Goal: Task Accomplishment & Management: Use online tool/utility

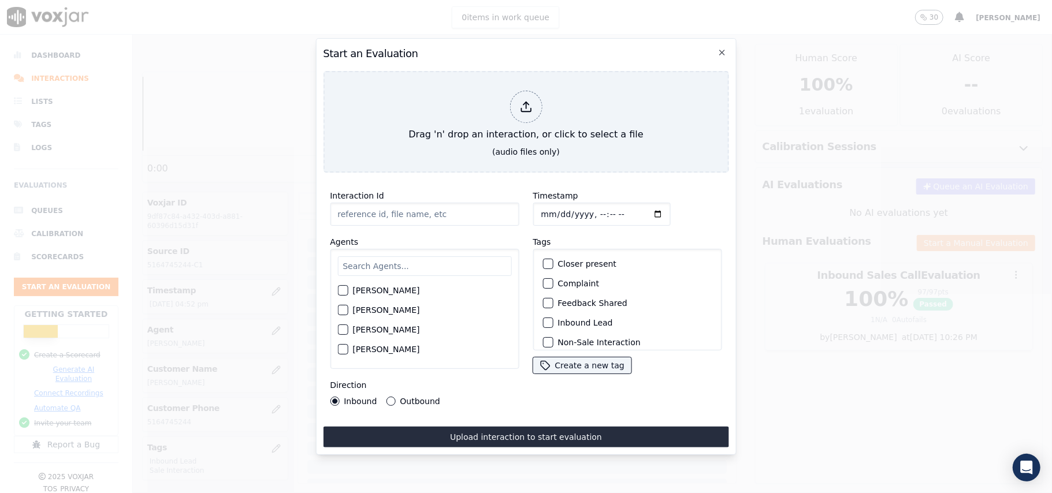
scroll to position [118, 0]
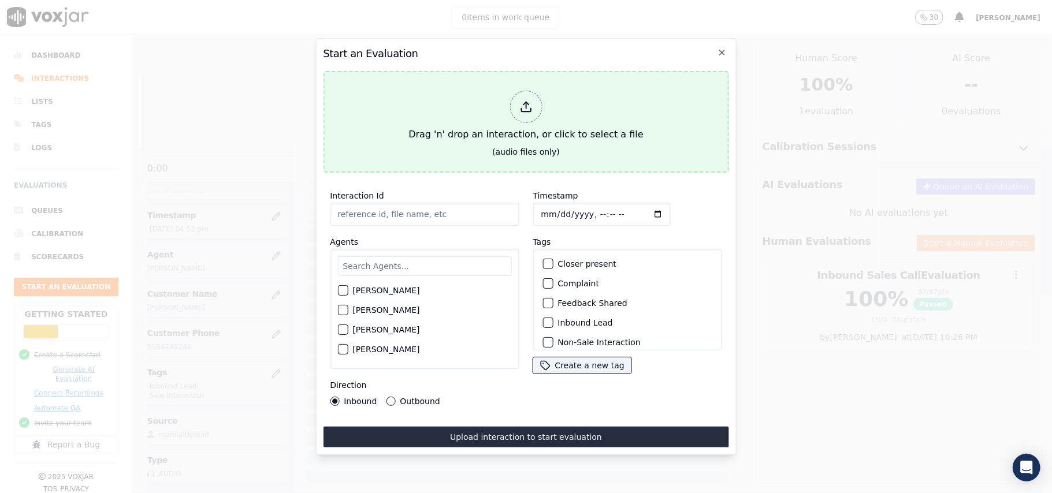
click at [529, 101] on icon at bounding box center [525, 107] width 13 height 13
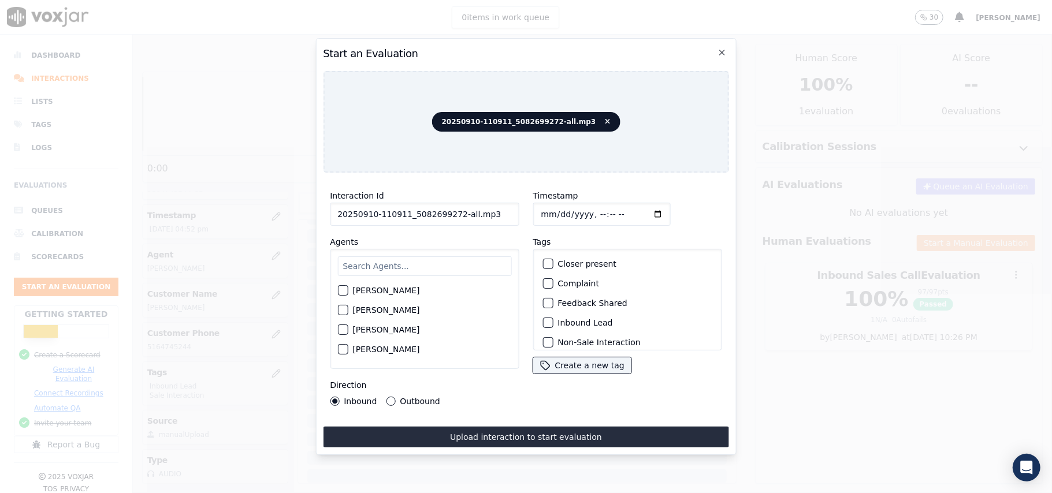
drag, startPoint x: 506, startPoint y: 208, endPoint x: 453, endPoint y: 219, distance: 53.8
click at [453, 219] on input "20250910-110911_5082699272-all.mp3" at bounding box center [424, 214] width 189 height 23
type input "20250910-110911_5082699272-C1"
click at [551, 210] on input "Timestamp" at bounding box center [601, 214] width 137 height 23
type input "[DATE]T17:04"
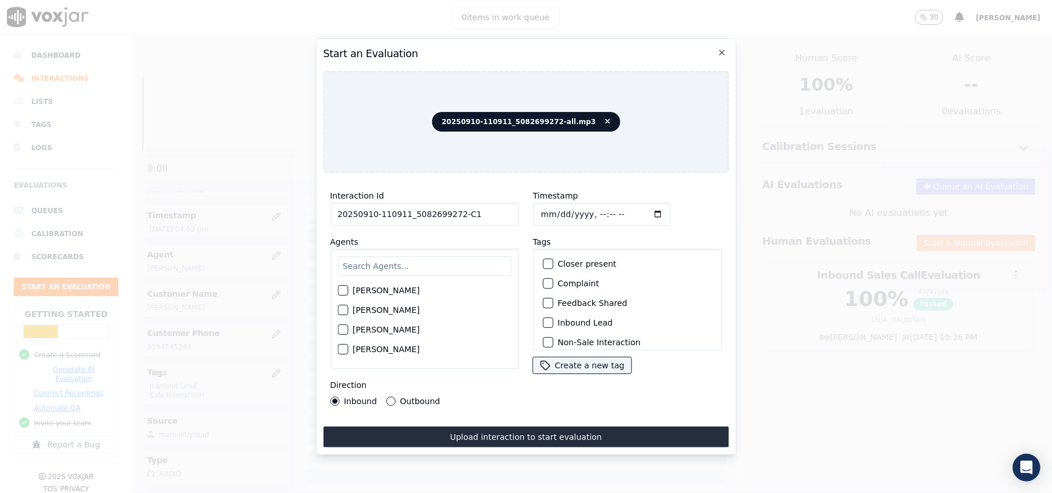
click at [432, 266] on input "text" at bounding box center [424, 266] width 174 height 20
type input "[PERSON_NAME]"
drag, startPoint x: 345, startPoint y: 299, endPoint x: 348, endPoint y: 282, distance: 16.4
click at [347, 296] on div "[PERSON_NAME] [PERSON_NAME]" at bounding box center [424, 309] width 189 height 120
click at [348, 284] on div "[PERSON_NAME]" at bounding box center [424, 294] width 174 height 20
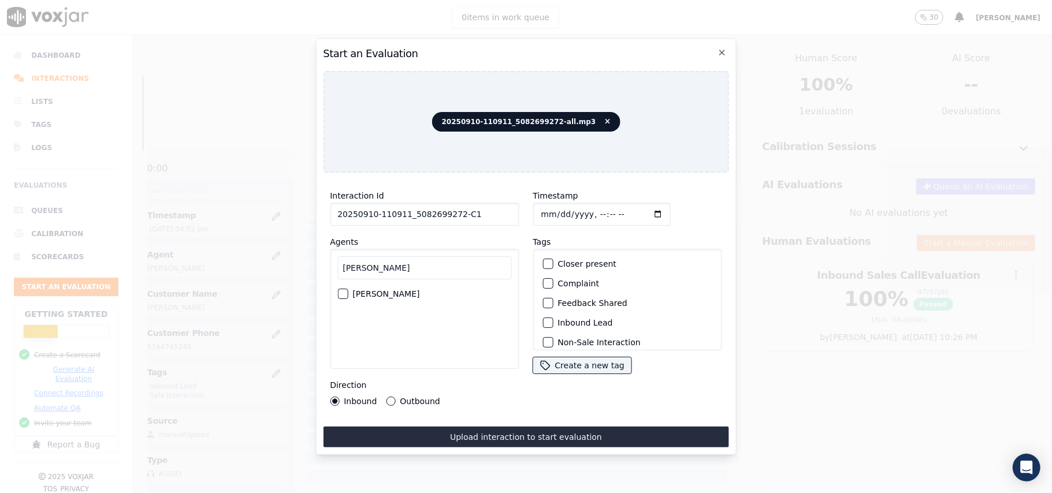
click at [355, 290] on label "[PERSON_NAME]" at bounding box center [385, 294] width 67 height 8
click at [348, 289] on button "[PERSON_NAME]" at bounding box center [342, 294] width 10 height 10
click at [544, 319] on div "button" at bounding box center [547, 323] width 8 height 8
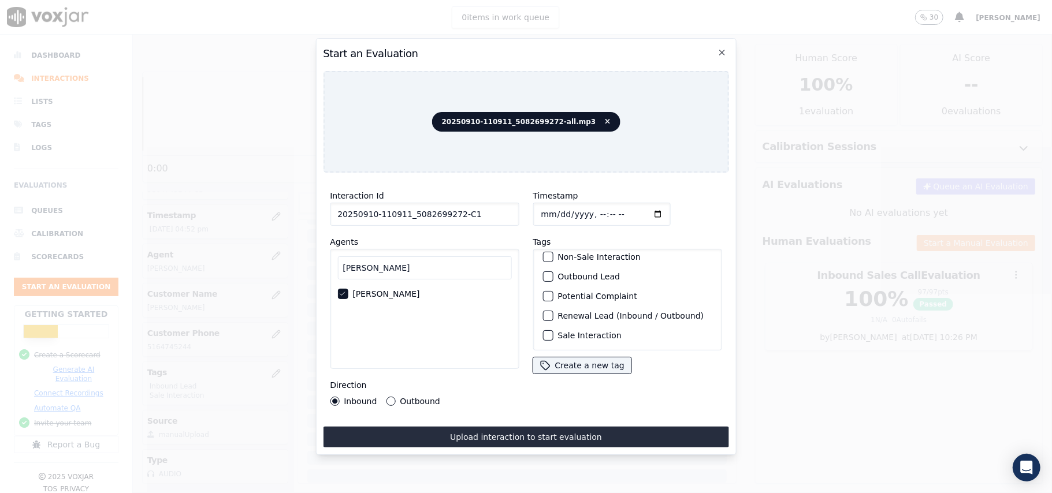
scroll to position [101, 0]
click at [557, 332] on label "Sale Interaction" at bounding box center [589, 336] width 64 height 8
click at [553, 330] on button "Sale Interaction" at bounding box center [547, 335] width 10 height 10
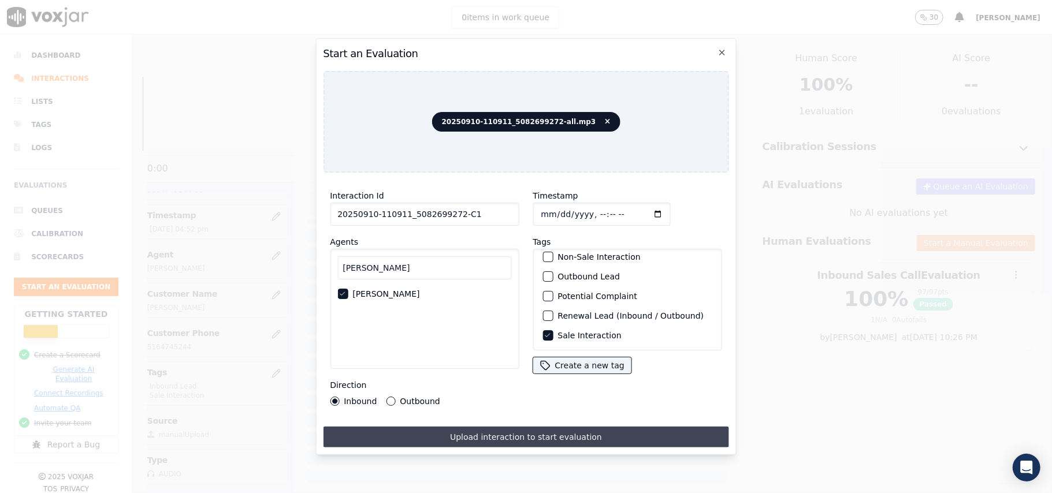
click at [457, 428] on button "Upload interaction to start evaluation" at bounding box center [525, 437] width 405 height 21
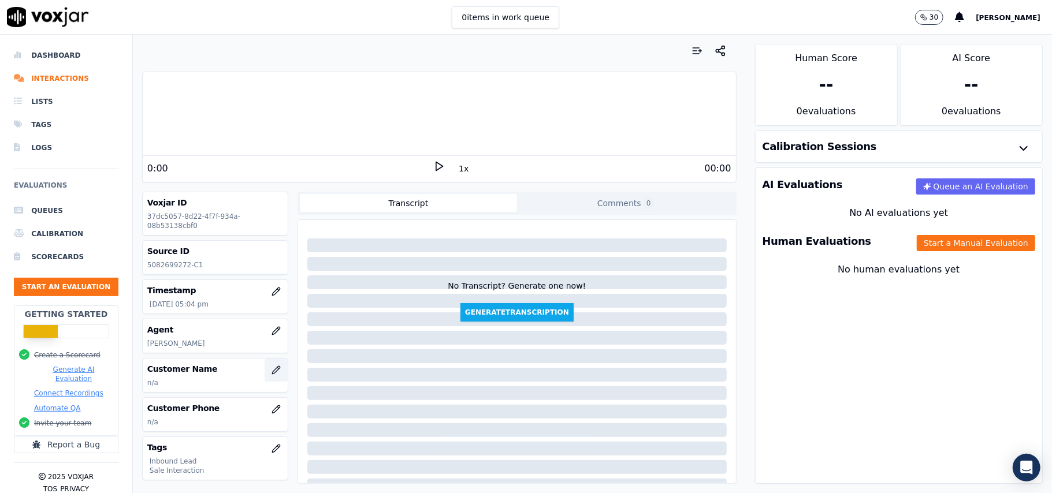
click at [271, 375] on icon "button" at bounding box center [275, 370] width 9 height 9
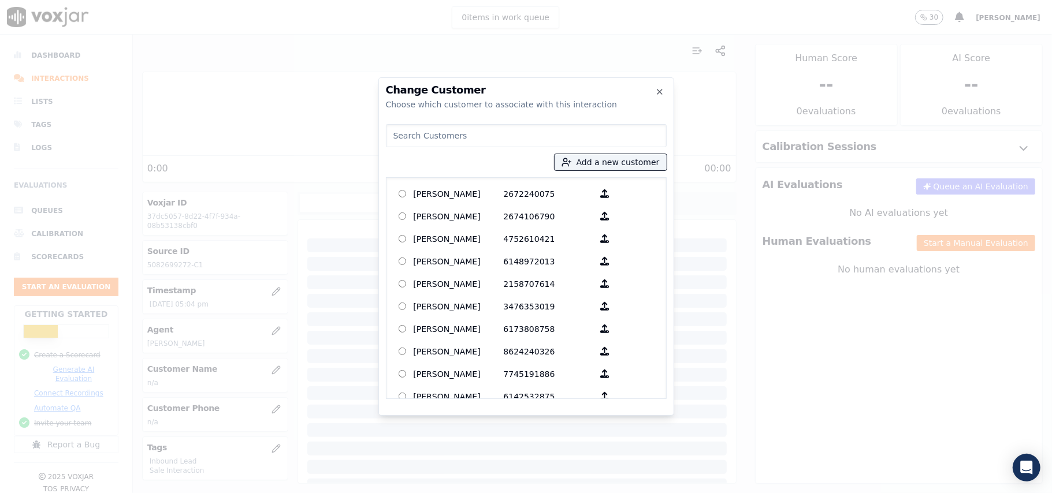
paste input "[PERSON_NAME]"
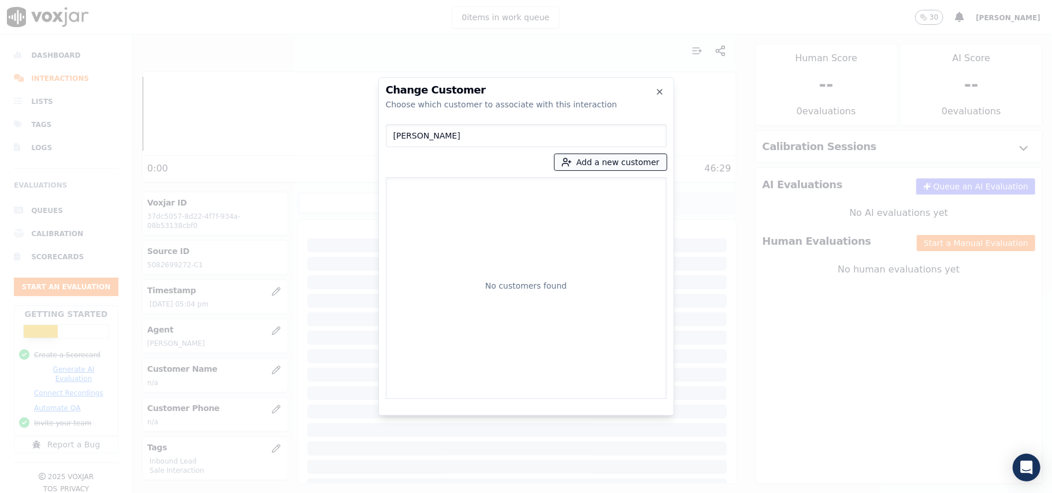
type input "[PERSON_NAME]"
click at [608, 168] on button "Add a new customer" at bounding box center [611, 162] width 112 height 16
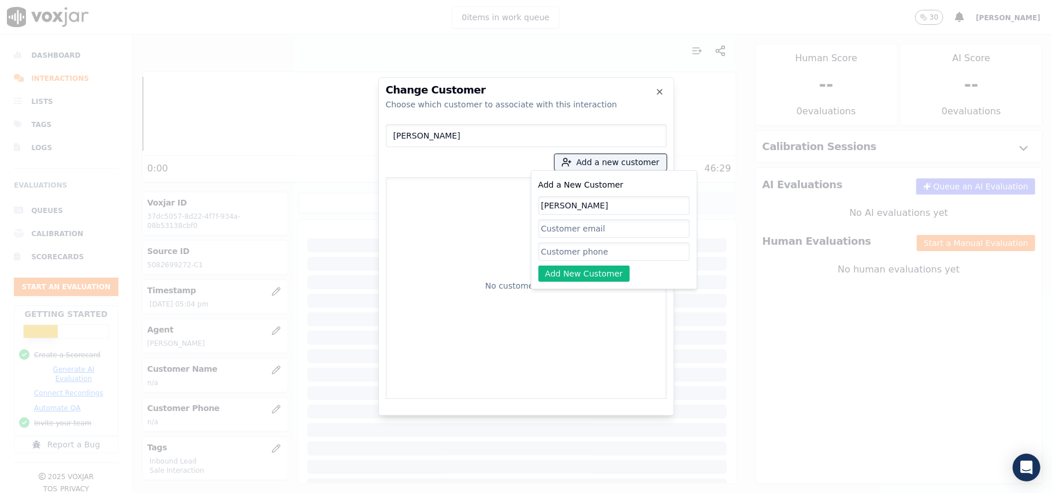
type input "[PERSON_NAME]"
click at [587, 246] on input "Add a New Customer" at bounding box center [613, 252] width 151 height 18
paste input "5082699272 5082692578"
click at [595, 255] on input "5082699272 5082692578" at bounding box center [613, 252] width 151 height 18
type input "5082699272-5082692578"
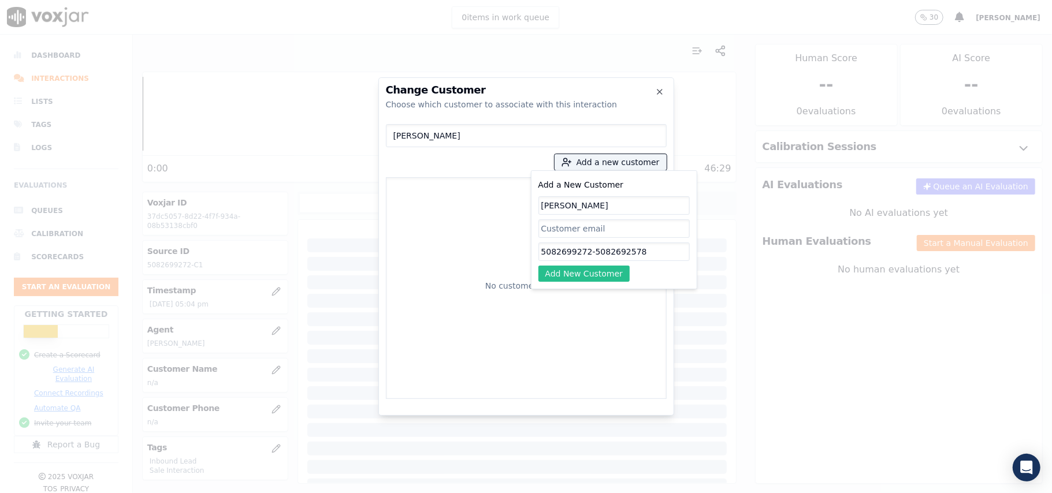
click at [600, 277] on button "Add New Customer" at bounding box center [584, 274] width 92 height 16
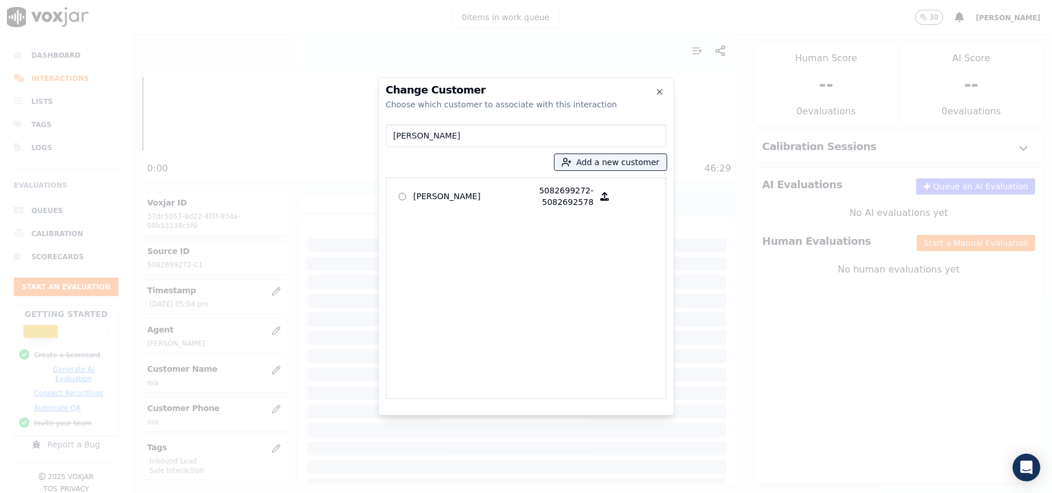
click at [386, 195] on div "[PERSON_NAME] 5082699272-5082692578" at bounding box center [526, 288] width 281 height 222
click at [410, 193] on p at bounding box center [402, 196] width 23 height 23
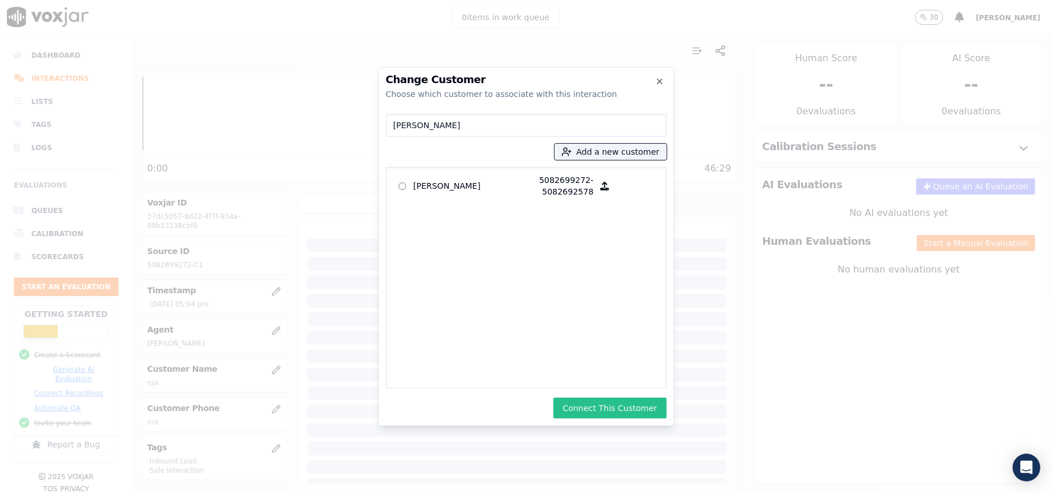
click at [596, 405] on button "Connect This Customer" at bounding box center [609, 408] width 113 height 21
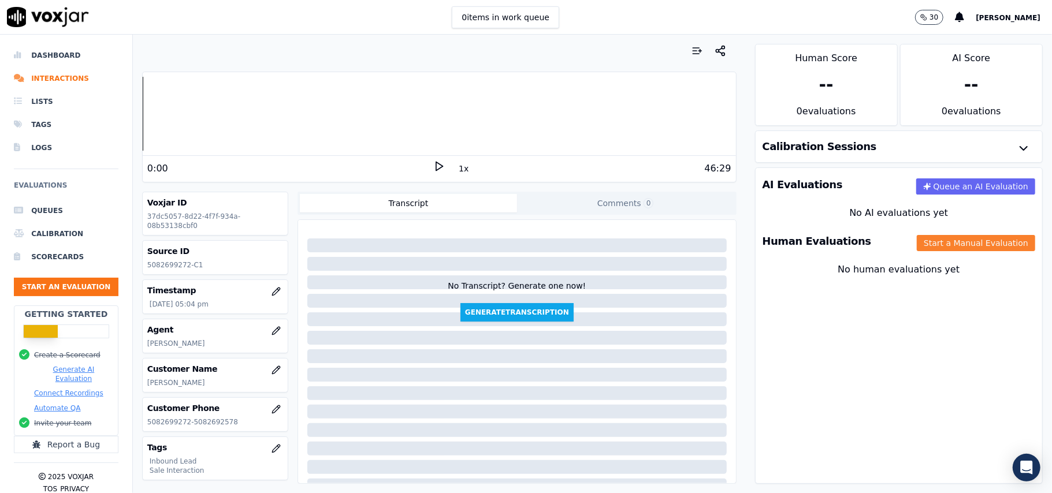
click at [917, 244] on button "Start a Manual Evaluation" at bounding box center [976, 243] width 118 height 16
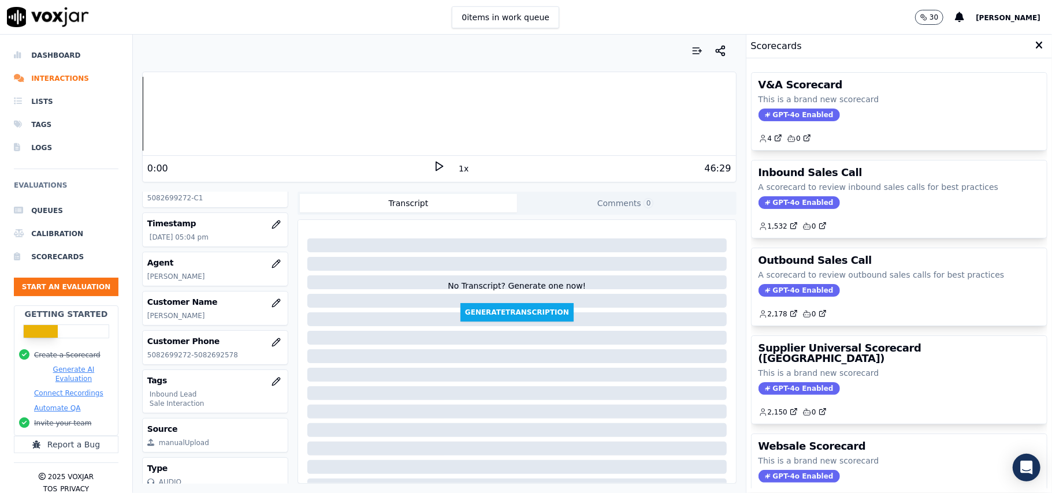
scroll to position [113, 0]
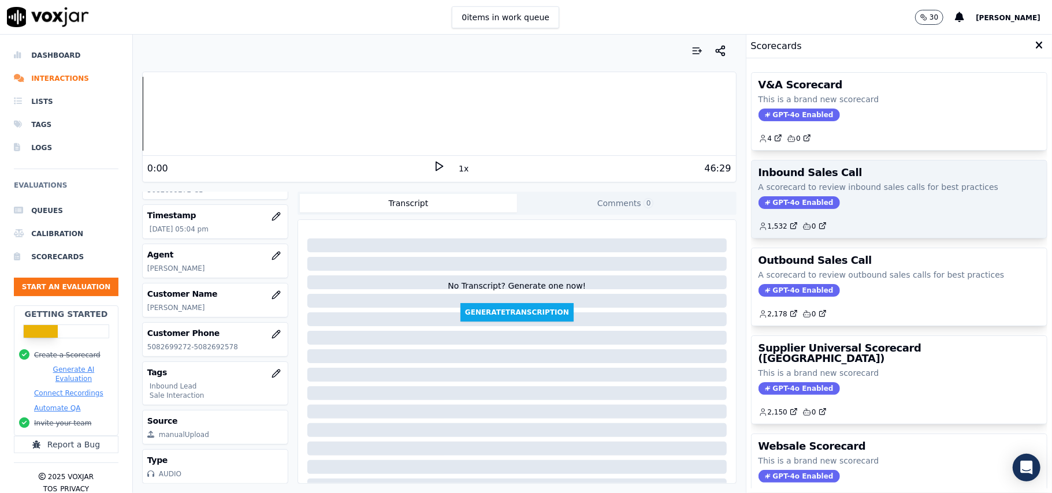
click at [777, 202] on span "GPT-4o Enabled" at bounding box center [798, 202] width 81 height 13
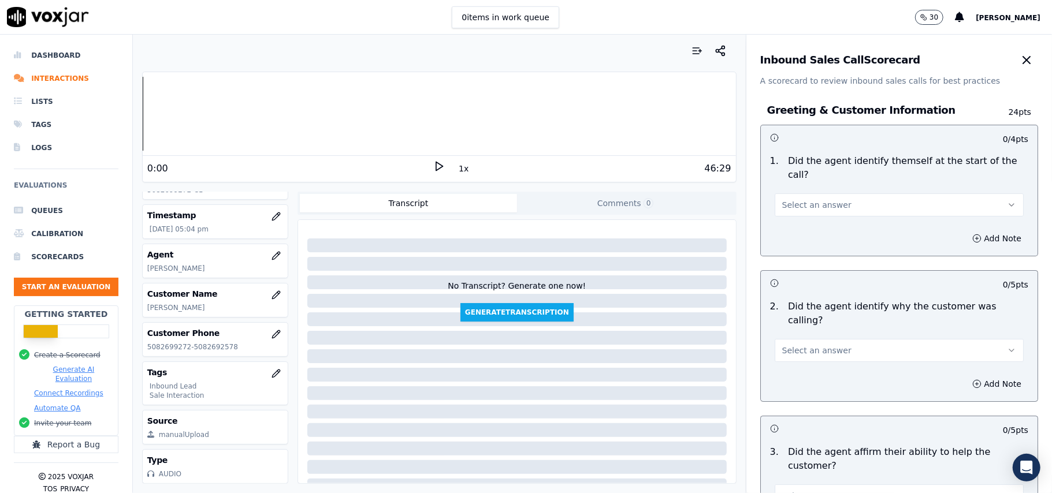
click at [805, 199] on span "Select an answer" at bounding box center [816, 205] width 69 height 12
click at [794, 232] on div "No" at bounding box center [874, 236] width 224 height 18
click at [795, 202] on button "No" at bounding box center [899, 204] width 249 height 23
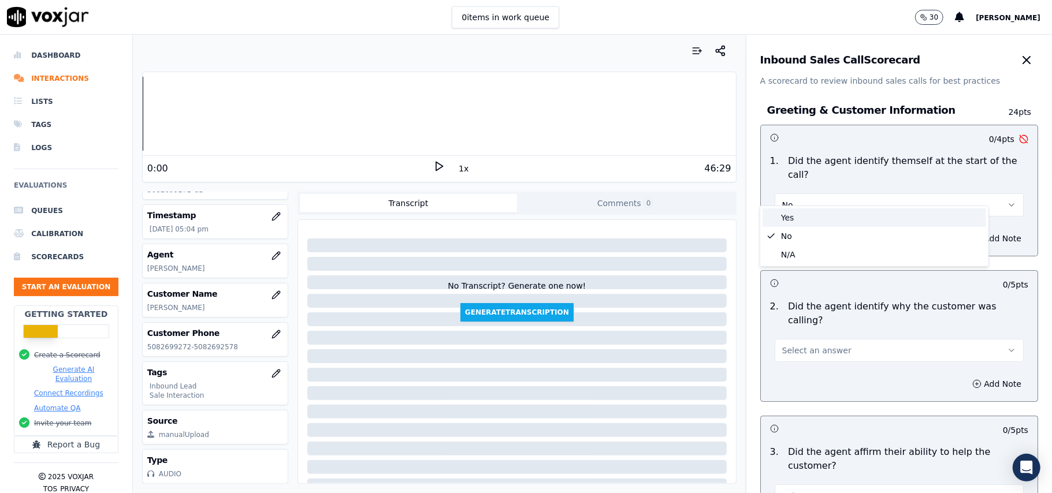
drag, startPoint x: 786, startPoint y: 219, endPoint x: 786, endPoint y: 268, distance: 48.5
click at [786, 220] on div "Yes" at bounding box center [874, 218] width 224 height 18
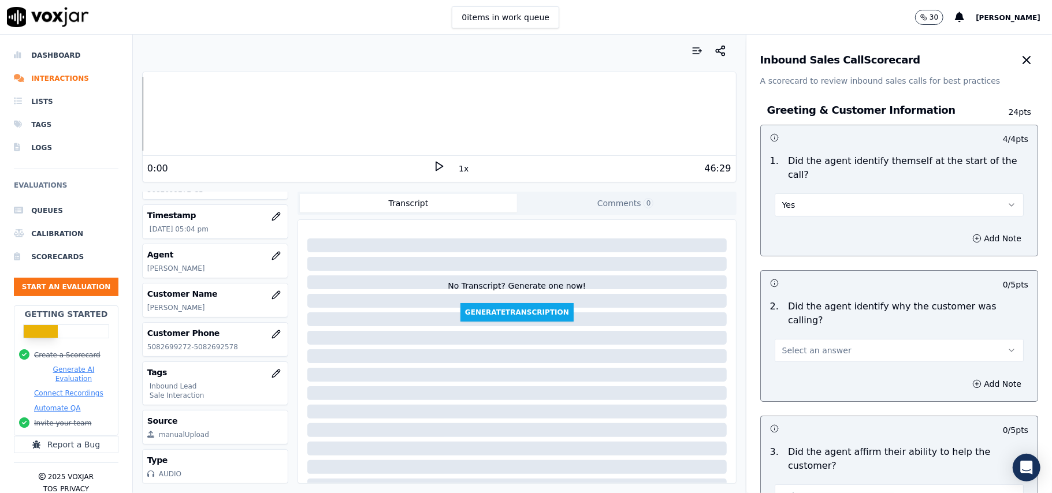
click at [784, 345] on span "Select an answer" at bounding box center [816, 351] width 69 height 12
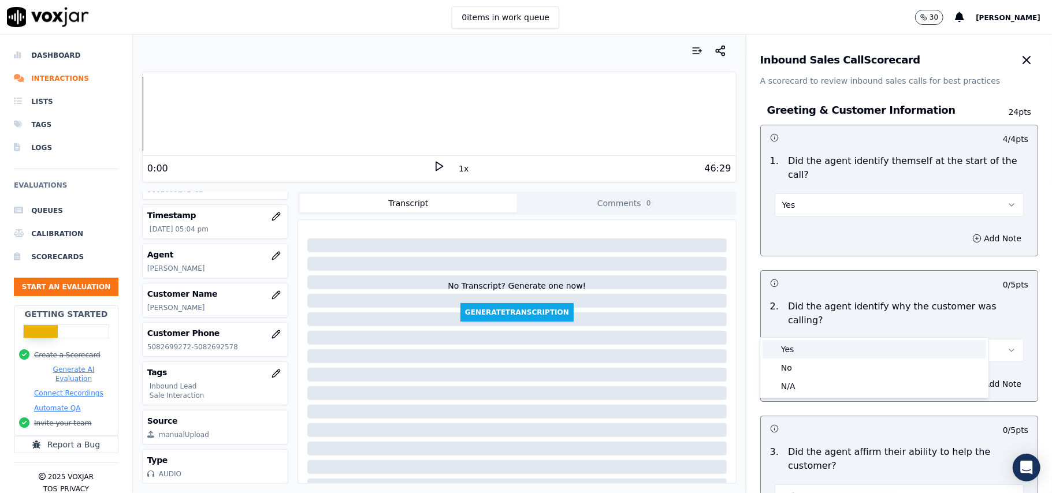
click at [772, 358] on div "Yes" at bounding box center [874, 349] width 224 height 18
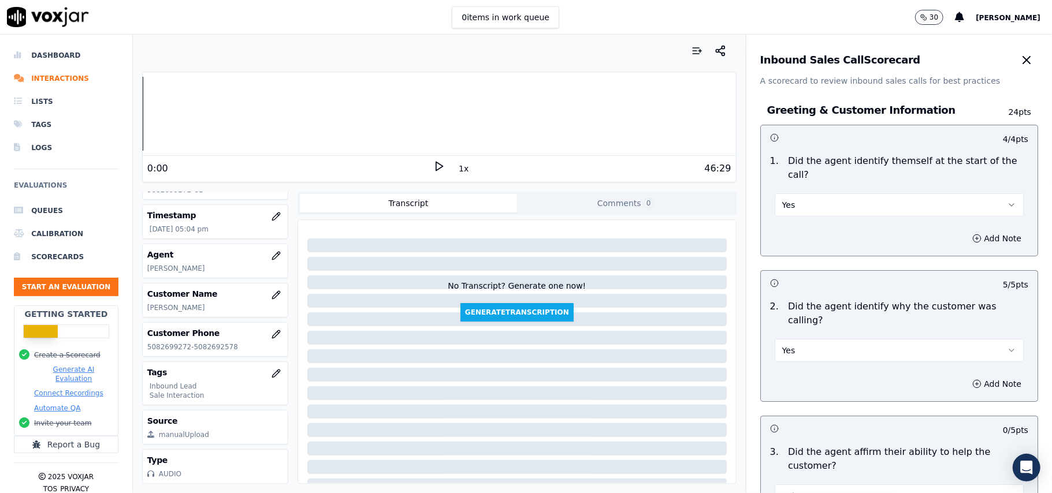
scroll to position [3233, 0]
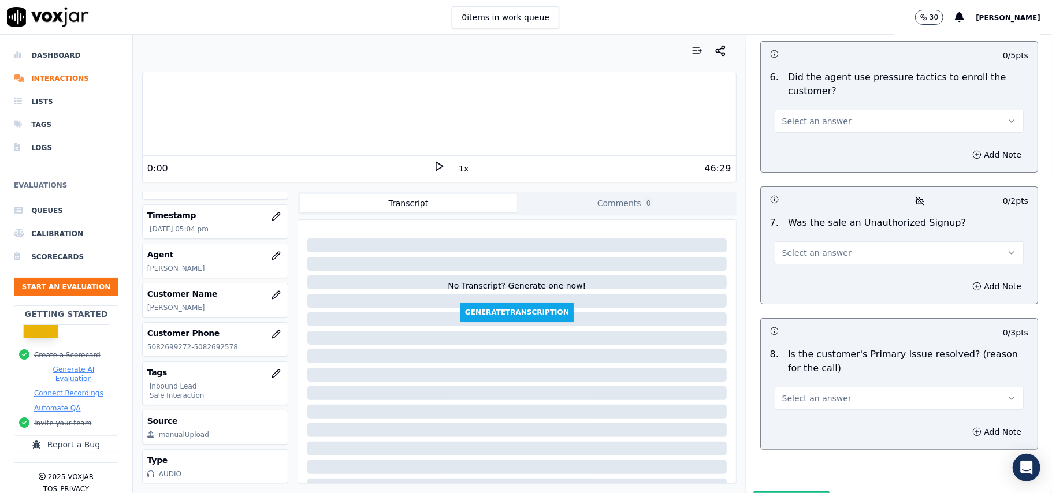
click at [899, 387] on button "Select an answer" at bounding box center [899, 398] width 249 height 23
click at [835, 363] on div "Yes" at bounding box center [874, 364] width 224 height 18
click at [821, 241] on button "Select an answer" at bounding box center [899, 252] width 249 height 23
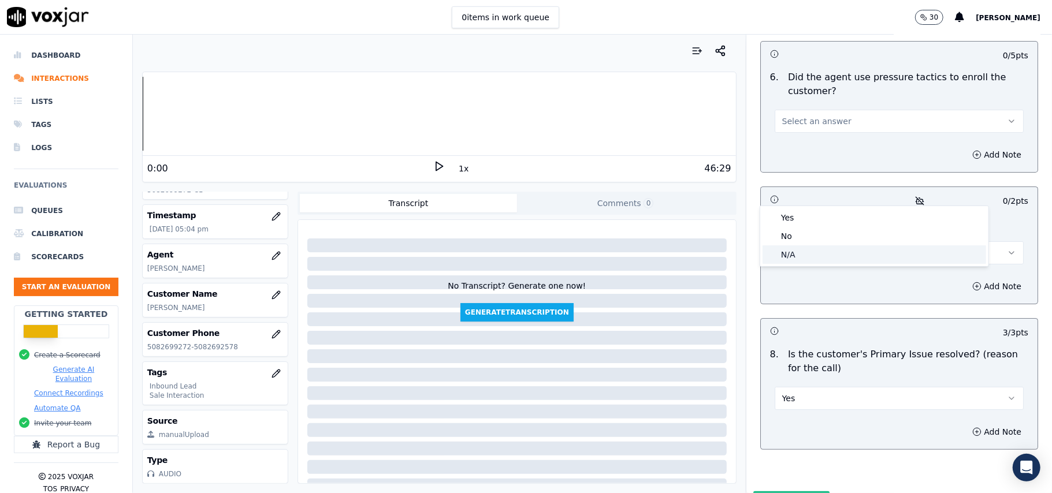
click at [805, 254] on div "N/A" at bounding box center [874, 254] width 224 height 18
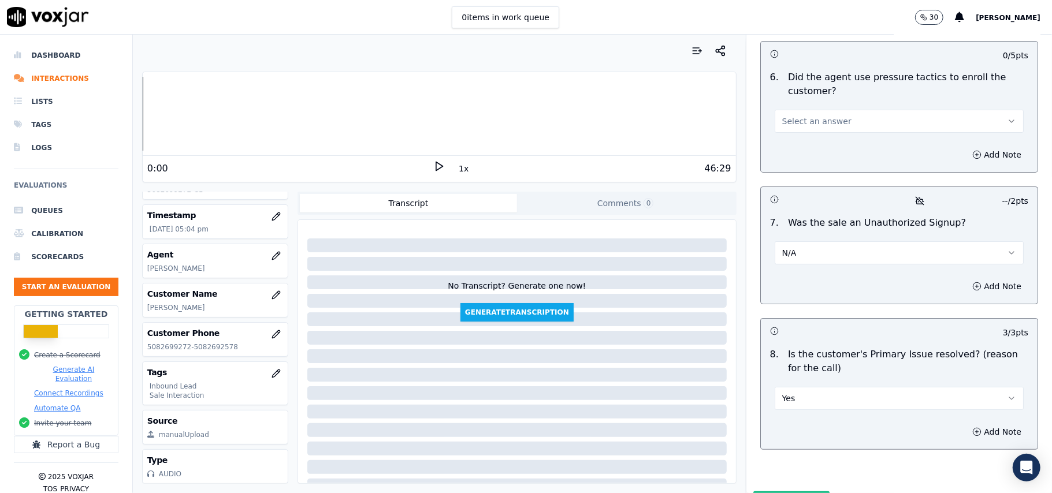
click at [807, 211] on div "7 . Was the sale an Unauthorized Signup? N/A" at bounding box center [899, 240] width 277 height 58
click at [807, 241] on button "N/A" at bounding box center [899, 252] width 249 height 23
click at [805, 222] on div "Yes" at bounding box center [874, 218] width 224 height 18
click at [827, 241] on button "Yes" at bounding box center [899, 252] width 249 height 23
click at [804, 236] on div "No" at bounding box center [874, 236] width 224 height 18
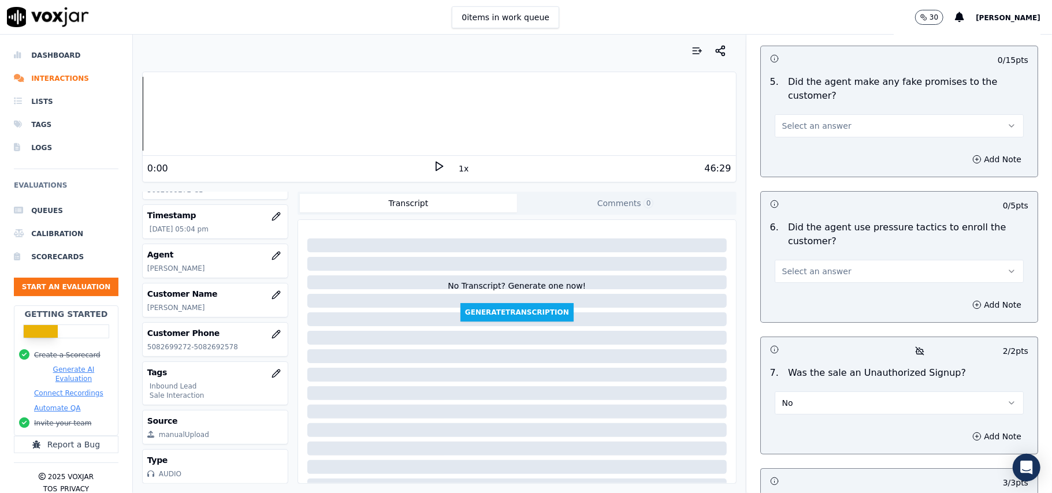
scroll to position [3002, 0]
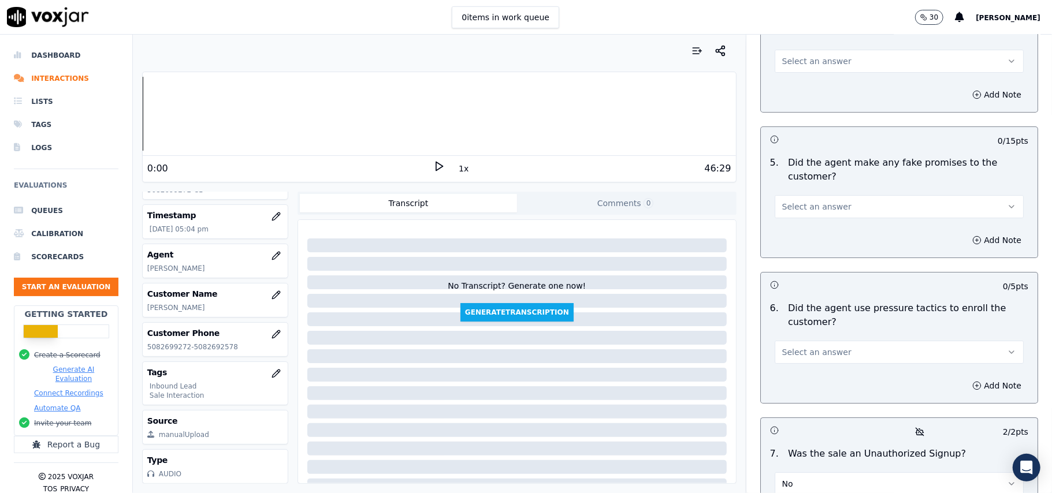
click at [814, 347] on span "Select an answer" at bounding box center [816, 353] width 69 height 12
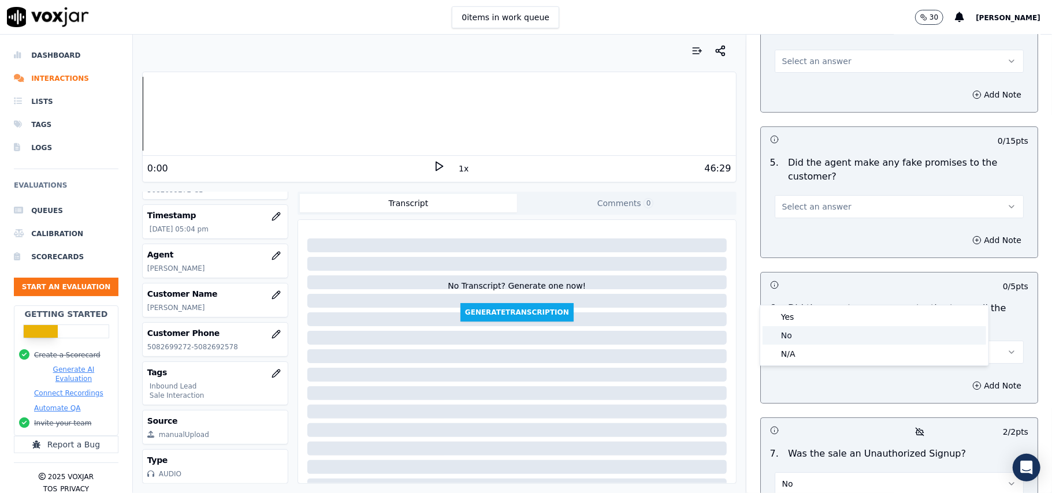
click at [806, 331] on div "No" at bounding box center [874, 335] width 224 height 18
click at [825, 201] on span "Select an answer" at bounding box center [816, 207] width 69 height 12
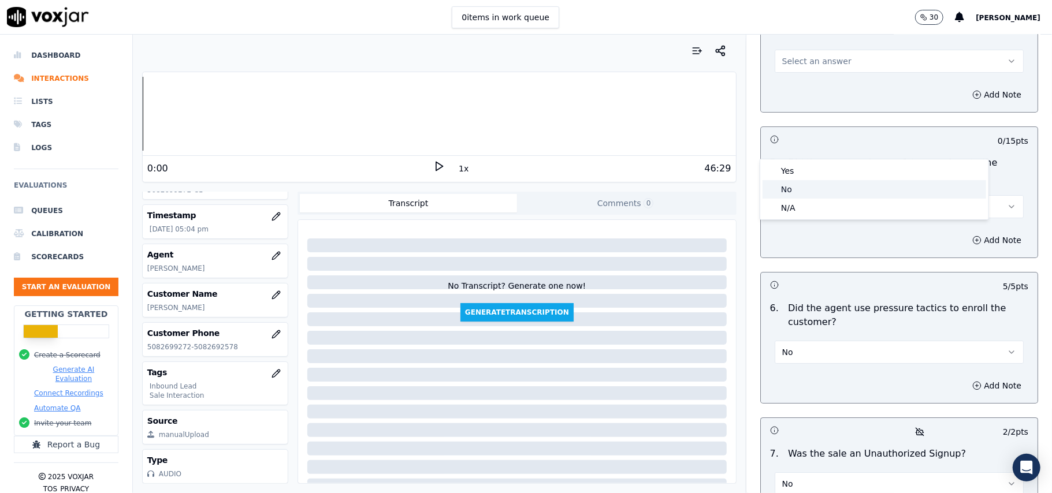
click at [823, 195] on div "No" at bounding box center [874, 189] width 224 height 18
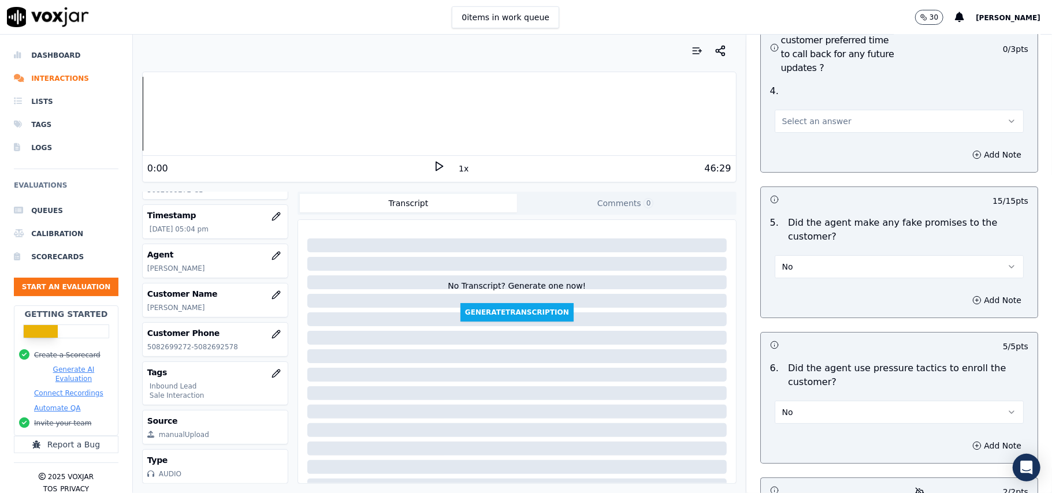
scroll to position [2848, 0]
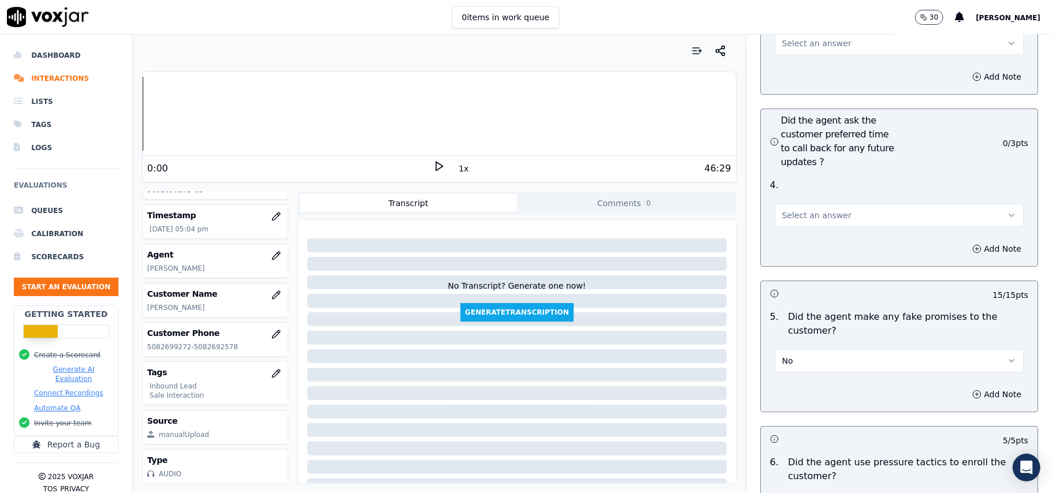
click at [819, 210] on span "Select an answer" at bounding box center [816, 216] width 69 height 12
click at [814, 183] on div "Yes" at bounding box center [874, 179] width 224 height 18
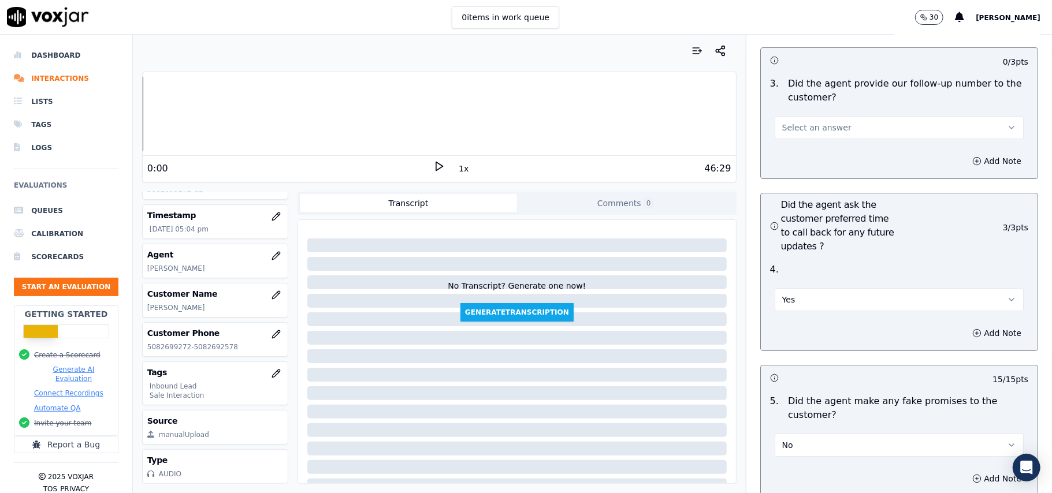
scroll to position [2694, 0]
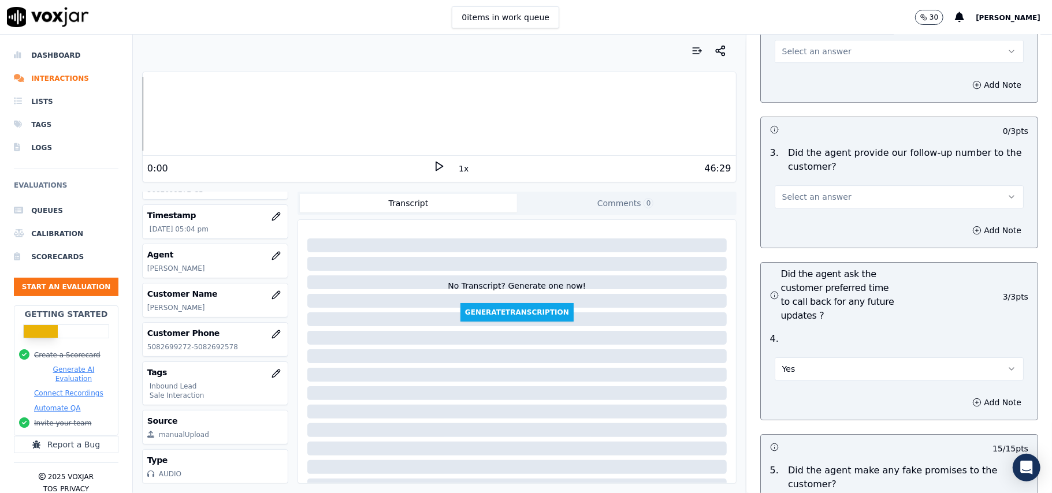
click at [834, 185] on button "Select an answer" at bounding box center [899, 196] width 249 height 23
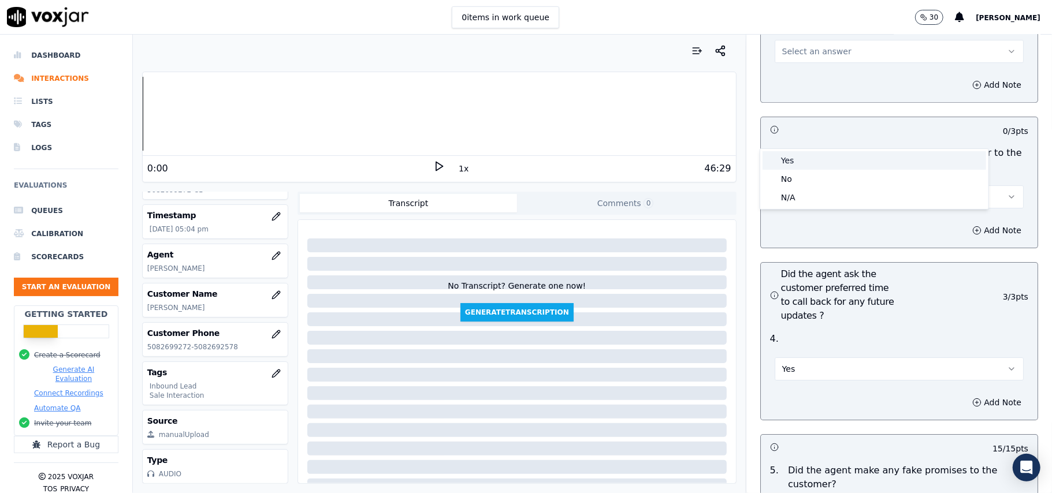
click at [830, 155] on div "Yes" at bounding box center [874, 160] width 224 height 18
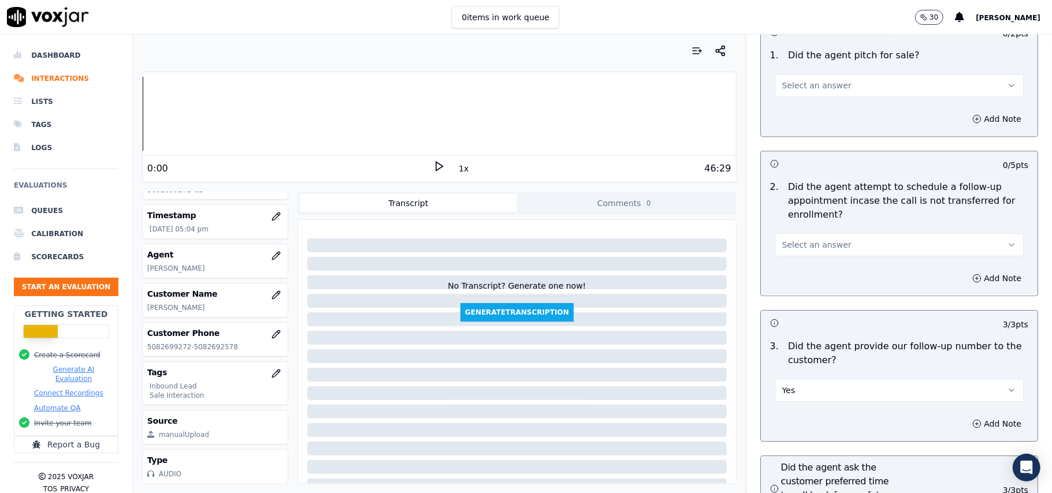
scroll to position [2386, 0]
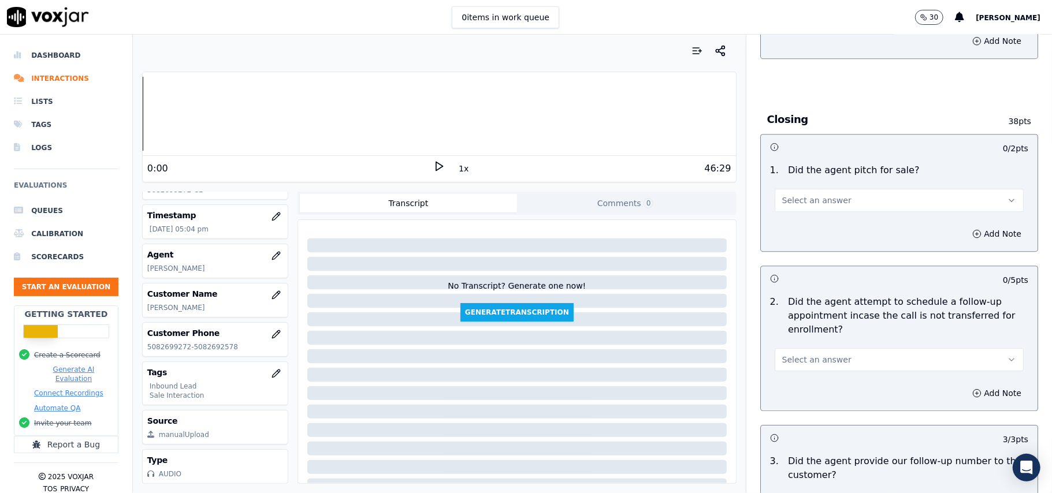
click at [807, 348] on button "Select an answer" at bounding box center [899, 359] width 249 height 23
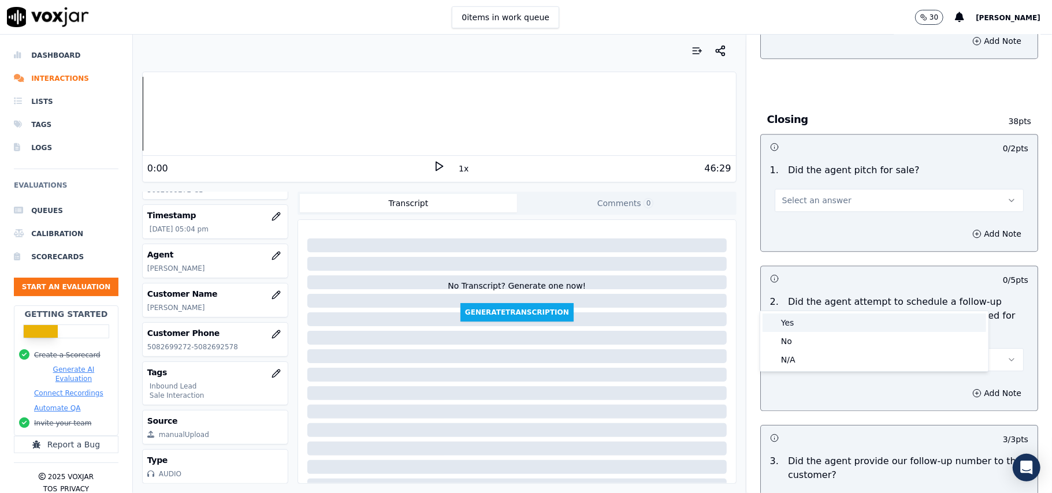
click at [802, 325] on div "Yes" at bounding box center [874, 323] width 224 height 18
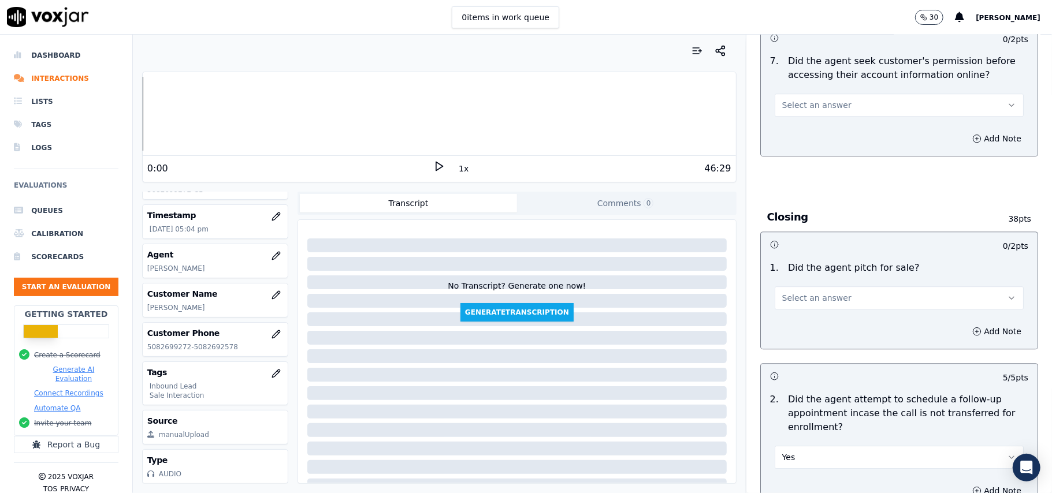
scroll to position [2232, 0]
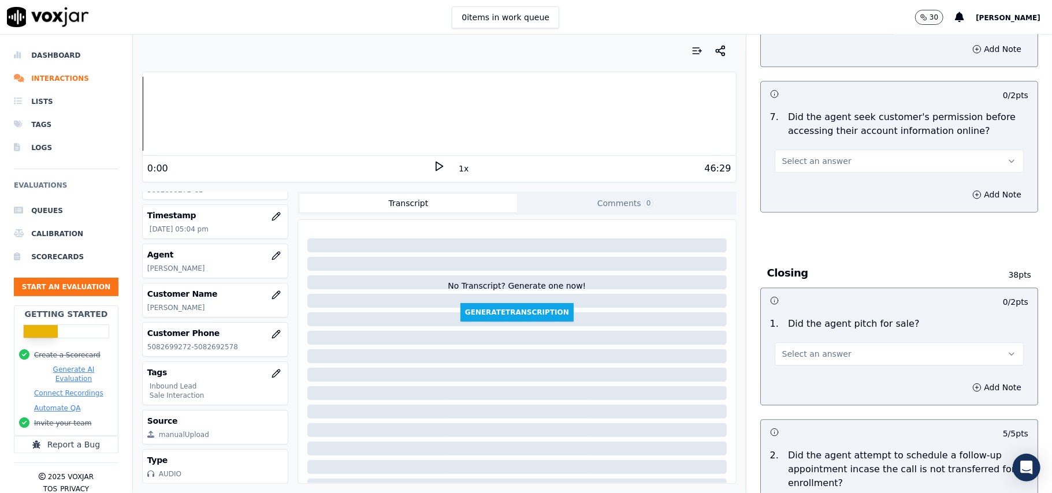
click at [839, 343] on button "Select an answer" at bounding box center [899, 354] width 249 height 23
click at [818, 328] on div "No" at bounding box center [874, 335] width 224 height 18
click at [839, 343] on button "No" at bounding box center [899, 354] width 249 height 23
click at [830, 312] on div "Yes" at bounding box center [874, 317] width 224 height 18
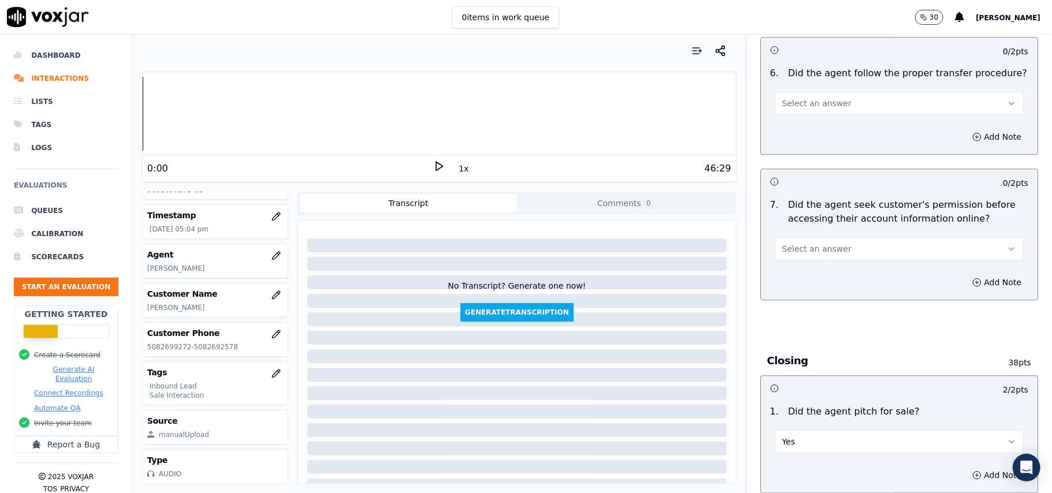
scroll to position [2078, 0]
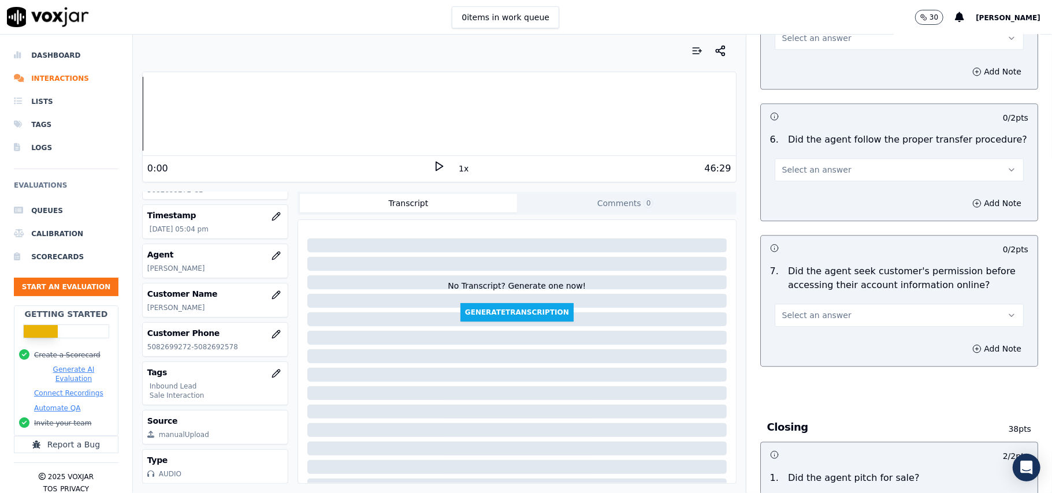
click at [832, 304] on button "Select an answer" at bounding box center [899, 315] width 249 height 23
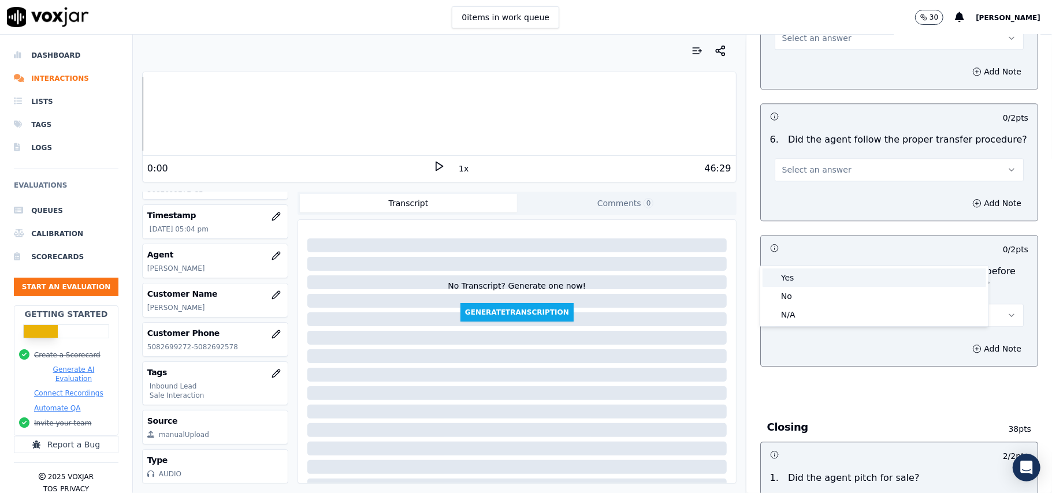
click at [807, 277] on div "Yes" at bounding box center [874, 278] width 224 height 18
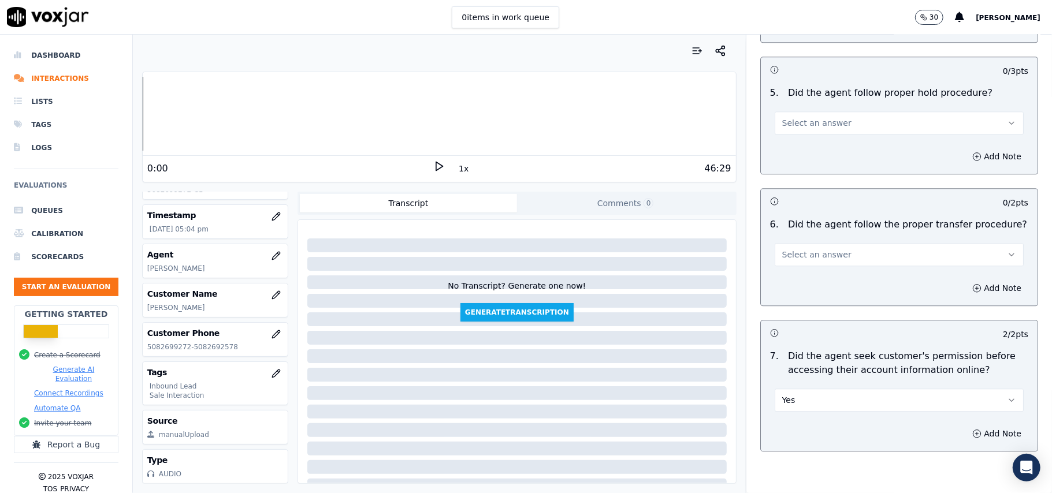
scroll to position [1923, 0]
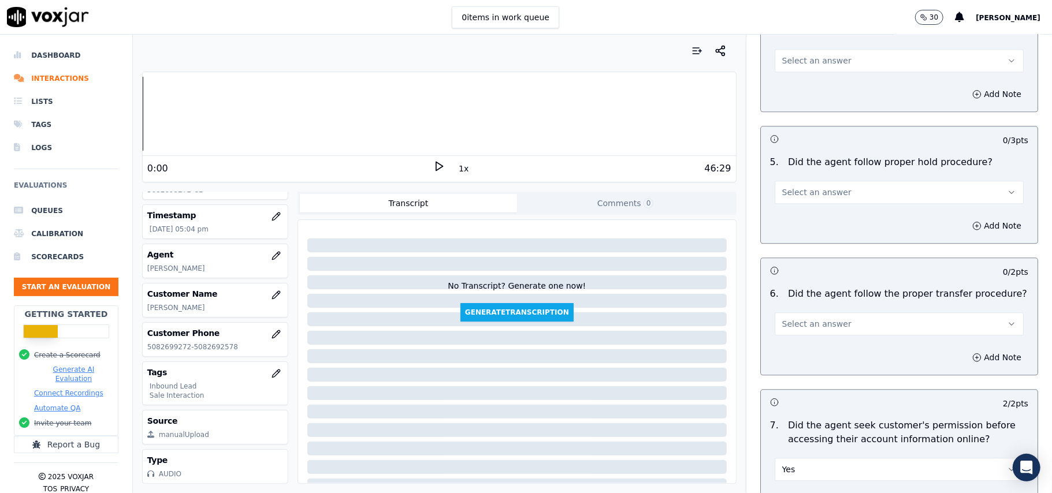
click at [862, 312] on button "Select an answer" at bounding box center [899, 323] width 249 height 23
click at [843, 287] on div "Yes" at bounding box center [874, 286] width 224 height 18
click at [781, 458] on button "Yes" at bounding box center [899, 469] width 249 height 23
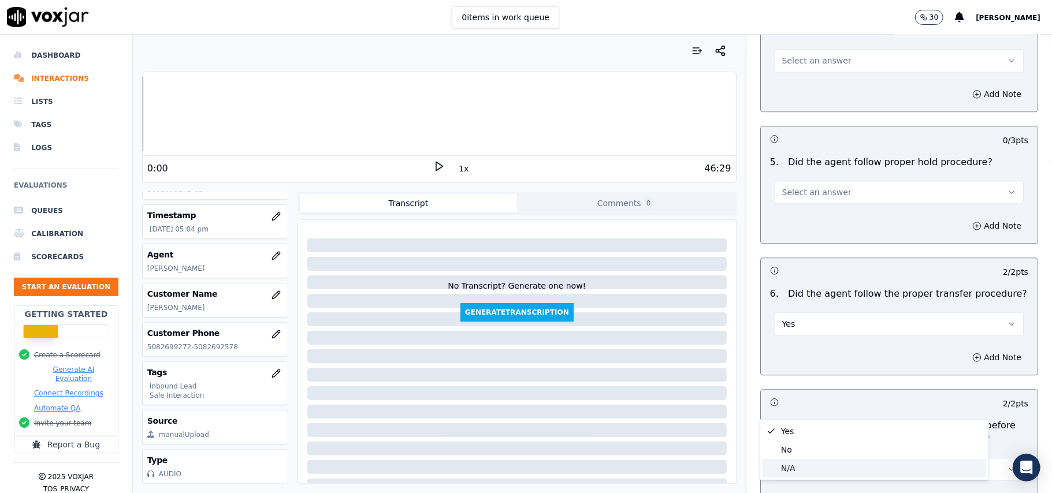
click at [799, 468] on div "N/A" at bounding box center [874, 468] width 224 height 18
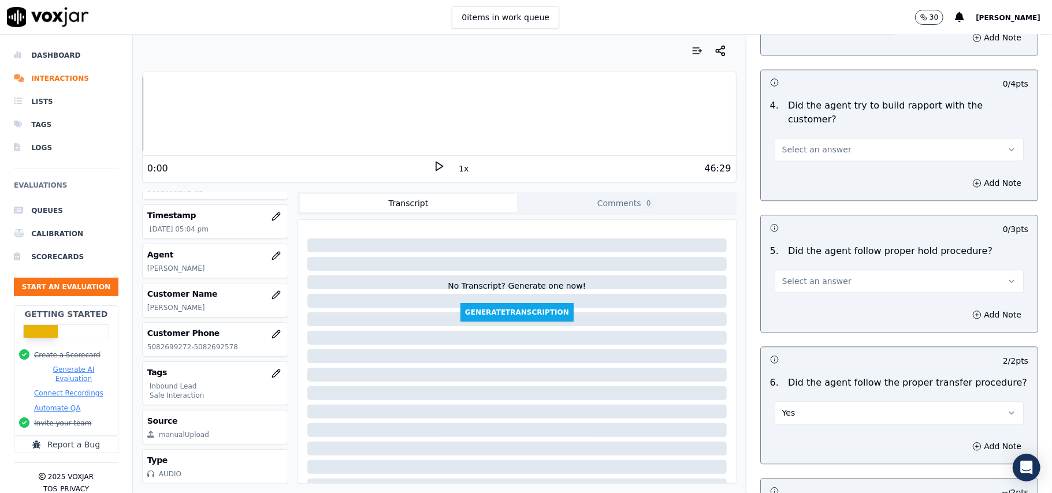
scroll to position [1770, 0]
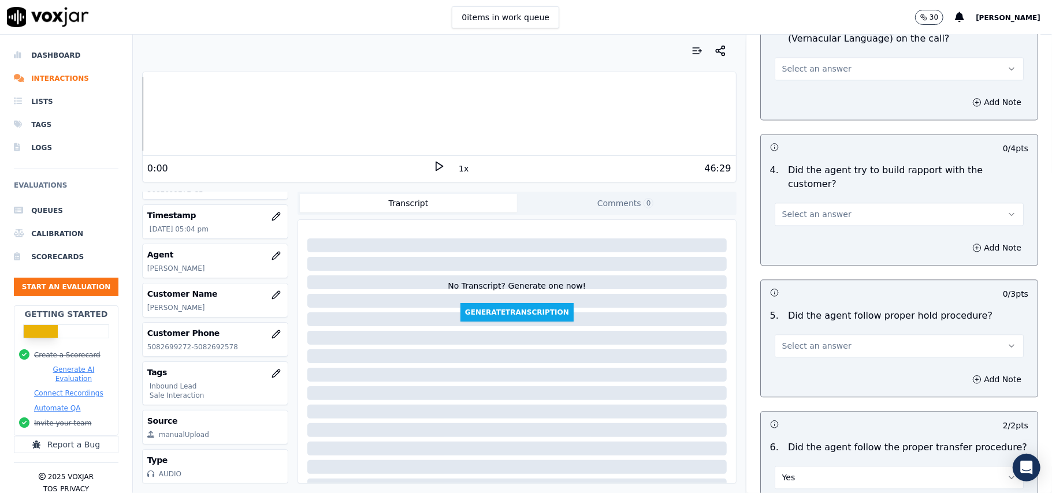
click at [828, 334] on button "Select an answer" at bounding box center [899, 345] width 249 height 23
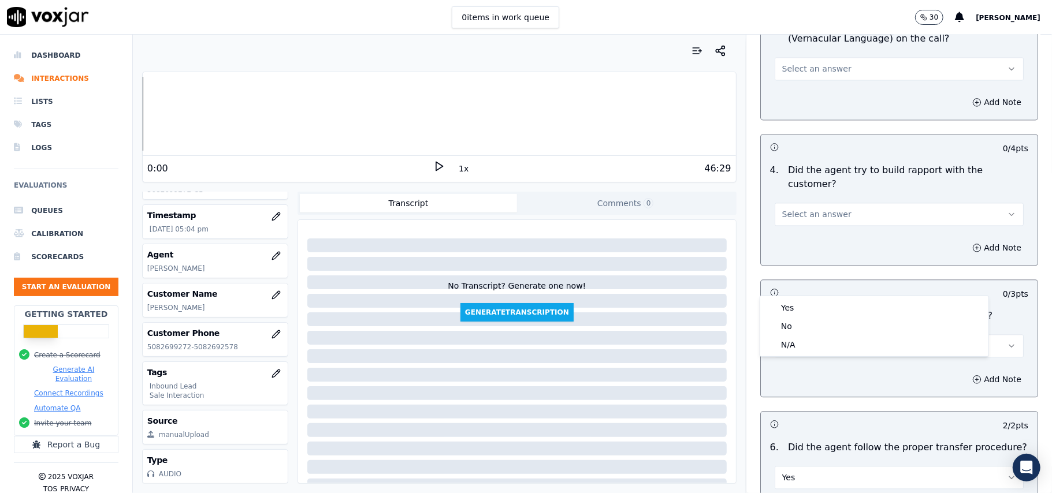
click at [825, 296] on div "Yes No N/A" at bounding box center [874, 326] width 229 height 61
click at [821, 306] on div "Yes" at bounding box center [874, 308] width 224 height 18
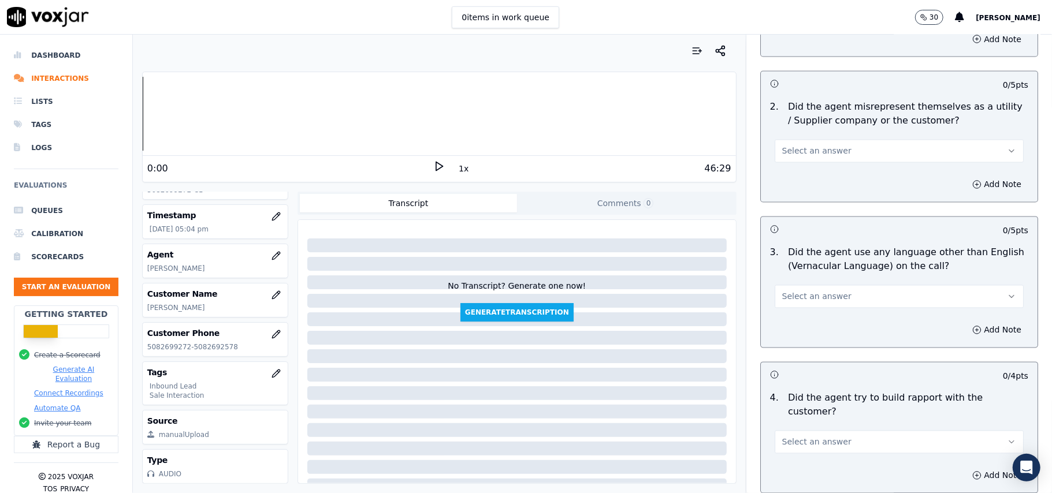
scroll to position [1539, 0]
click at [827, 434] on button "Select an answer" at bounding box center [899, 445] width 249 height 23
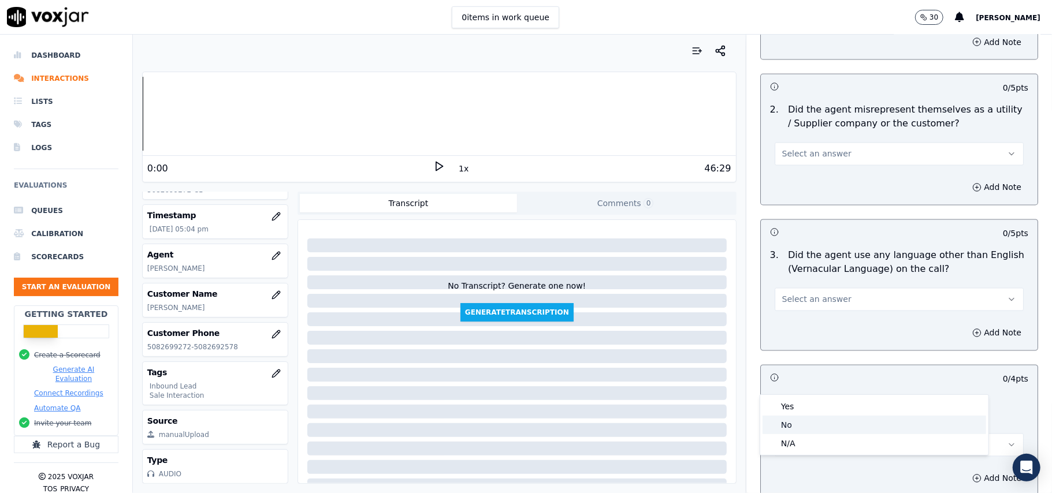
click at [818, 421] on div "No" at bounding box center [874, 425] width 224 height 18
click at [814, 434] on button "No" at bounding box center [899, 445] width 249 height 23
click at [807, 400] on div "Yes" at bounding box center [874, 406] width 224 height 18
click at [828, 288] on button "Select an answer" at bounding box center [899, 299] width 249 height 23
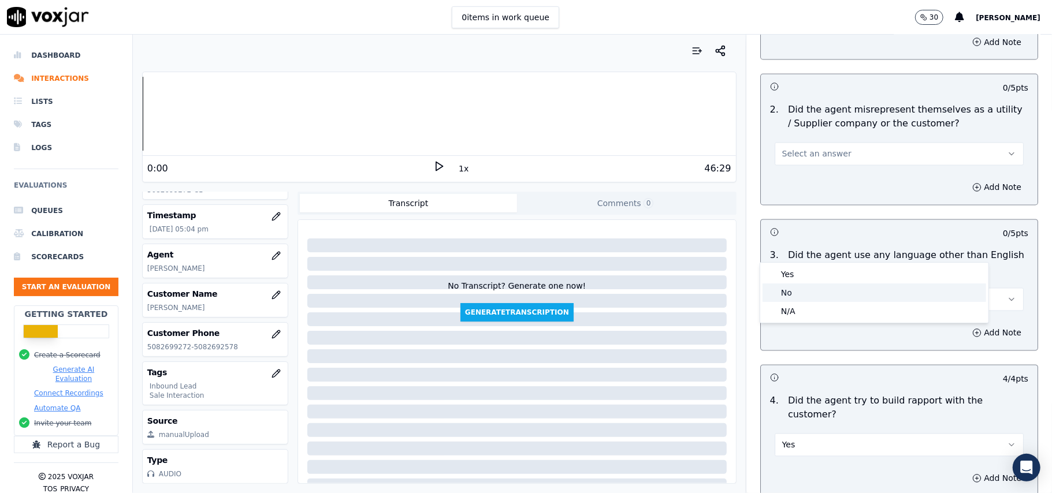
click at [803, 299] on div "No" at bounding box center [874, 293] width 224 height 18
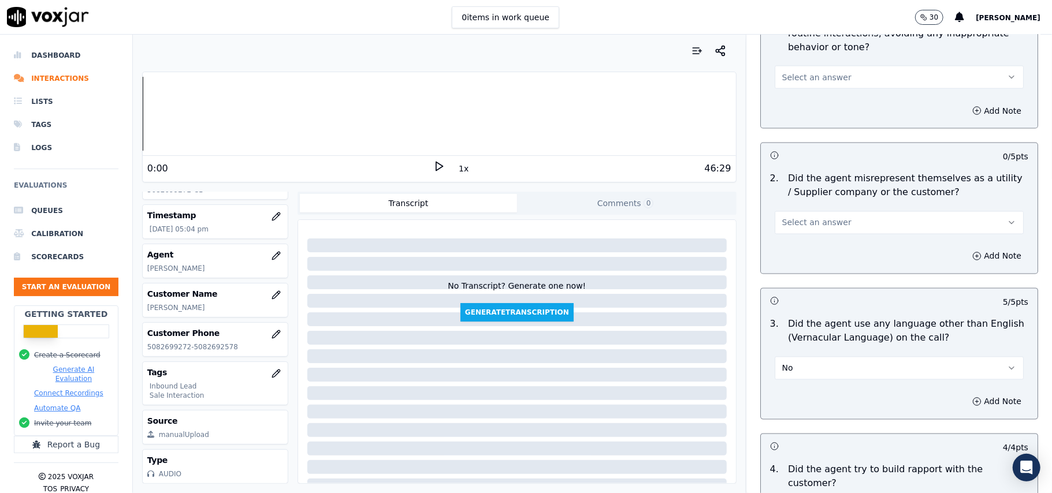
scroll to position [1385, 0]
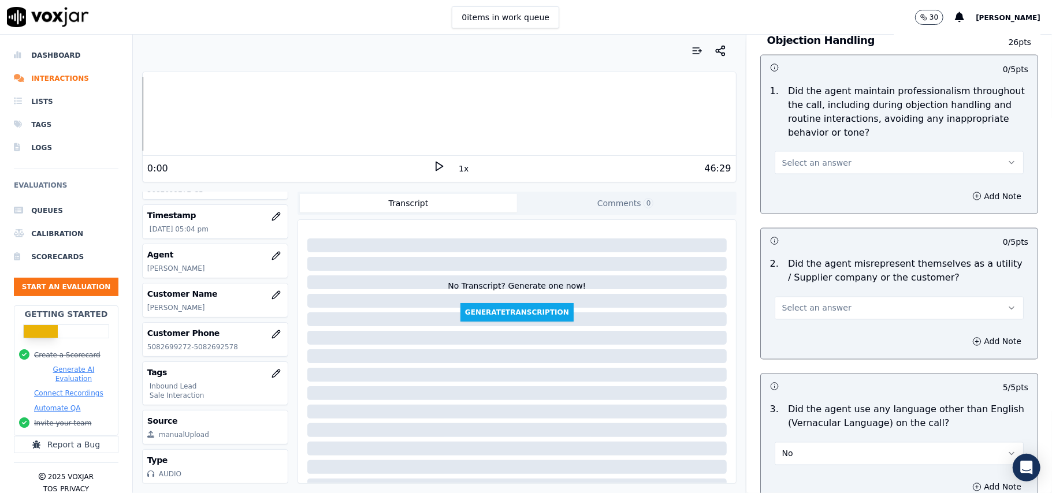
drag, startPoint x: 824, startPoint y: 245, endPoint x: 827, endPoint y: 252, distance: 8.3
click at [825, 297] on button "Select an answer" at bounding box center [899, 308] width 249 height 23
click at [823, 289] on div "Yes" at bounding box center [874, 282] width 224 height 18
click at [821, 297] on button "Yes" at bounding box center [899, 308] width 249 height 23
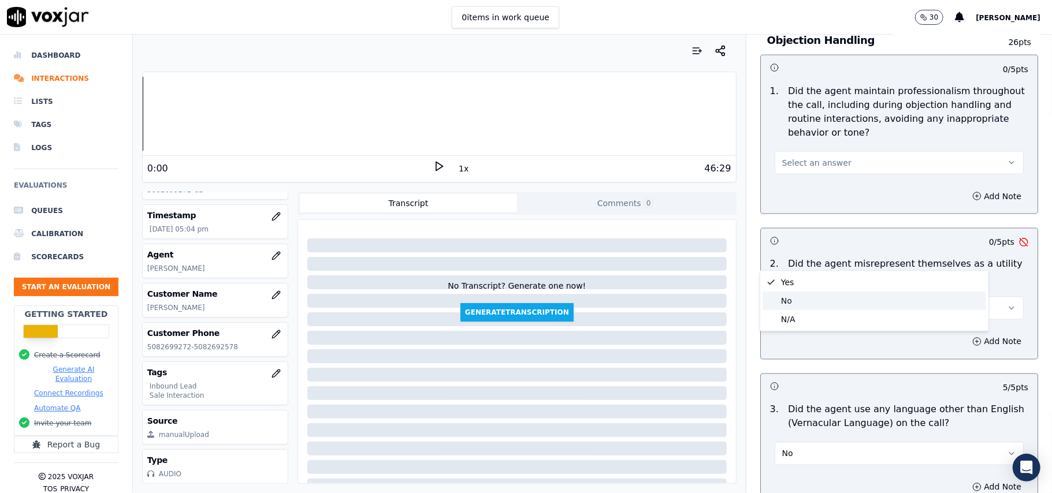
click at [807, 304] on div "No" at bounding box center [874, 301] width 224 height 18
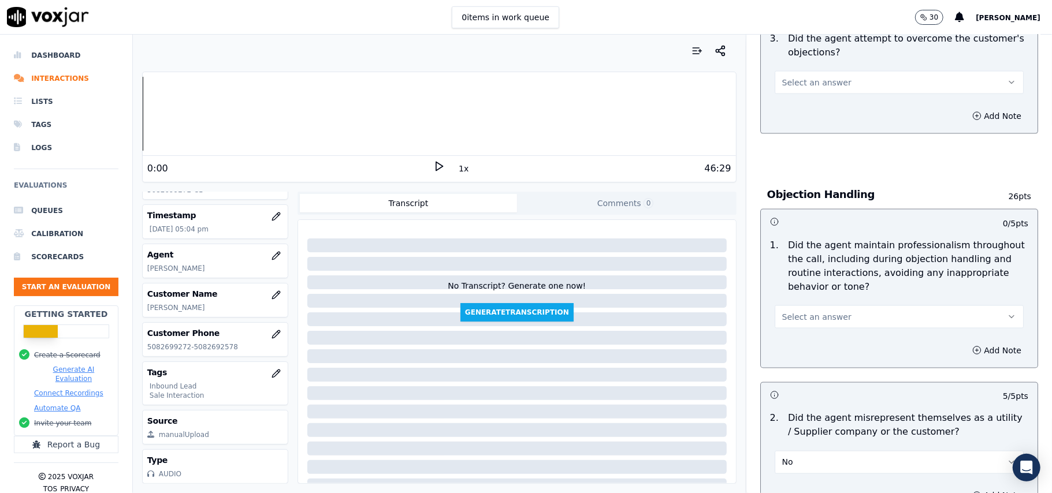
click at [834, 306] on button "Select an answer" at bounding box center [899, 317] width 249 height 23
click at [821, 294] on div "Yes" at bounding box center [874, 290] width 224 height 18
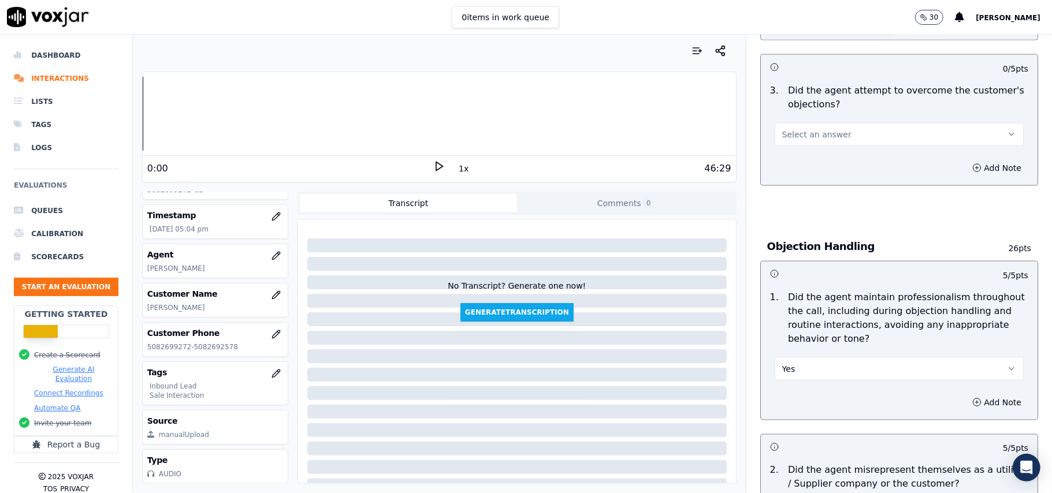
scroll to position [999, 0]
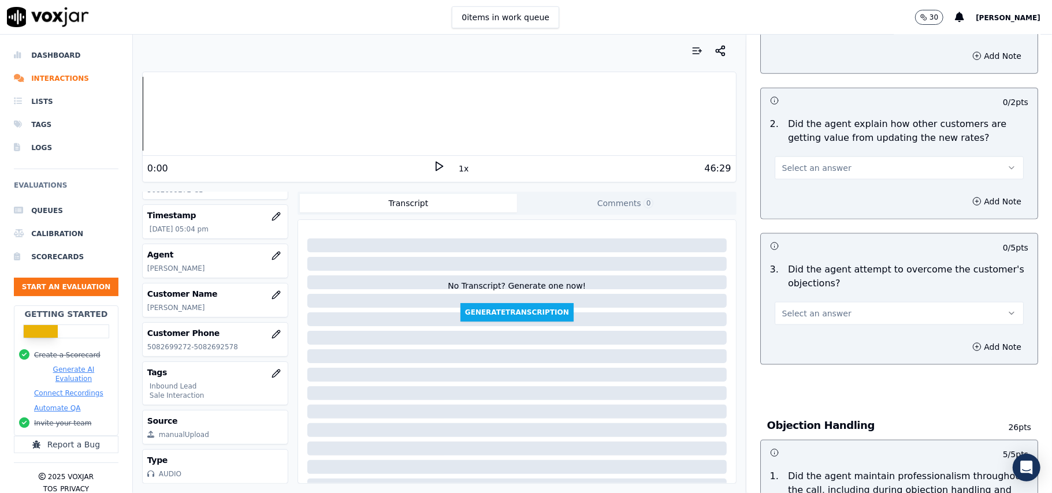
click at [817, 302] on button "Select an answer" at bounding box center [899, 313] width 249 height 23
click at [812, 288] on div "Yes" at bounding box center [874, 287] width 224 height 18
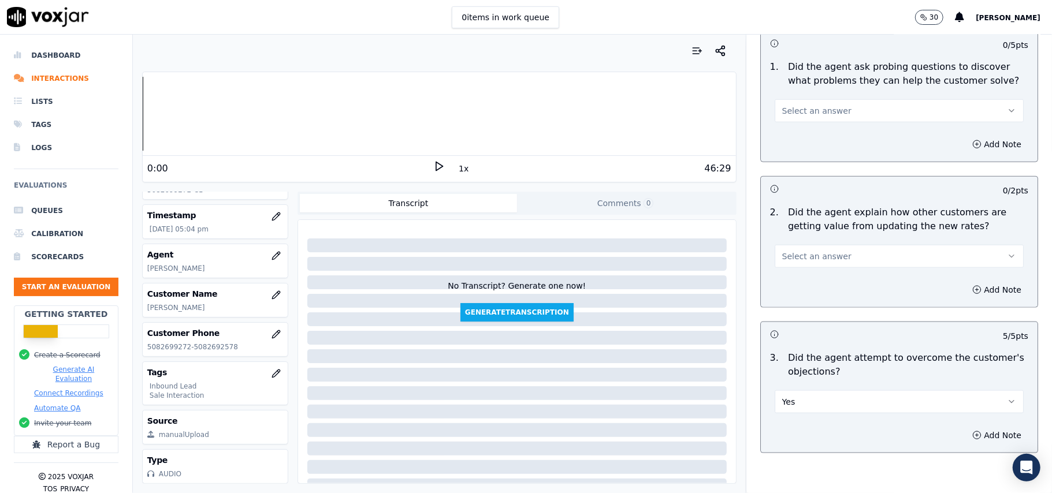
scroll to position [846, 0]
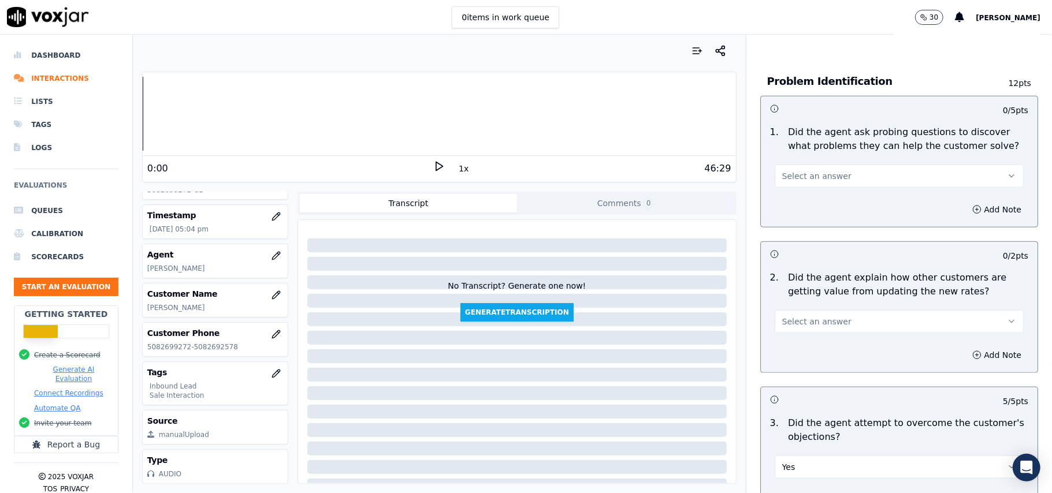
click at [832, 310] on button "Select an answer" at bounding box center [899, 321] width 249 height 23
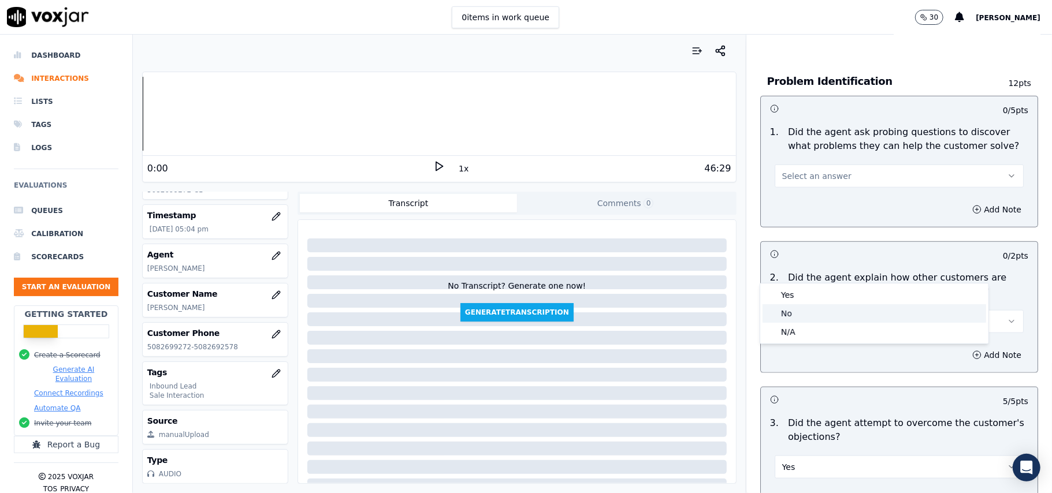
click at [832, 306] on div "No" at bounding box center [874, 313] width 224 height 18
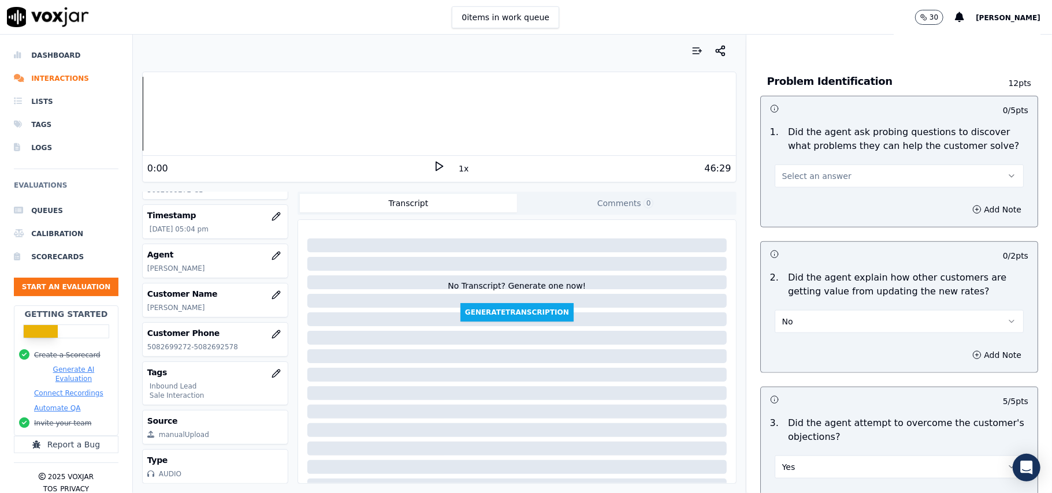
click at [842, 310] on button "No" at bounding box center [899, 321] width 249 height 23
click at [828, 295] on div "Yes" at bounding box center [874, 295] width 224 height 18
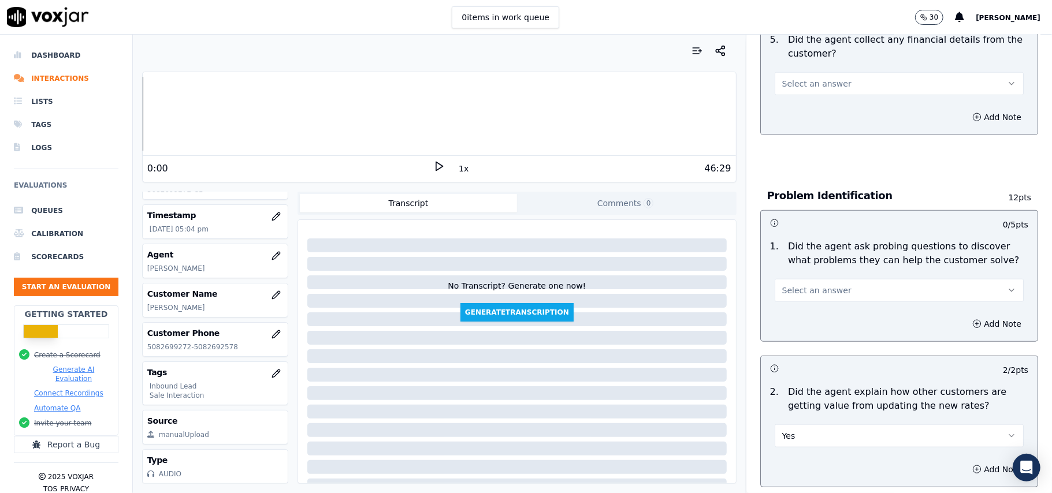
scroll to position [615, 0]
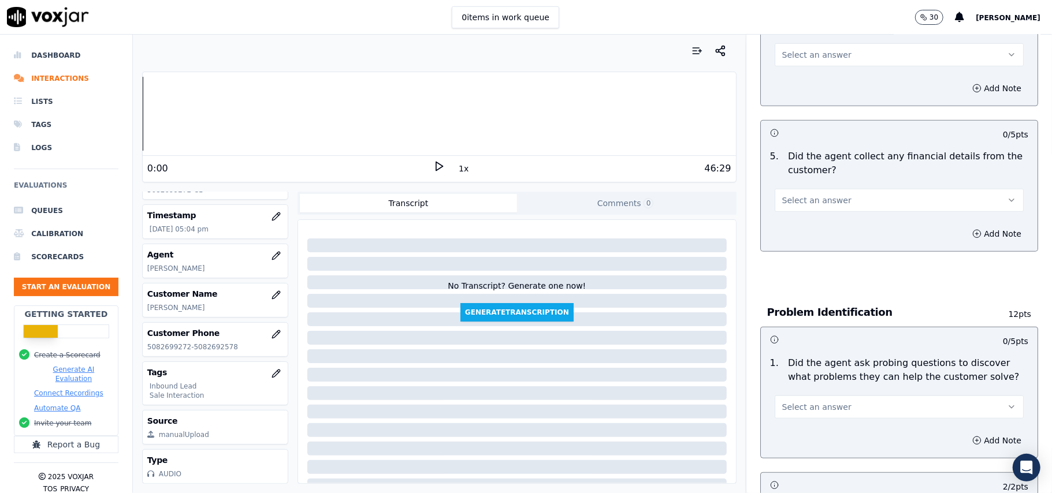
click at [805, 396] on button "Select an answer" at bounding box center [899, 407] width 249 height 23
click at [799, 371] on div "Yes" at bounding box center [874, 380] width 224 height 18
click at [811, 217] on div "Add Note" at bounding box center [899, 234] width 277 height 35
click at [809, 189] on button "Select an answer" at bounding box center [899, 200] width 249 height 23
click at [802, 193] on div "No" at bounding box center [874, 191] width 224 height 18
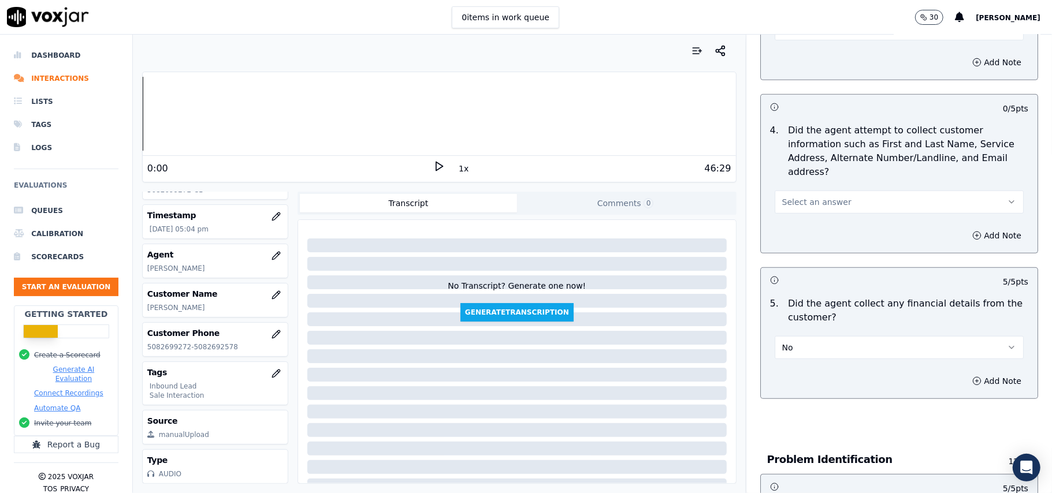
scroll to position [384, 0]
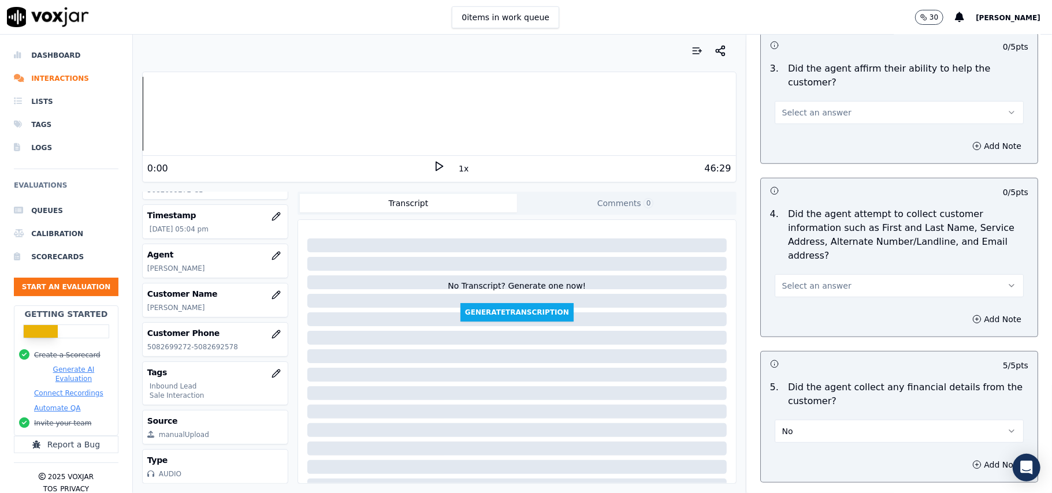
click at [811, 274] on button "Select an answer" at bounding box center [899, 285] width 249 height 23
click at [800, 254] on div "Yes" at bounding box center [874, 258] width 224 height 18
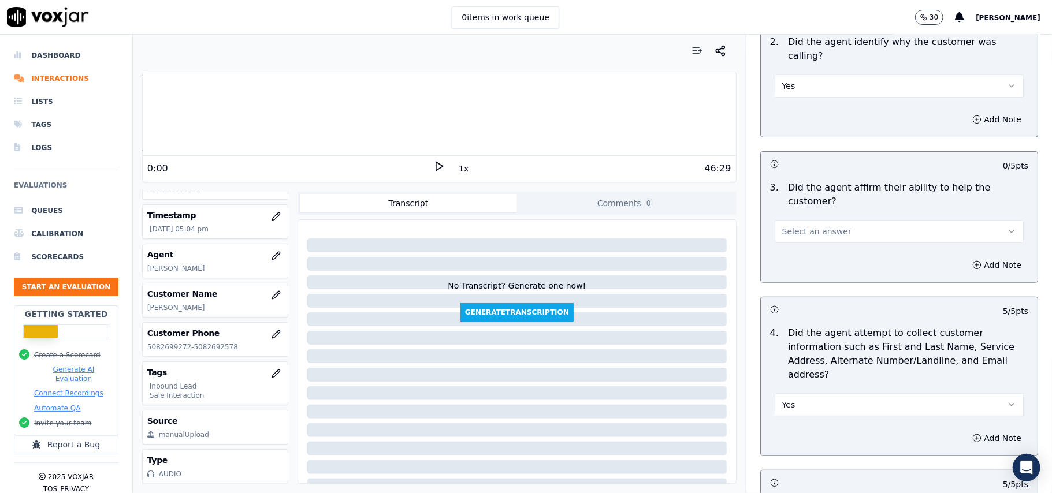
scroll to position [152, 0]
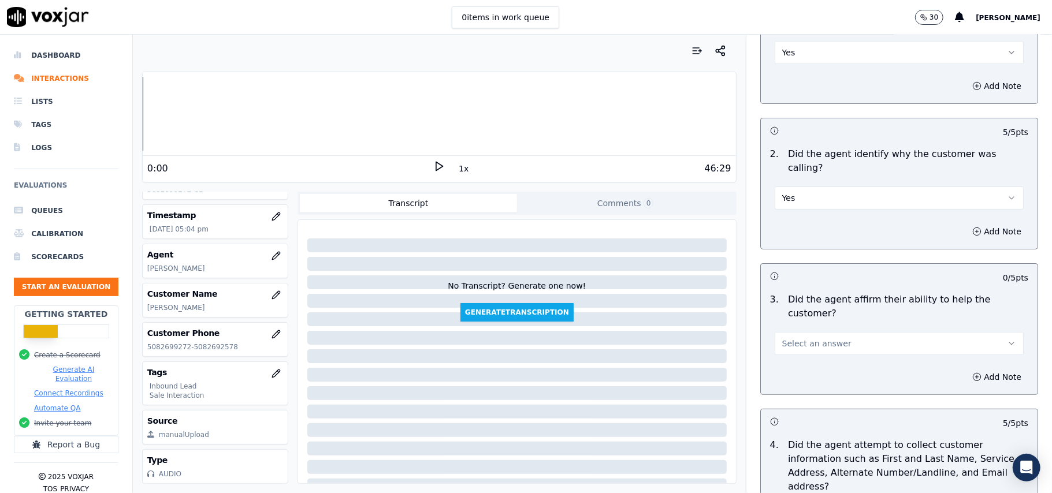
click at [788, 332] on button "Select an answer" at bounding box center [899, 343] width 249 height 23
click at [782, 333] on div "Yes" at bounding box center [874, 329] width 224 height 18
click at [813, 187] on button "Yes" at bounding box center [899, 198] width 249 height 23
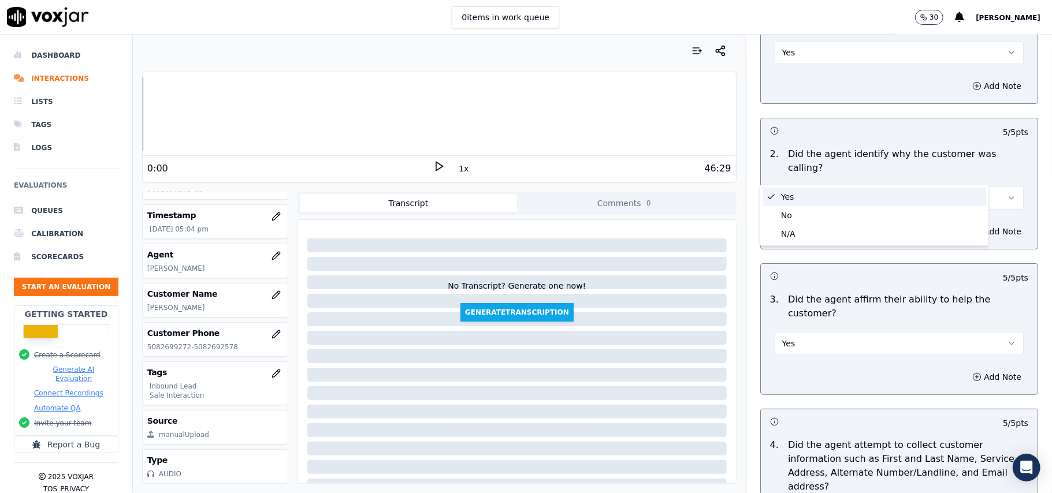
click at [806, 200] on div "Yes" at bounding box center [874, 197] width 224 height 18
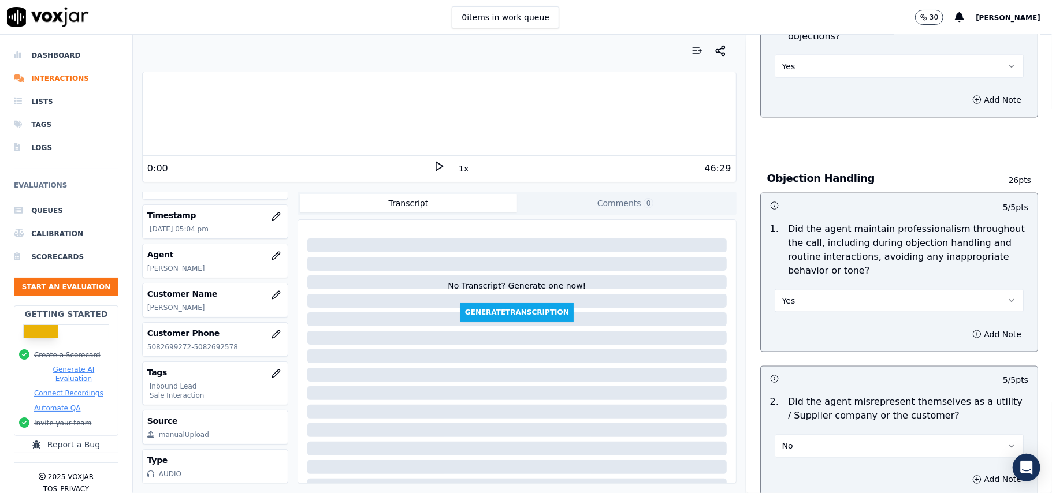
scroll to position [3233, 0]
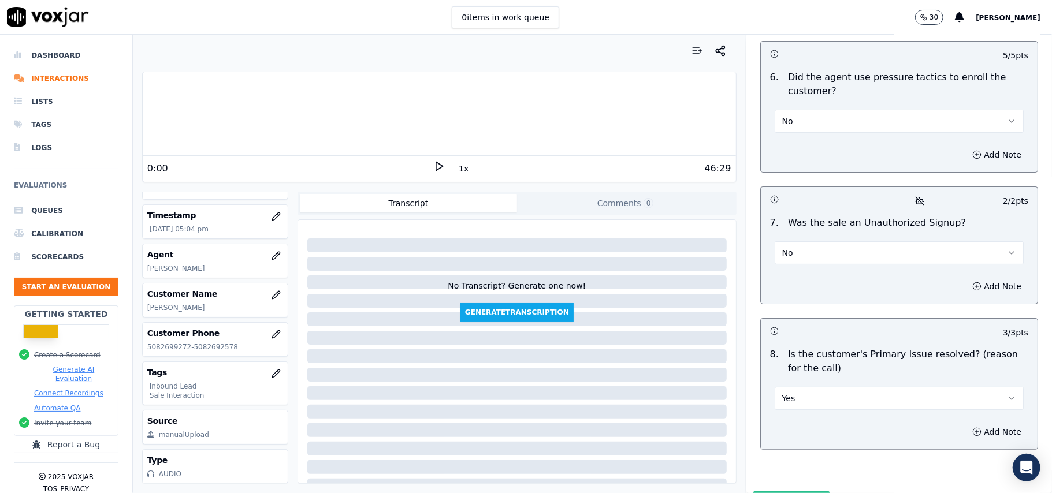
click at [761, 492] on button "Submit Scores" at bounding box center [791, 502] width 77 height 21
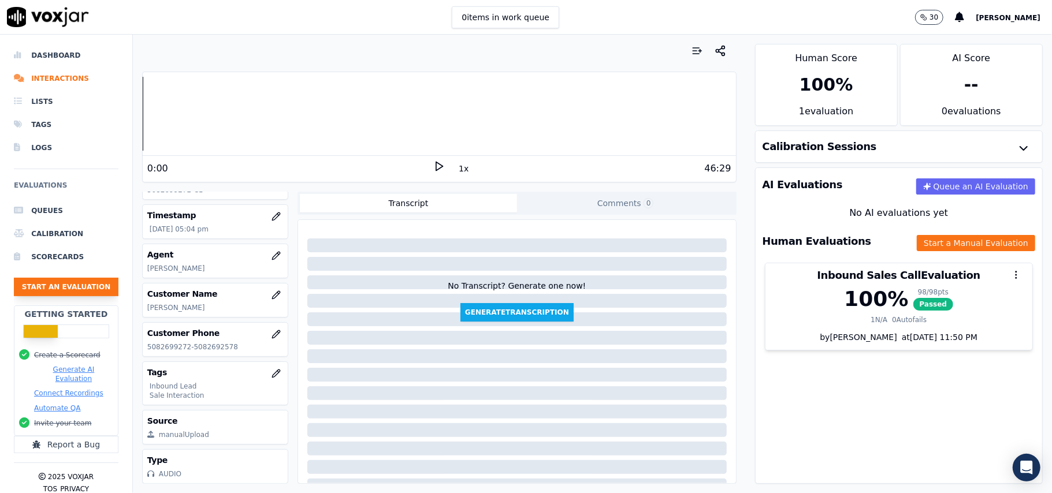
click at [56, 289] on button "Start an Evaluation" at bounding box center [66, 287] width 105 height 18
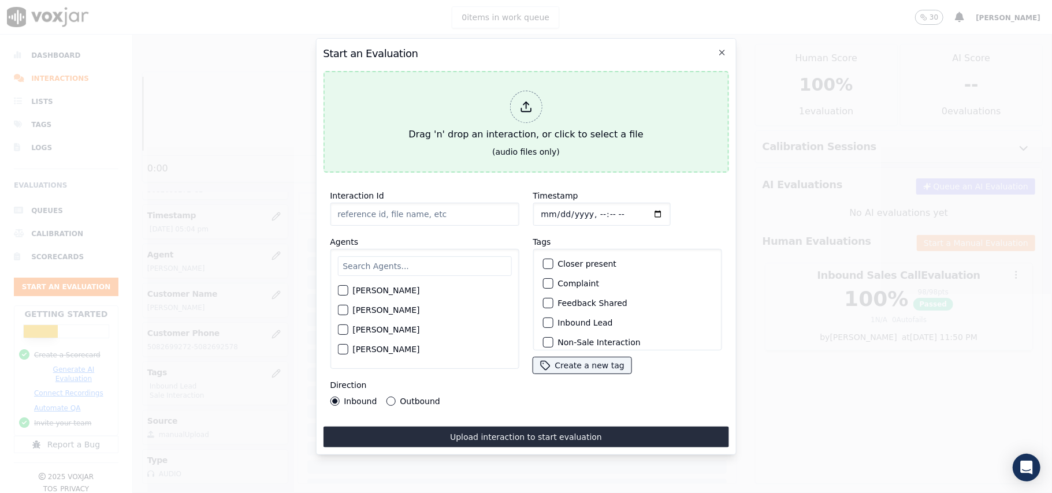
click at [541, 98] on div at bounding box center [525, 107] width 32 height 32
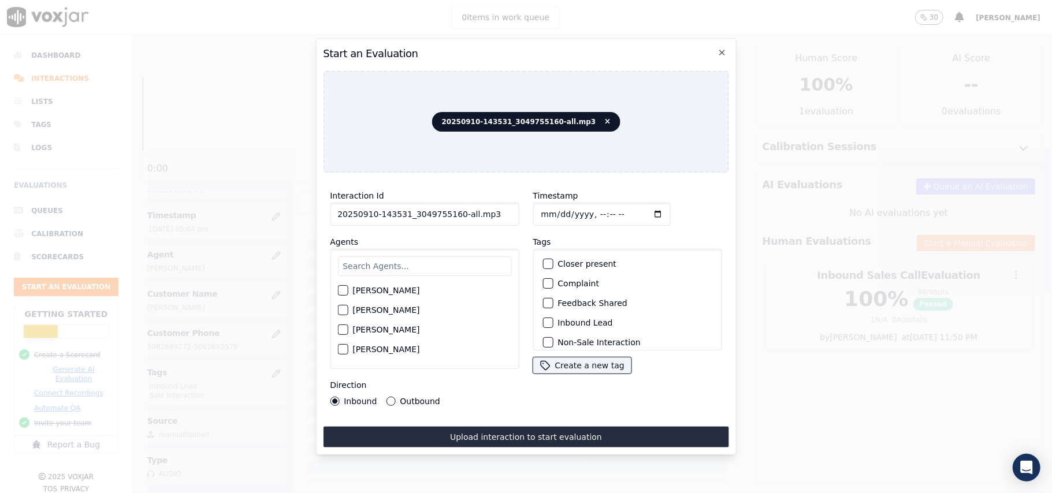
drag, startPoint x: 488, startPoint y: 210, endPoint x: 453, endPoint y: 211, distance: 35.3
click at [453, 211] on input "20250910-143531_3049755160-all.mp3" at bounding box center [424, 214] width 189 height 23
type input "20250910-143531_3049755160-C1"
click at [552, 209] on input "Timestamp" at bounding box center [601, 214] width 137 height 23
type input "[DATE]T18:21"
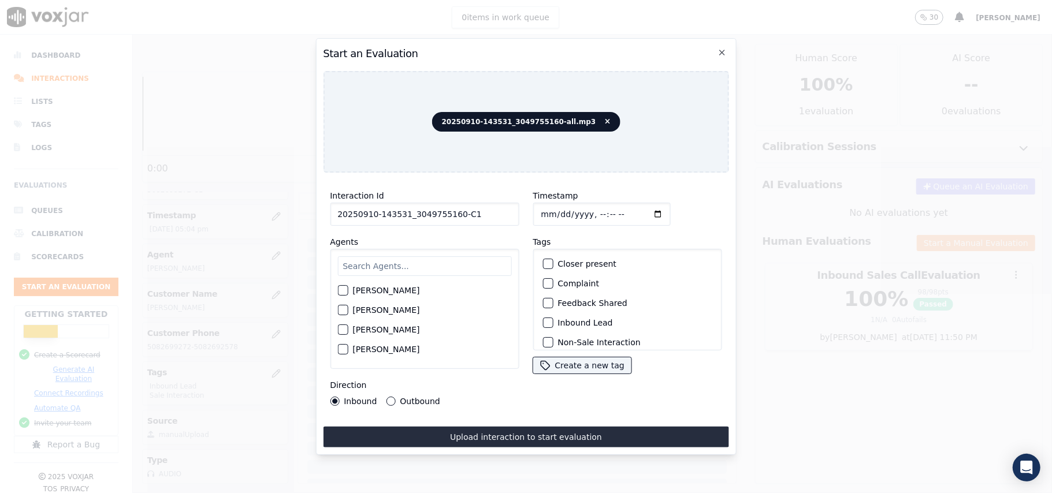
click at [475, 260] on input "text" at bounding box center [424, 266] width 174 height 20
paste input "[PERSON_NAME]"
type input "[PERSON_NAME]"
click at [393, 290] on label "[PERSON_NAME]" at bounding box center [385, 294] width 67 height 8
click at [348, 289] on button "[PERSON_NAME]" at bounding box center [342, 294] width 10 height 10
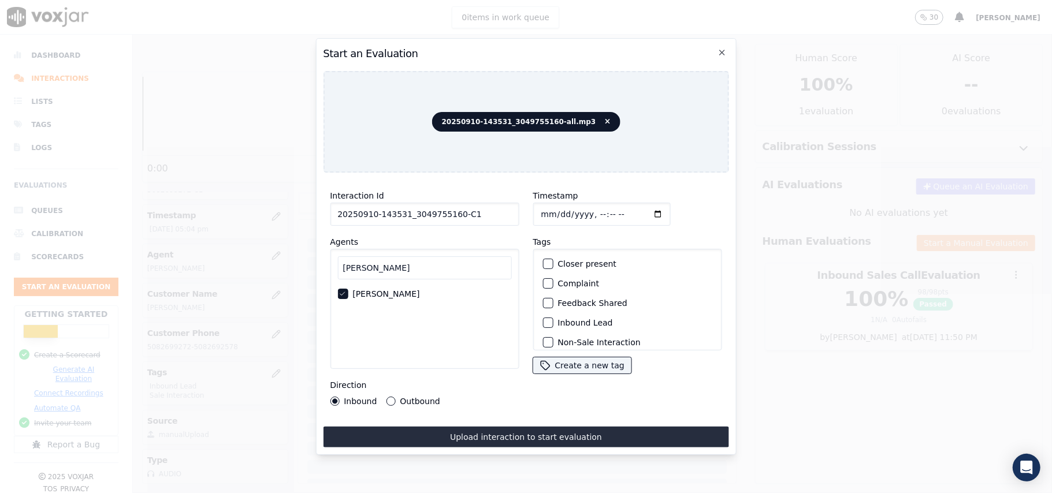
click at [579, 319] on label "Inbound Lead" at bounding box center [584, 323] width 55 height 8
click at [553, 318] on button "Inbound Lead" at bounding box center [547, 323] width 10 height 10
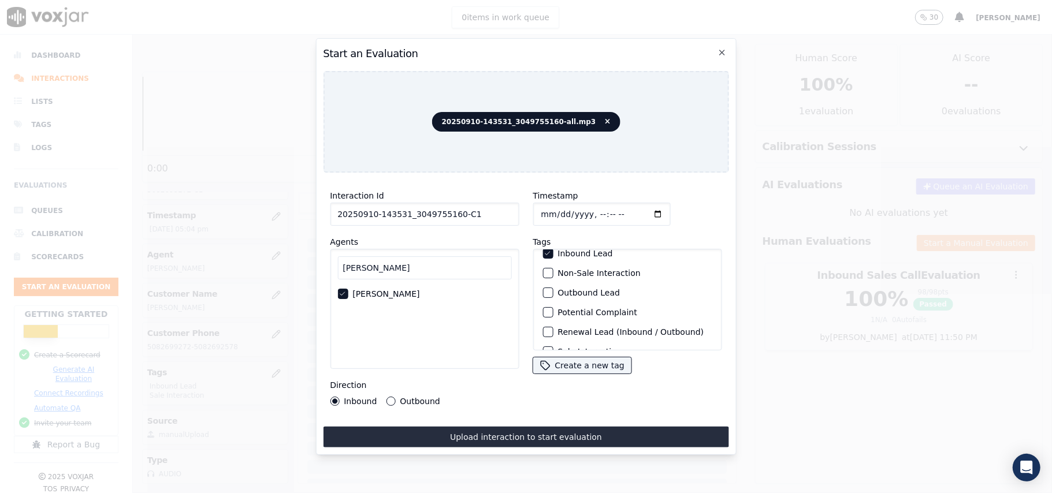
scroll to position [101, 0]
click at [574, 332] on label "Sale Interaction" at bounding box center [589, 336] width 64 height 8
click at [553, 330] on button "Sale Interaction" at bounding box center [547, 335] width 10 height 10
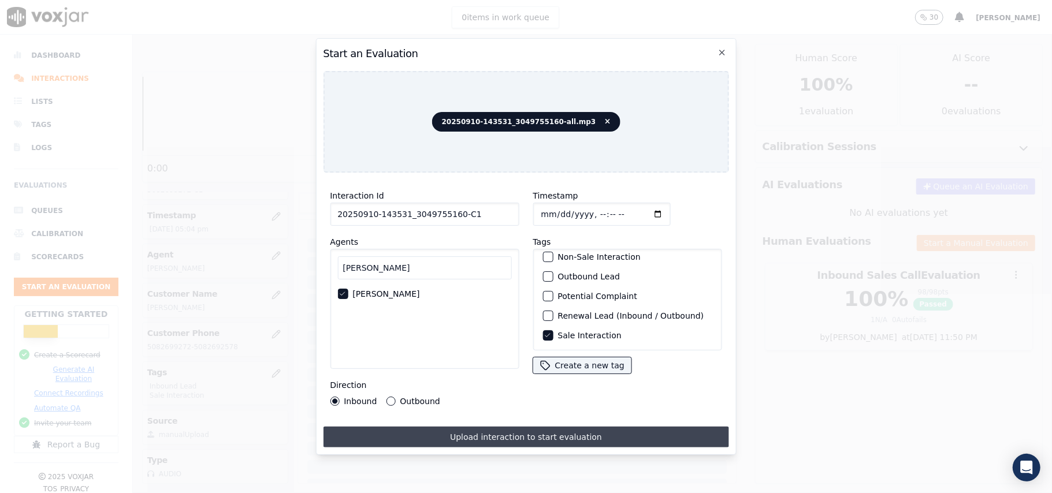
click at [493, 428] on button "Upload interaction to start evaluation" at bounding box center [525, 437] width 405 height 21
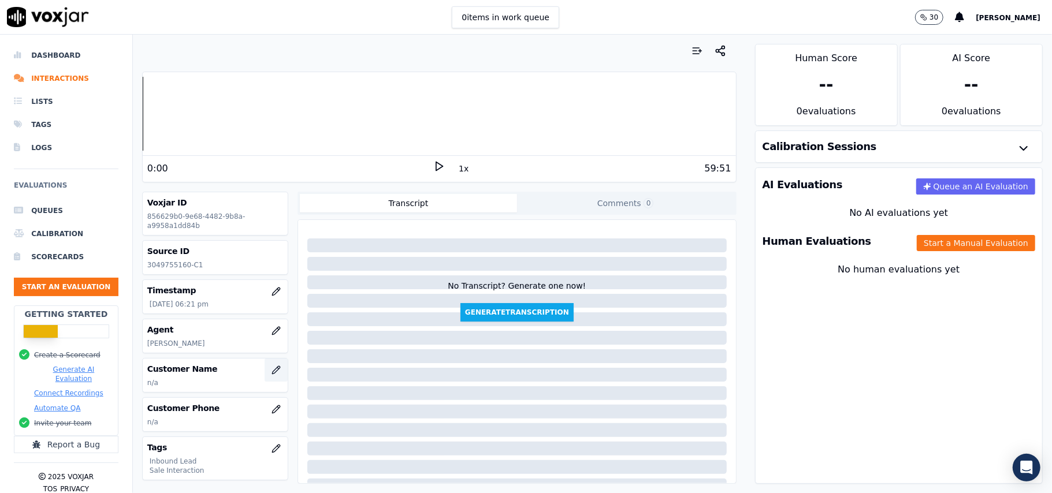
click at [271, 373] on icon "button" at bounding box center [275, 370] width 9 height 9
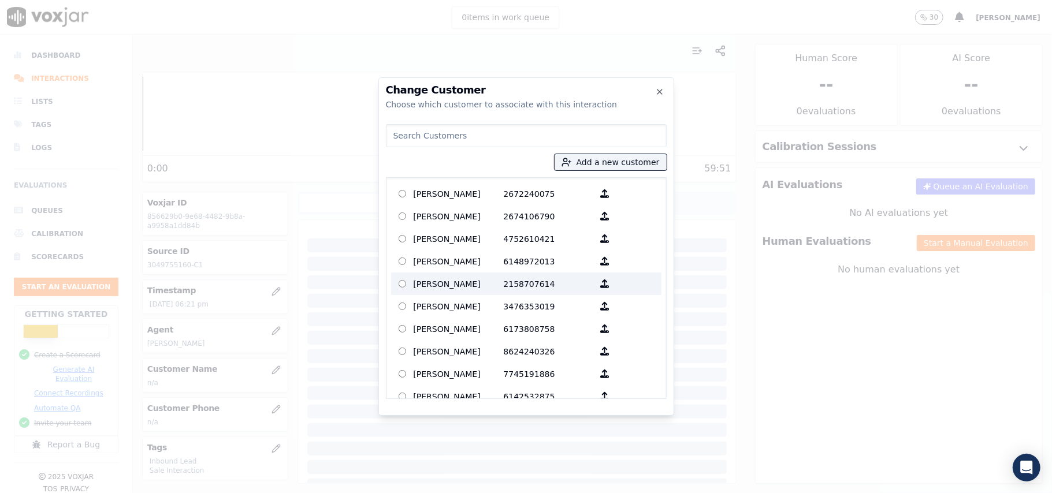
paste input "[PERSON_NAME]"
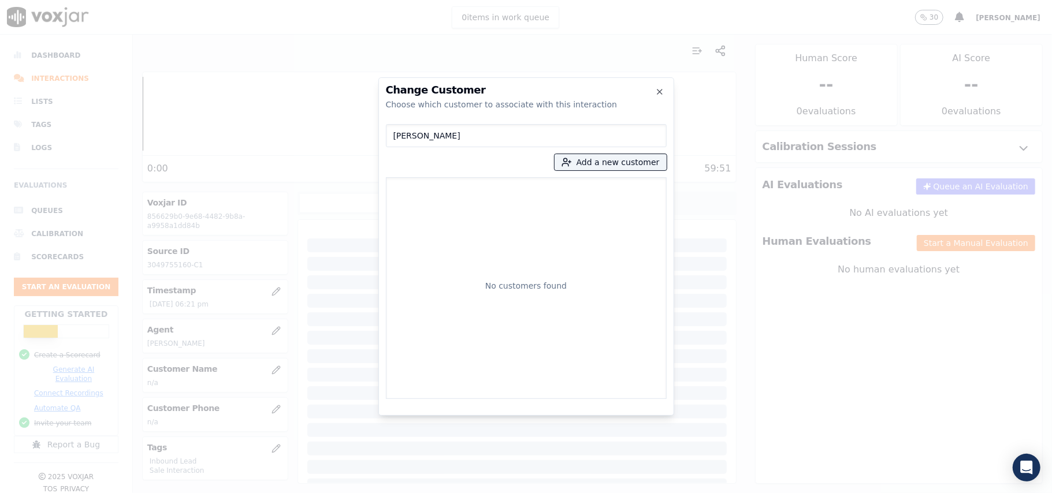
click at [398, 134] on input "[PERSON_NAME]" at bounding box center [526, 135] width 281 height 23
type input "[PERSON_NAME]"
click at [605, 166] on button "Add a new customer" at bounding box center [611, 162] width 112 height 16
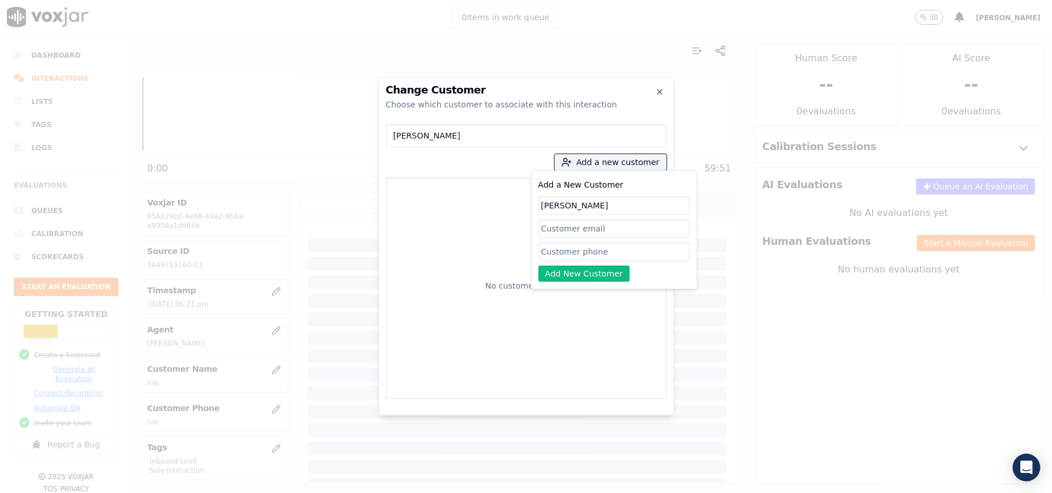
click at [541, 207] on input "[PERSON_NAME]" at bounding box center [613, 205] width 151 height 18
type input "[PERSON_NAME]"
click at [583, 252] on input "Add a New Customer" at bounding box center [613, 252] width 151 height 18
paste input "3049755160"
type input "3049755160"
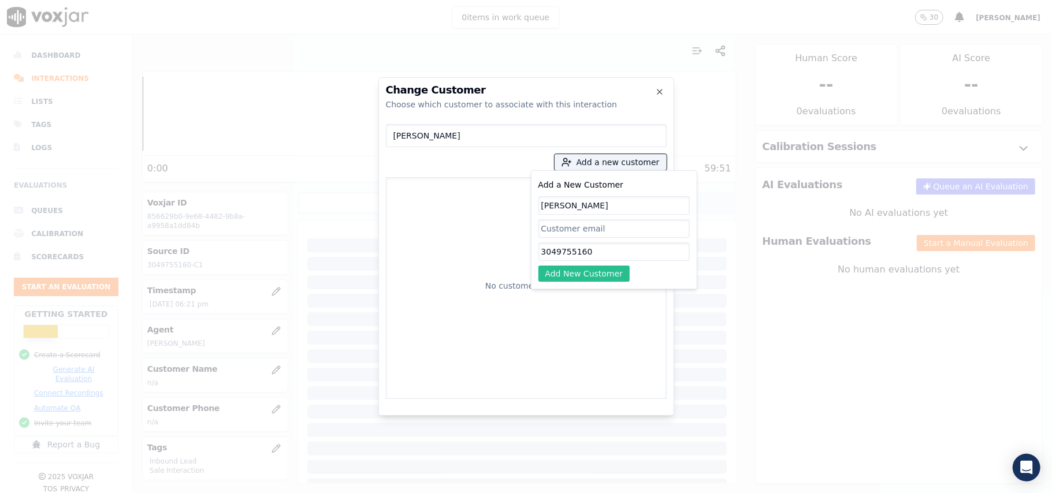
click at [574, 277] on button "Add New Customer" at bounding box center [584, 274] width 92 height 16
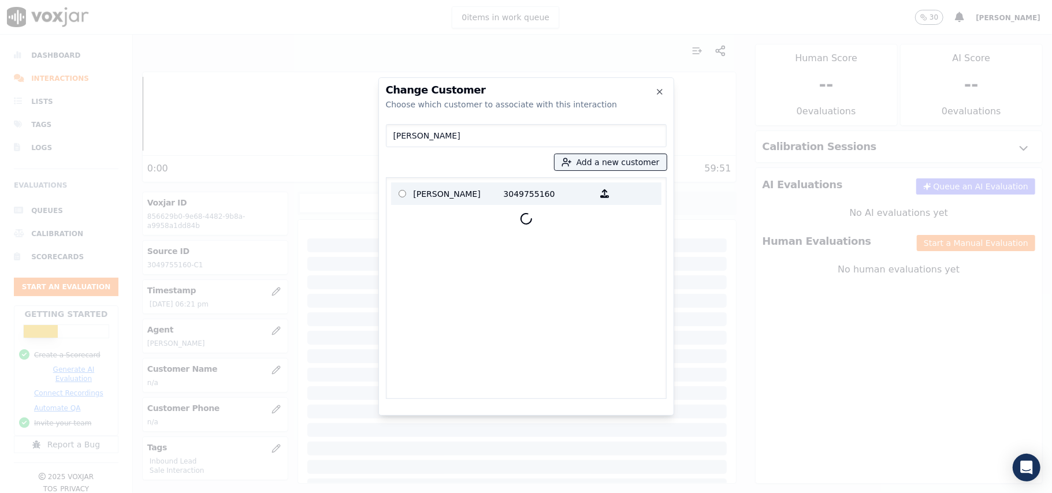
click at [419, 190] on p "[PERSON_NAME]" at bounding box center [459, 194] width 90 height 18
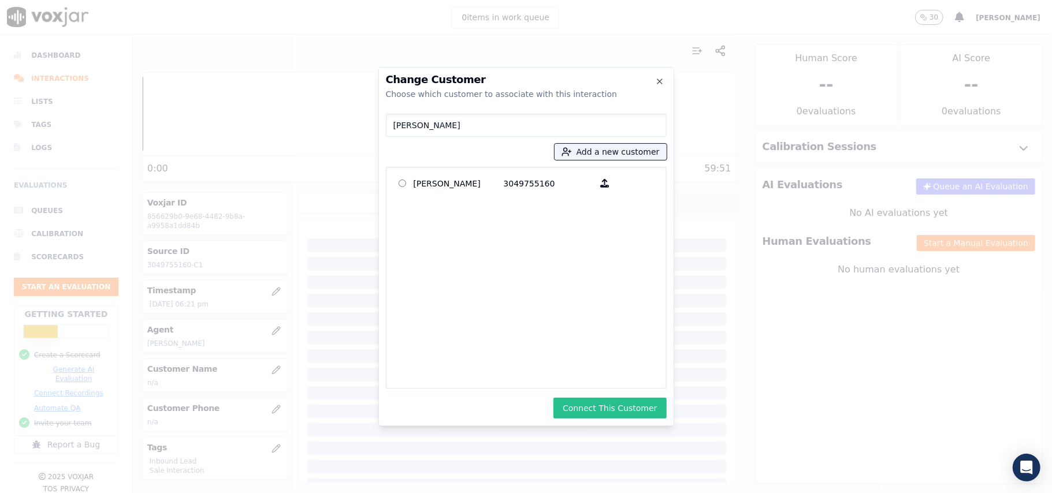
click at [600, 405] on button "Connect This Customer" at bounding box center [609, 408] width 113 height 21
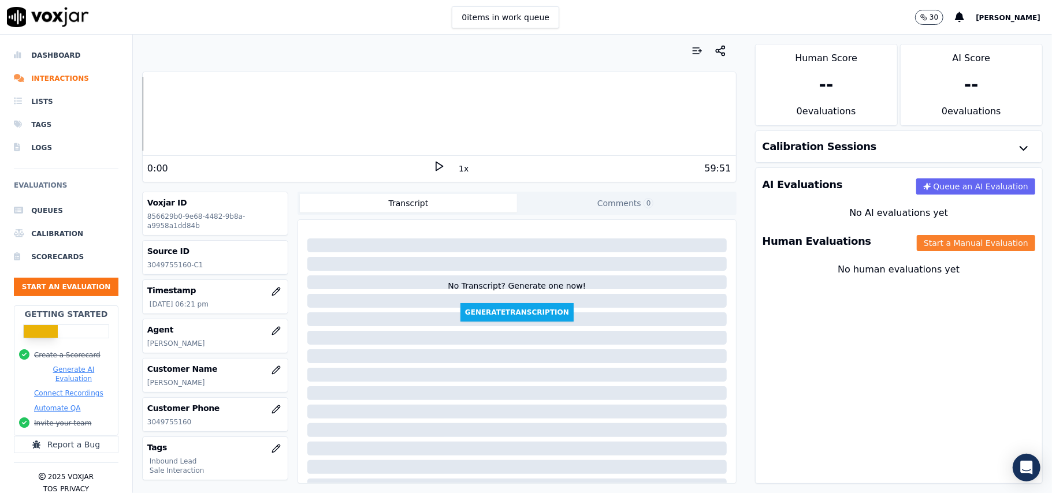
click at [927, 248] on button "Start a Manual Evaluation" at bounding box center [976, 243] width 118 height 16
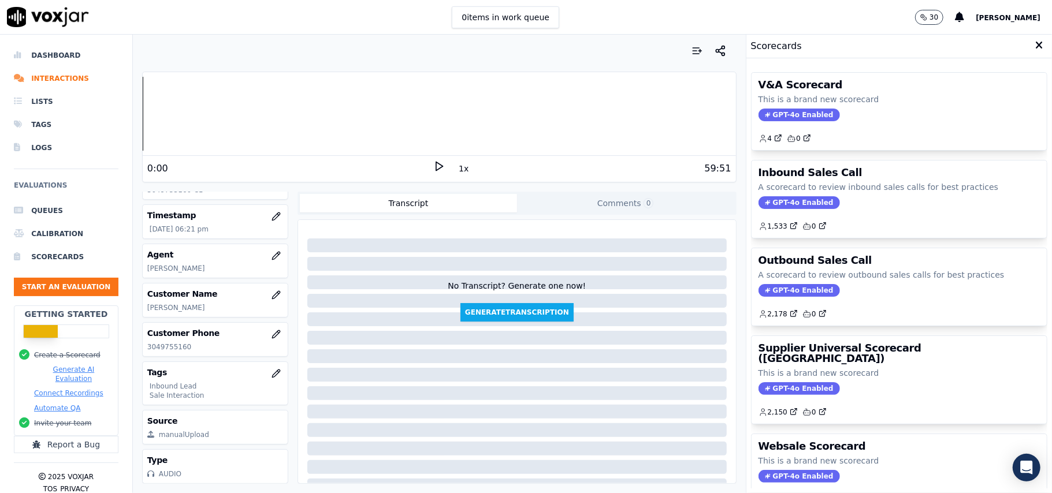
scroll to position [113, 0]
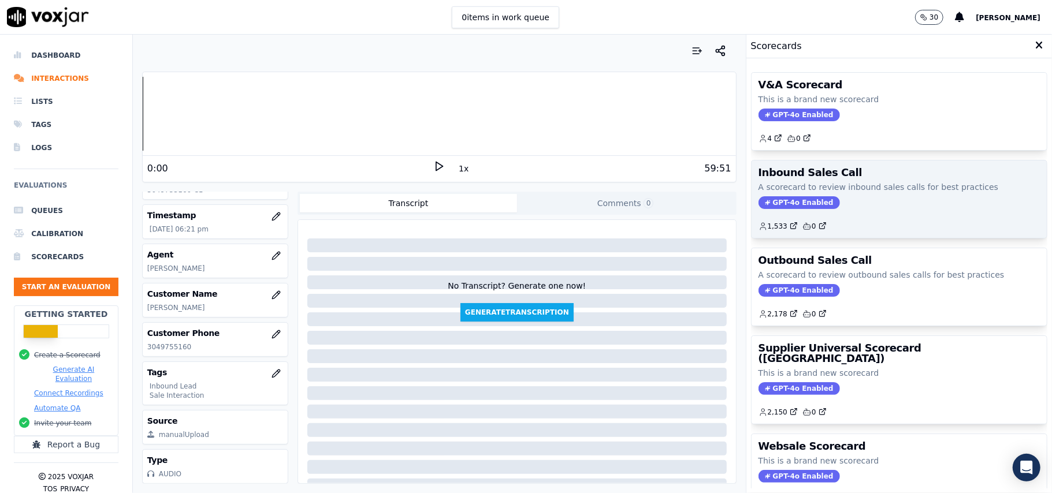
click at [797, 203] on span "GPT-4o Enabled" at bounding box center [798, 202] width 81 height 13
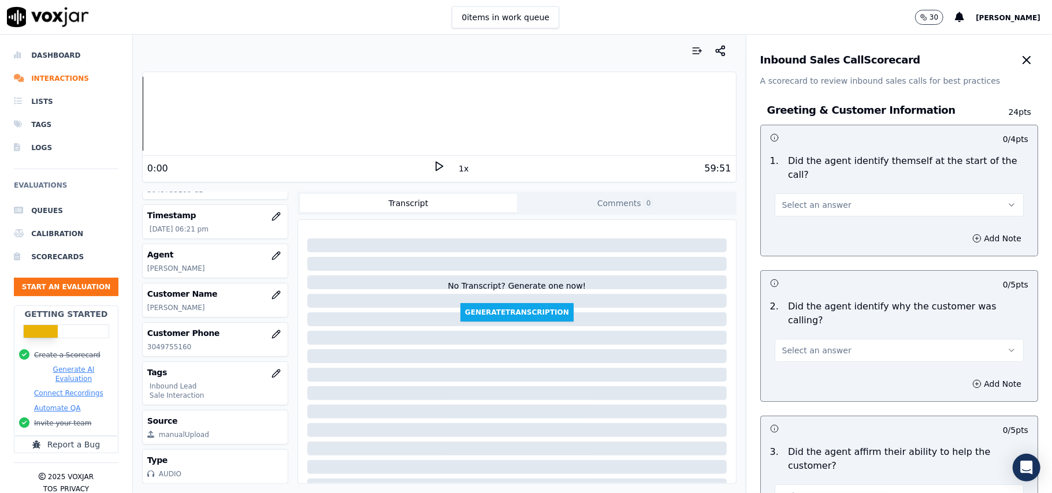
click at [792, 199] on span "Select an answer" at bounding box center [816, 205] width 69 height 12
click at [776, 222] on div "Yes" at bounding box center [874, 218] width 224 height 18
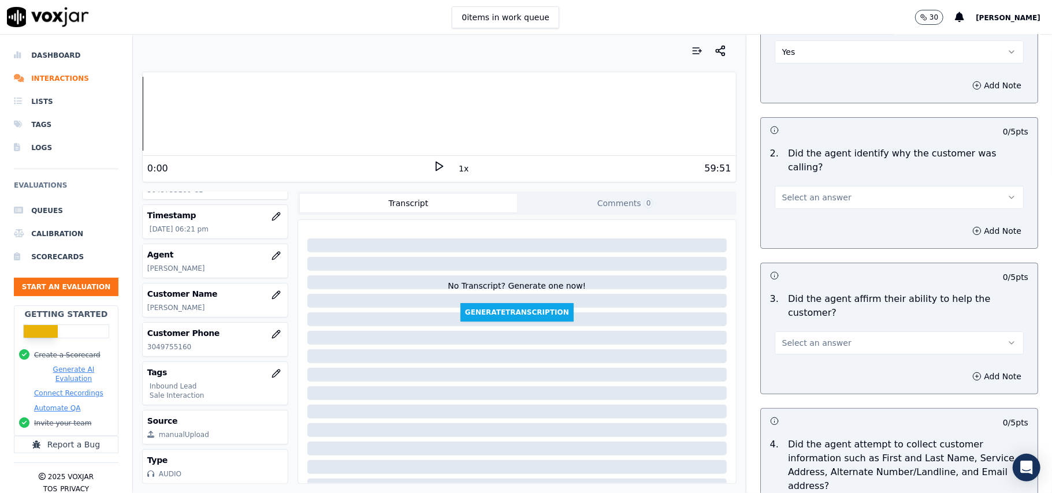
scroll to position [154, 0]
click at [802, 185] on button "Select an answer" at bounding box center [899, 196] width 249 height 23
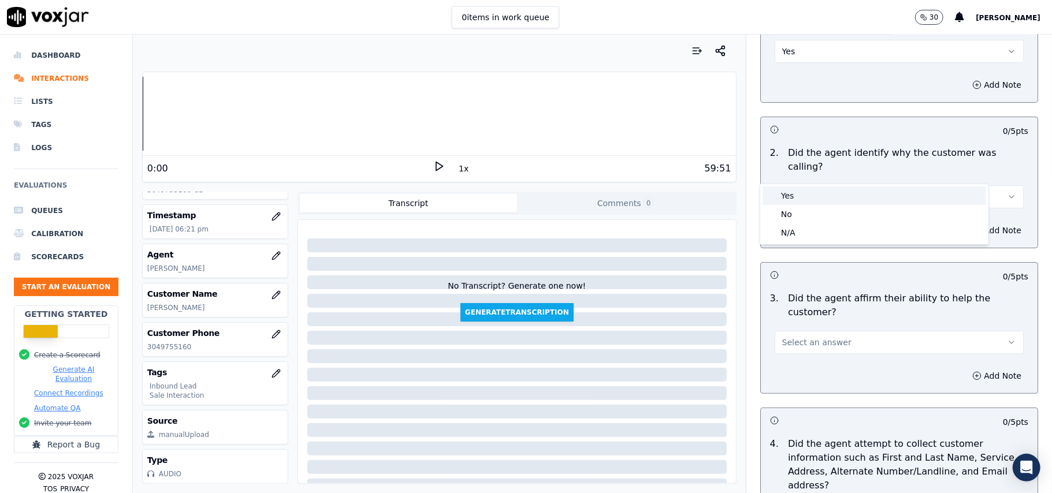
click at [797, 193] on div "Yes" at bounding box center [874, 196] width 224 height 18
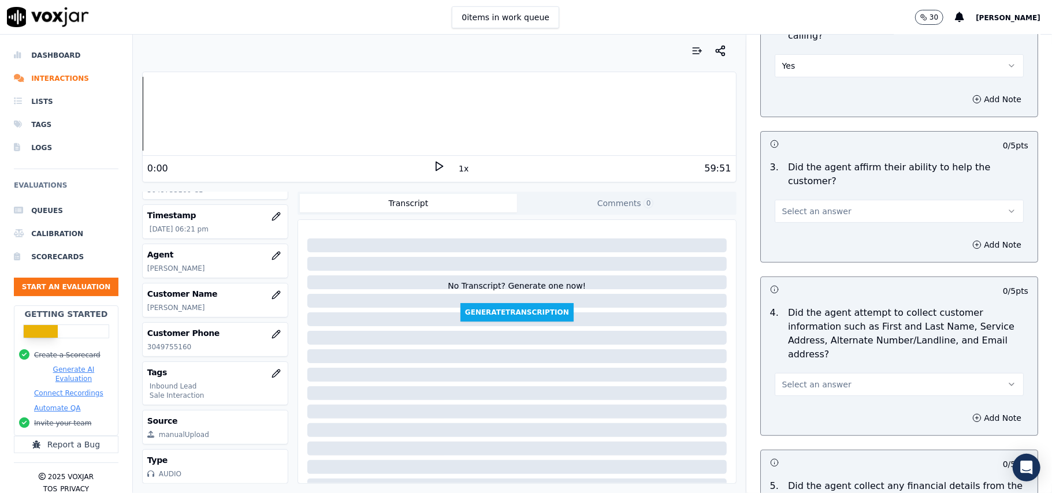
scroll to position [385, 0]
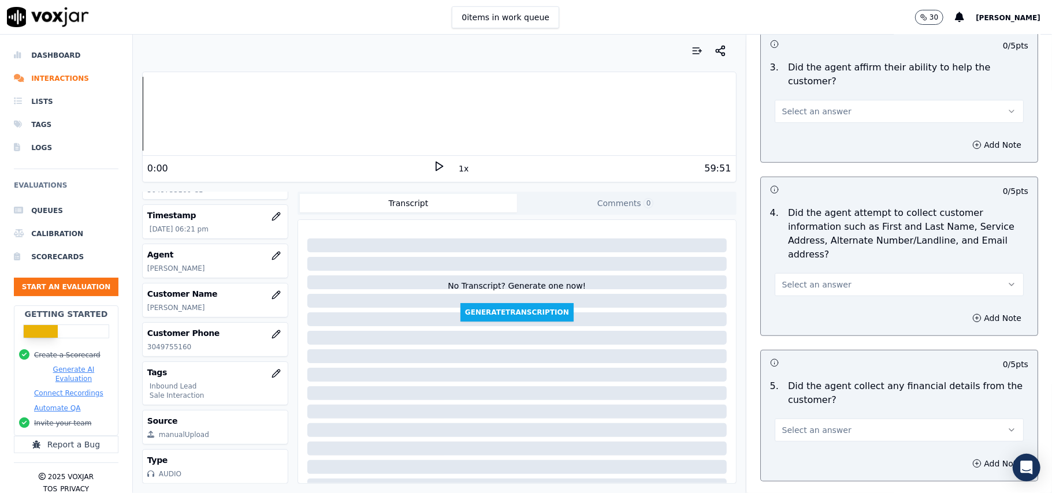
click at [811, 106] on span "Select an answer" at bounding box center [816, 112] width 69 height 12
click at [807, 102] on div "Yes" at bounding box center [874, 96] width 224 height 18
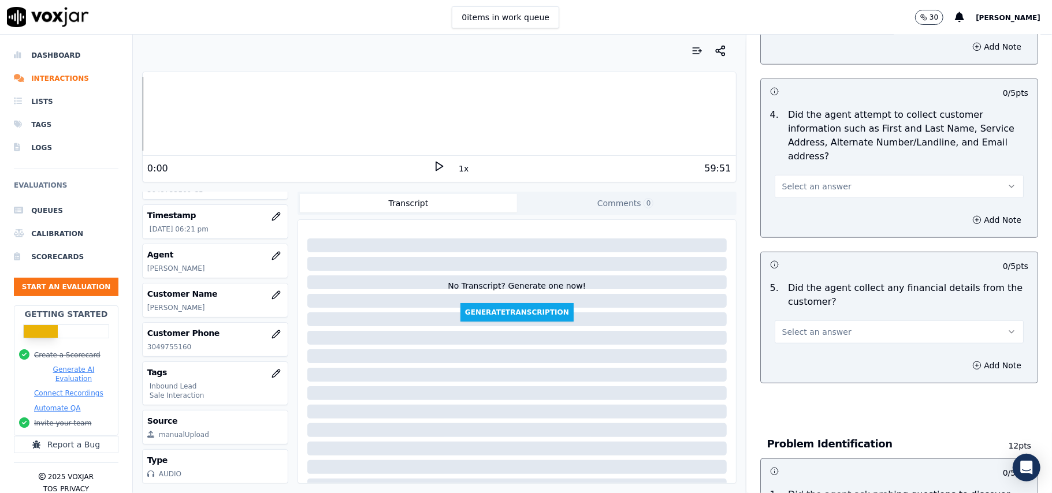
scroll to position [539, 0]
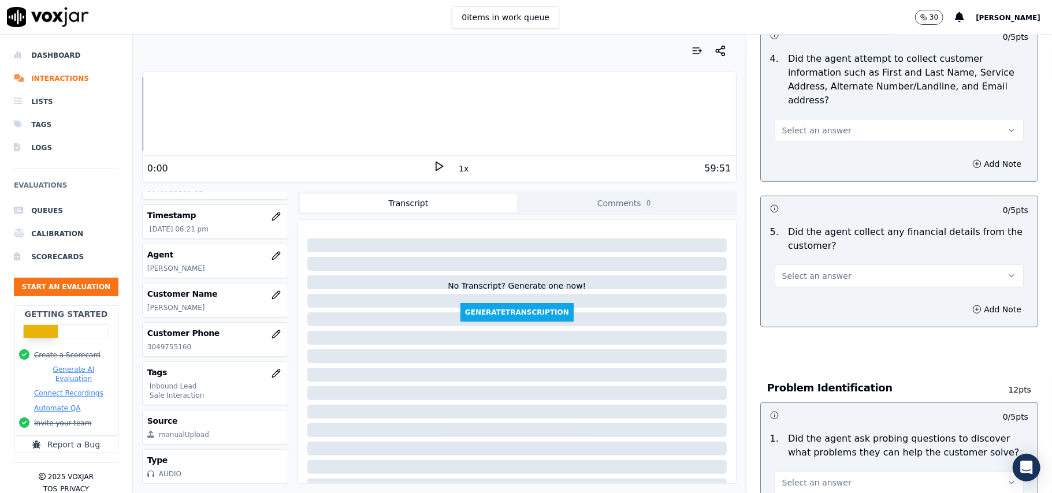
click at [834, 119] on button "Select an answer" at bounding box center [899, 130] width 249 height 23
click at [821, 103] on div "Yes" at bounding box center [874, 102] width 224 height 18
click at [840, 265] on button "Select an answer" at bounding box center [899, 276] width 249 height 23
click at [826, 269] on div "No" at bounding box center [874, 267] width 224 height 18
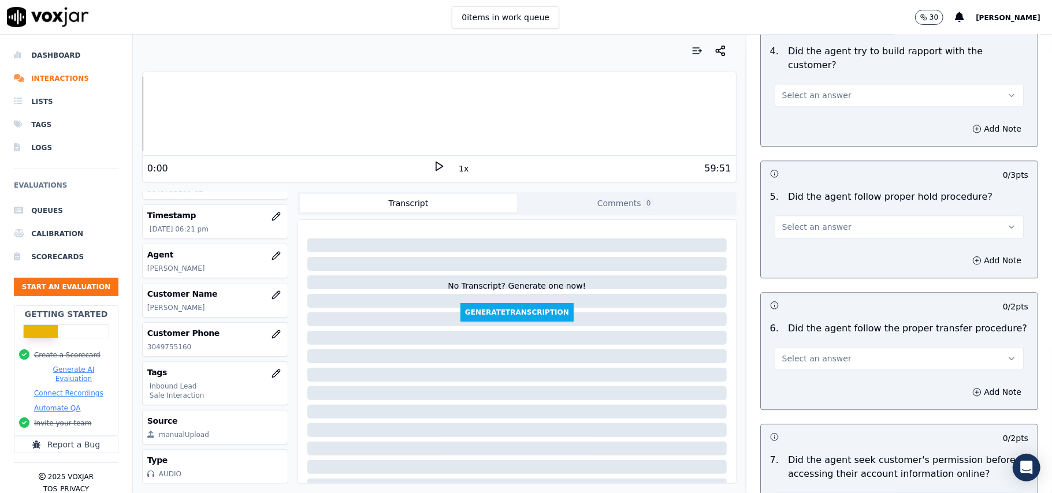
scroll to position [3233, 0]
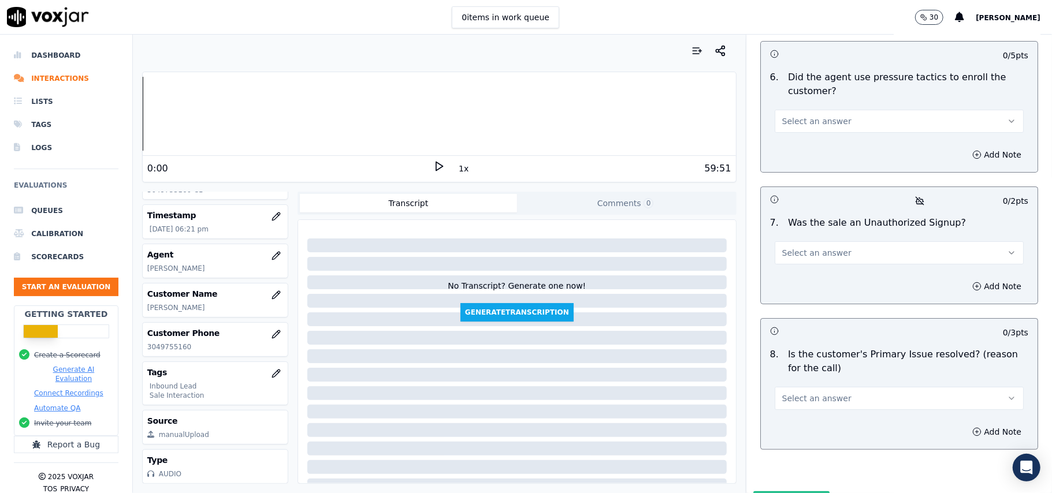
click at [839, 387] on button "Select an answer" at bounding box center [899, 398] width 249 height 23
click at [807, 365] on div "Yes" at bounding box center [874, 364] width 224 height 18
click at [800, 211] on div "7 . Was the sale an Unauthorized Signup? Select an answer" at bounding box center [899, 240] width 277 height 58
click at [791, 247] on span "Select an answer" at bounding box center [816, 253] width 69 height 12
click at [791, 236] on div "No" at bounding box center [874, 236] width 224 height 18
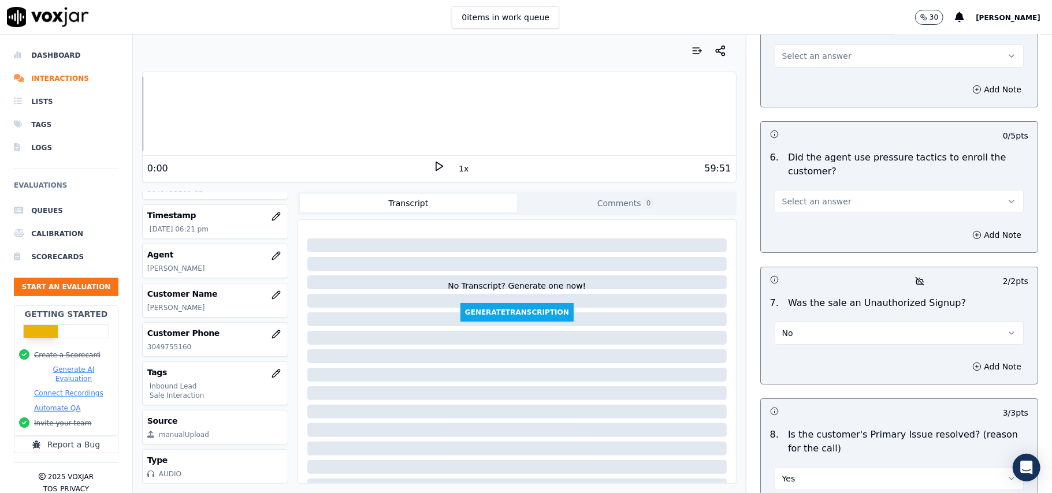
scroll to position [3079, 0]
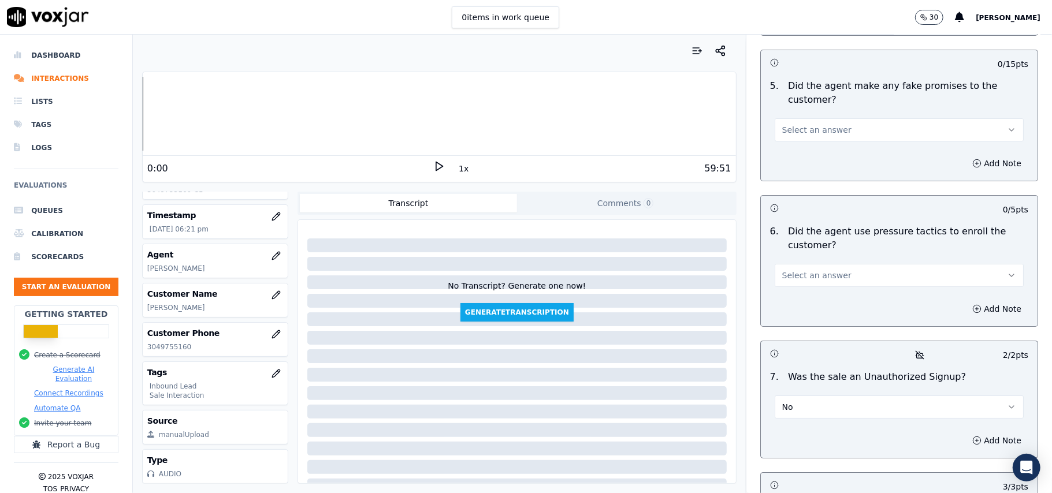
click at [810, 270] on span "Select an answer" at bounding box center [816, 276] width 69 height 12
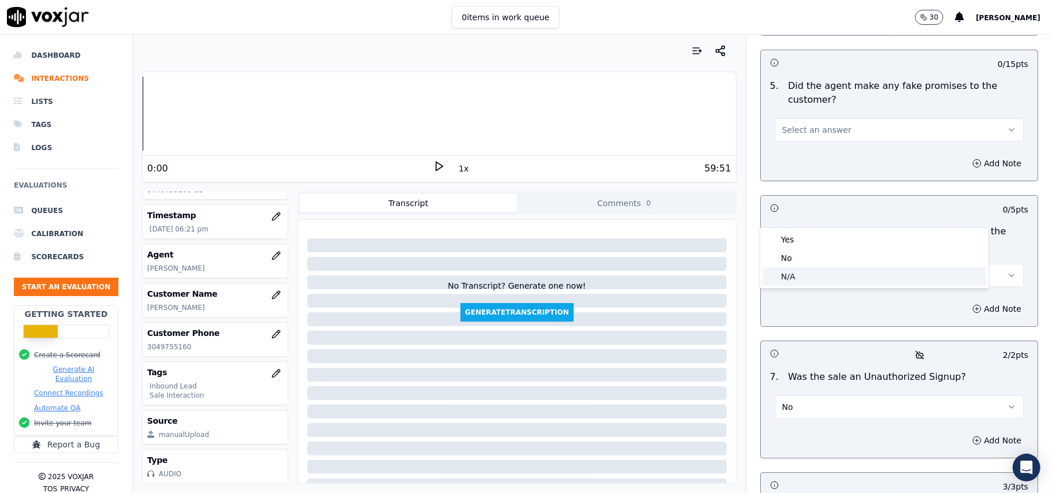
click at [811, 252] on div "No" at bounding box center [874, 258] width 224 height 18
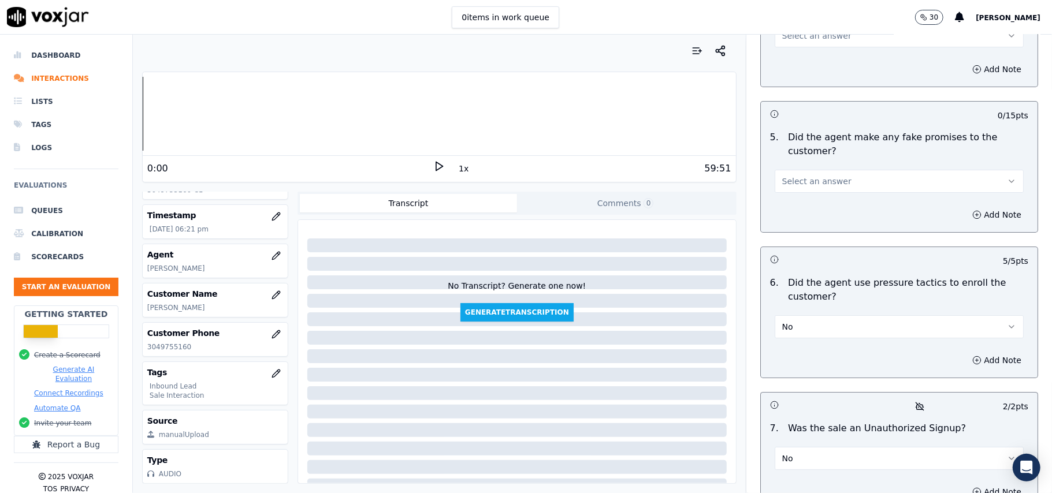
scroll to position [2925, 0]
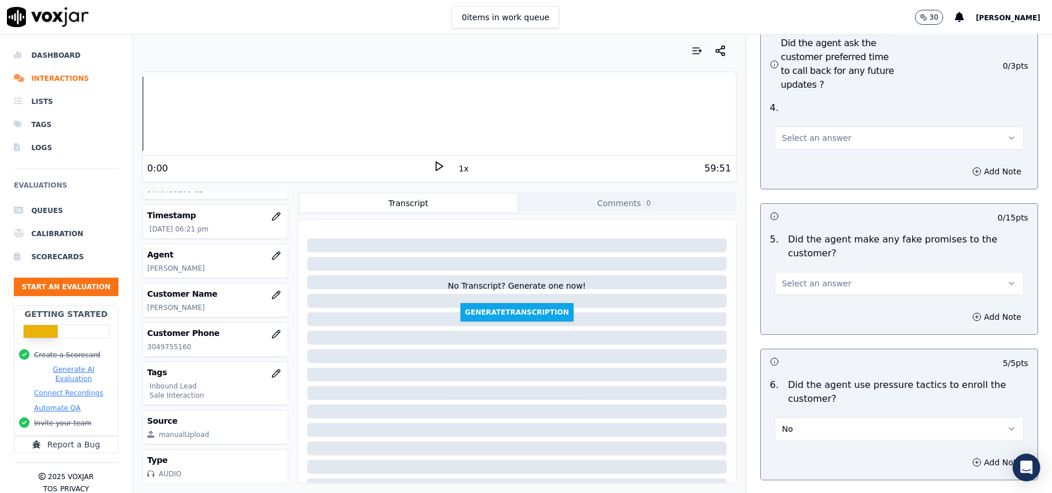
click at [825, 278] on span "Select an answer" at bounding box center [816, 284] width 69 height 12
click at [823, 271] on div "No" at bounding box center [874, 266] width 224 height 18
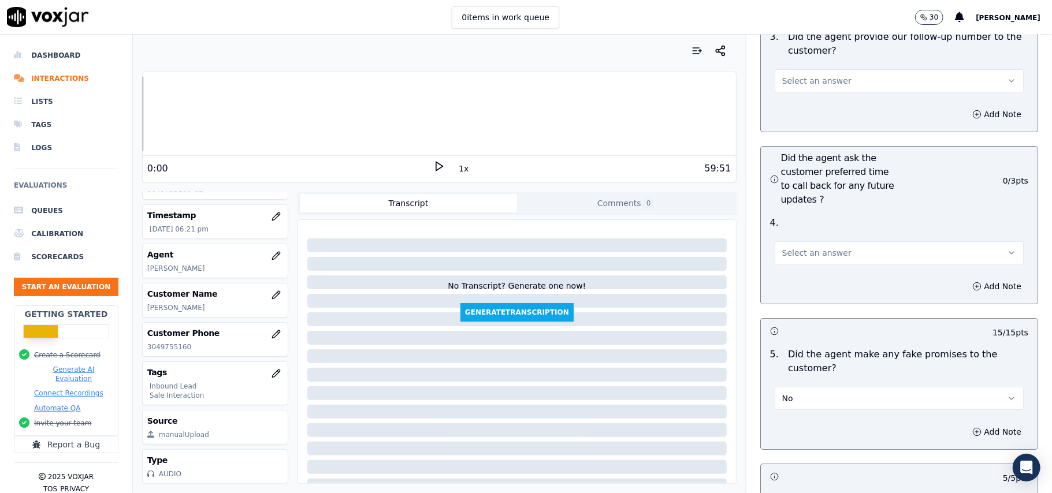
scroll to position [2694, 0]
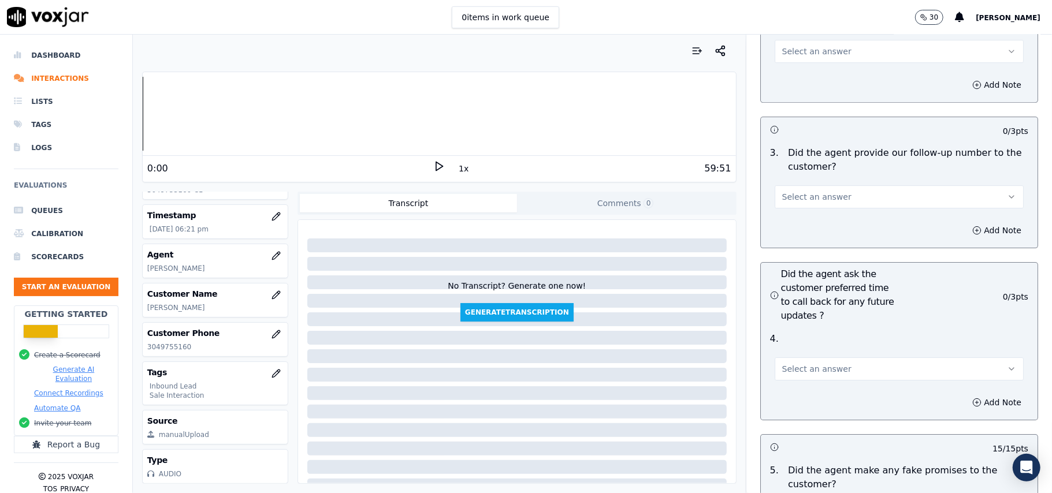
click at [844, 358] on button "Select an answer" at bounding box center [899, 369] width 249 height 23
click at [819, 336] on div "Yes" at bounding box center [874, 333] width 224 height 18
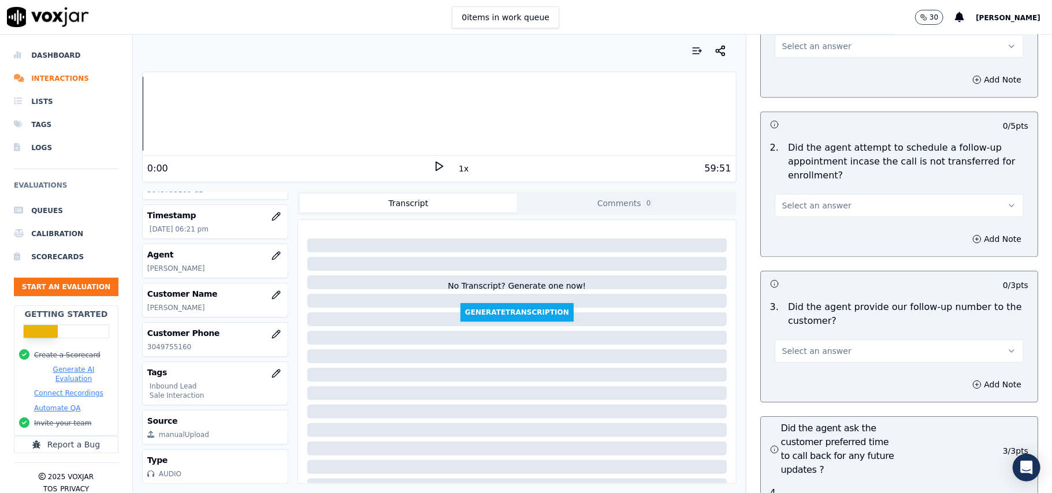
click at [817, 345] on span "Select an answer" at bounding box center [816, 351] width 69 height 12
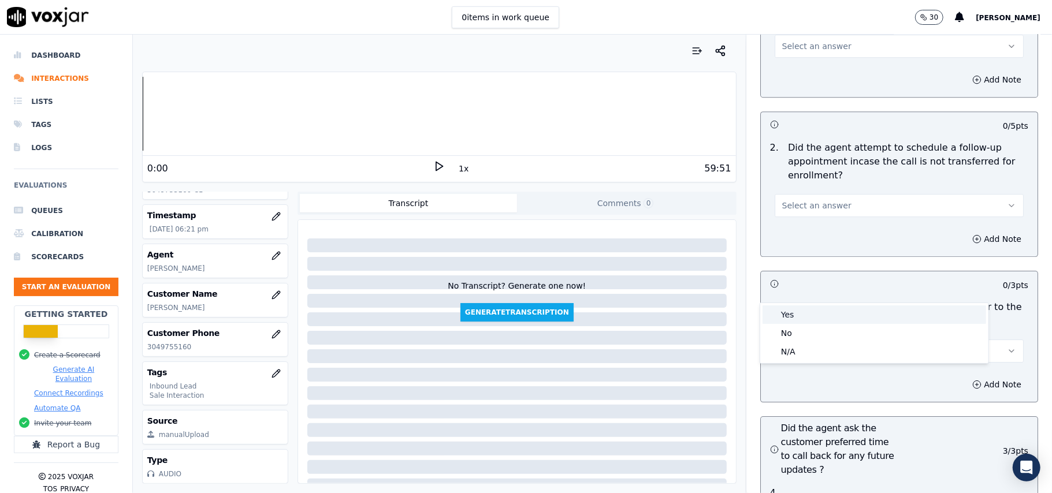
click at [812, 310] on div "Yes" at bounding box center [874, 315] width 224 height 18
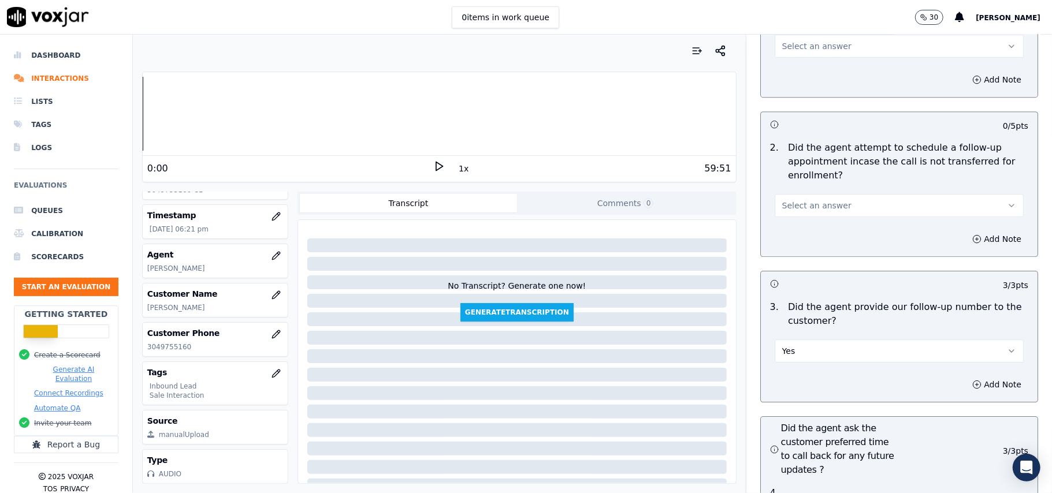
scroll to position [2386, 0]
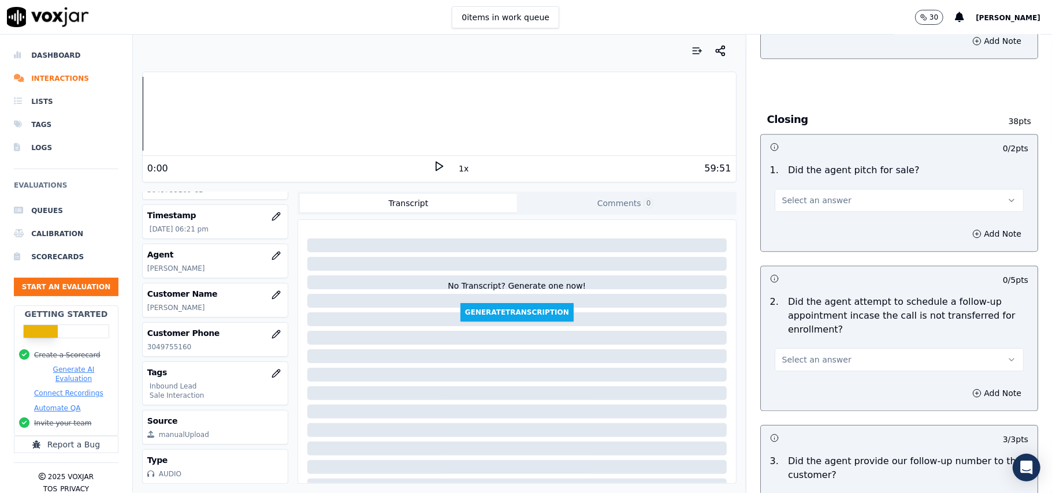
click at [800, 354] on span "Select an answer" at bounding box center [816, 360] width 69 height 12
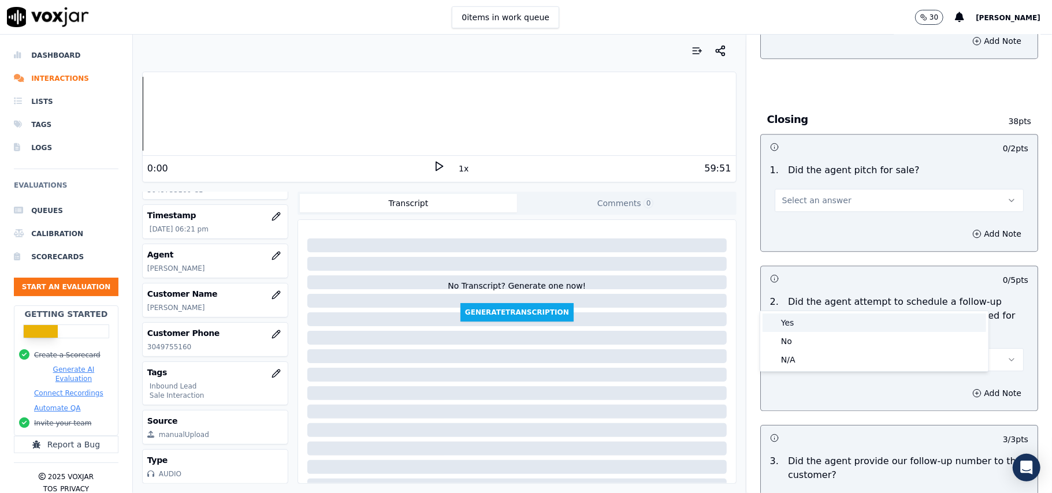
click at [792, 314] on div "Yes" at bounding box center [874, 323] width 224 height 18
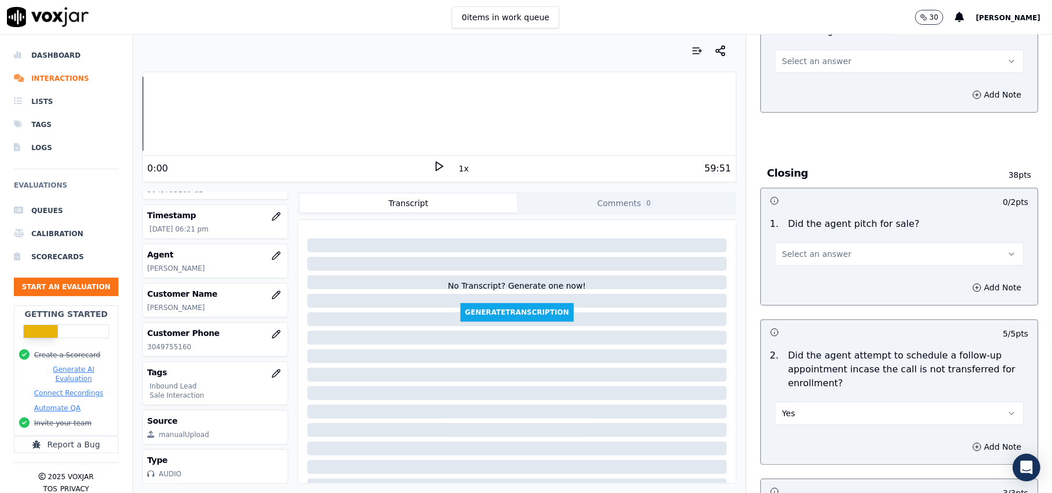
scroll to position [2309, 0]
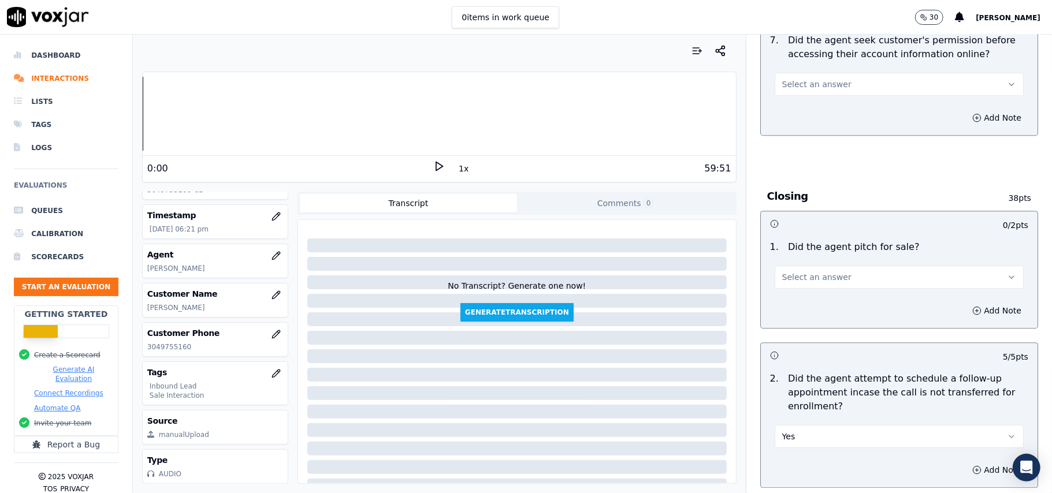
click at [805, 271] on span "Select an answer" at bounding box center [816, 277] width 69 height 12
click at [800, 240] on div "Yes" at bounding box center [874, 239] width 224 height 18
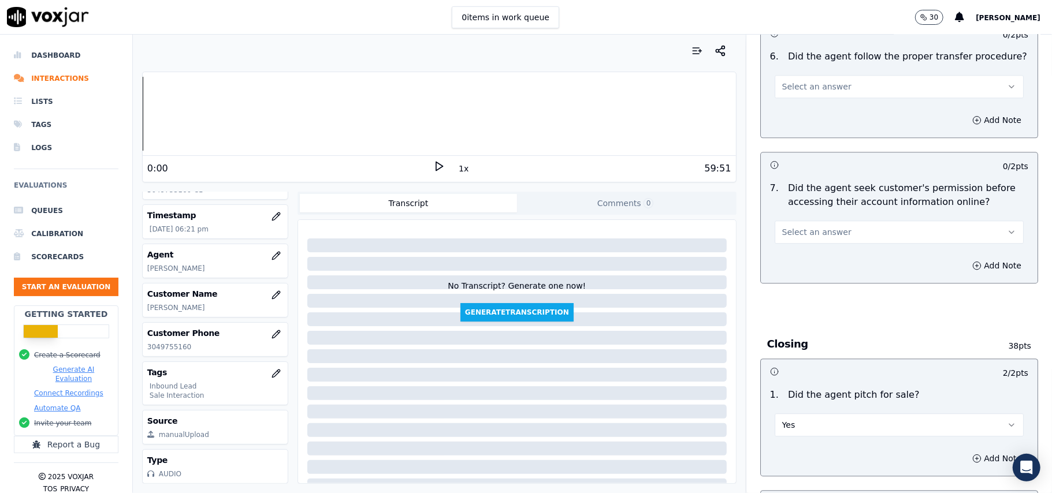
scroll to position [2078, 0]
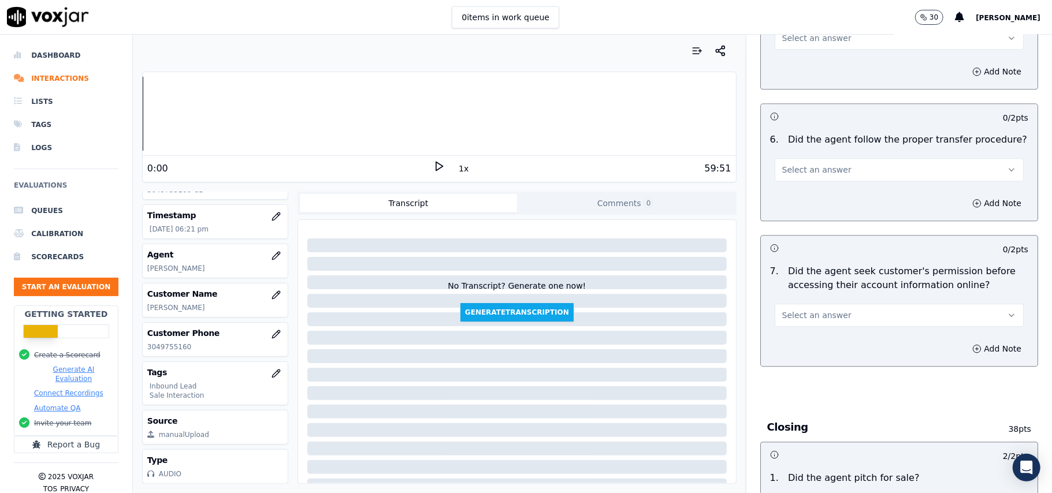
click at [803, 310] on span "Select an answer" at bounding box center [816, 316] width 69 height 12
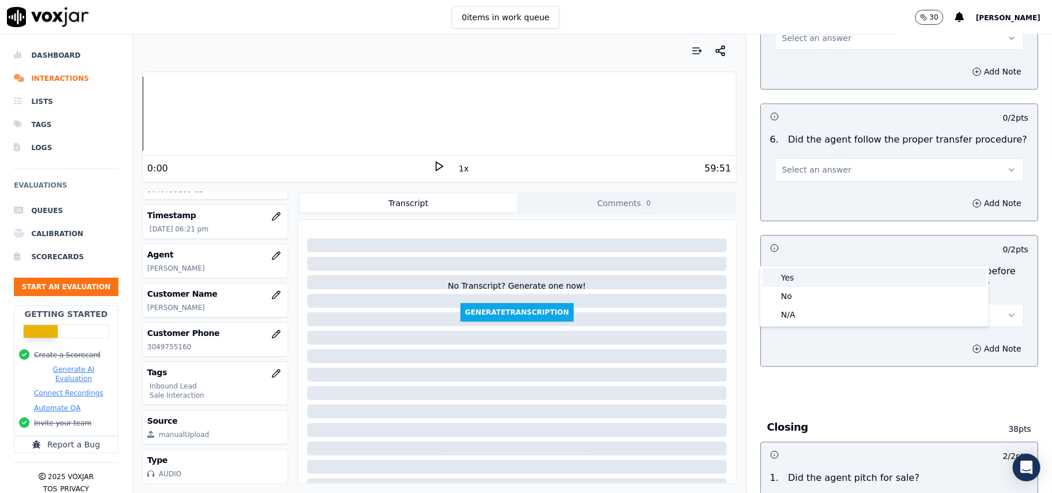
click at [824, 277] on div "Yes" at bounding box center [874, 278] width 224 height 18
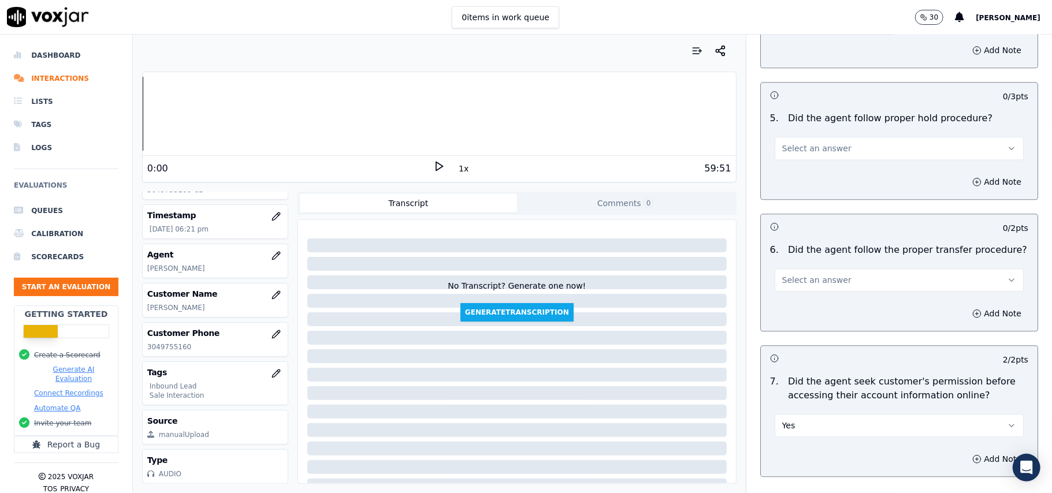
scroll to position [1847, 0]
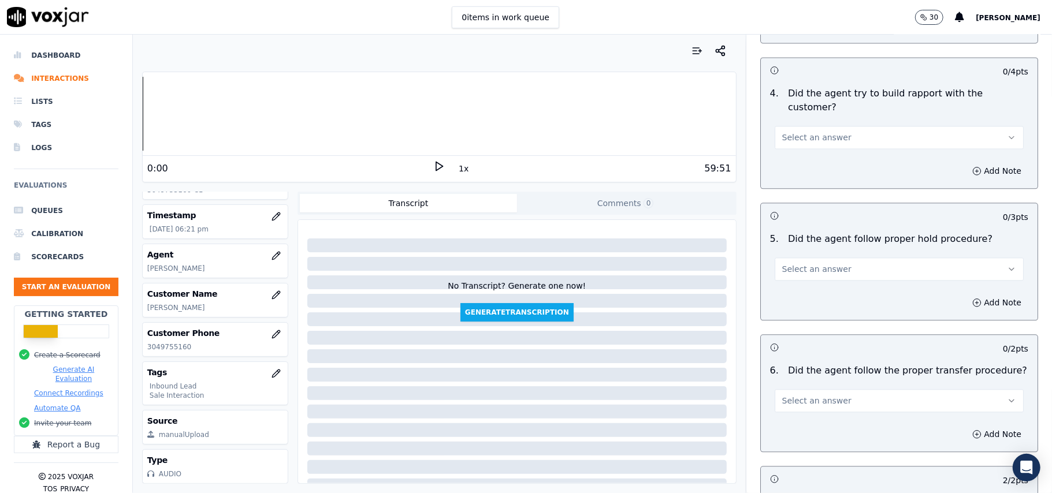
click at [812, 359] on div "6 . Did the agent follow the proper transfer procedure? Select an answer" at bounding box center [899, 388] width 277 height 58
click at [807, 395] on span "Select an answer" at bounding box center [816, 401] width 69 height 12
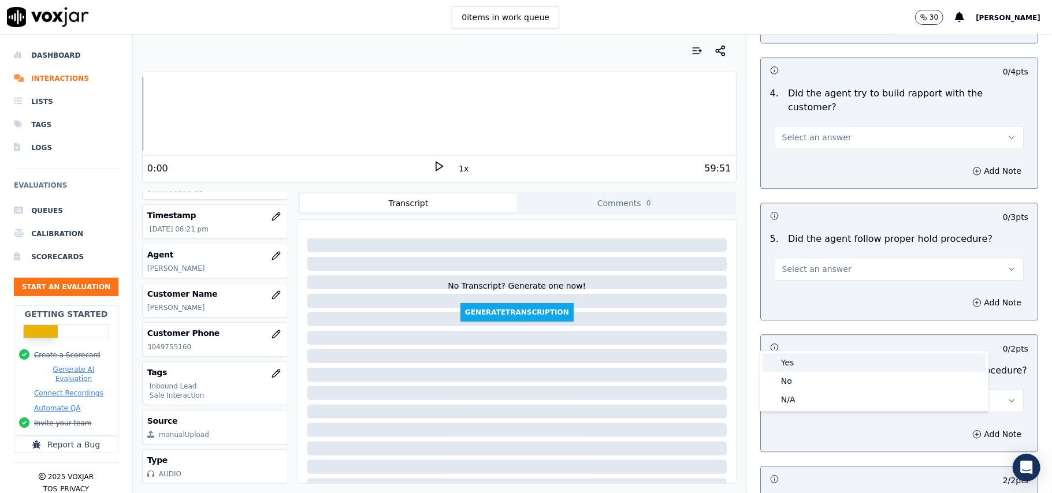
click at [807, 358] on div "Yes" at bounding box center [874, 362] width 224 height 18
click at [818, 258] on button "Select an answer" at bounding box center [899, 269] width 249 height 23
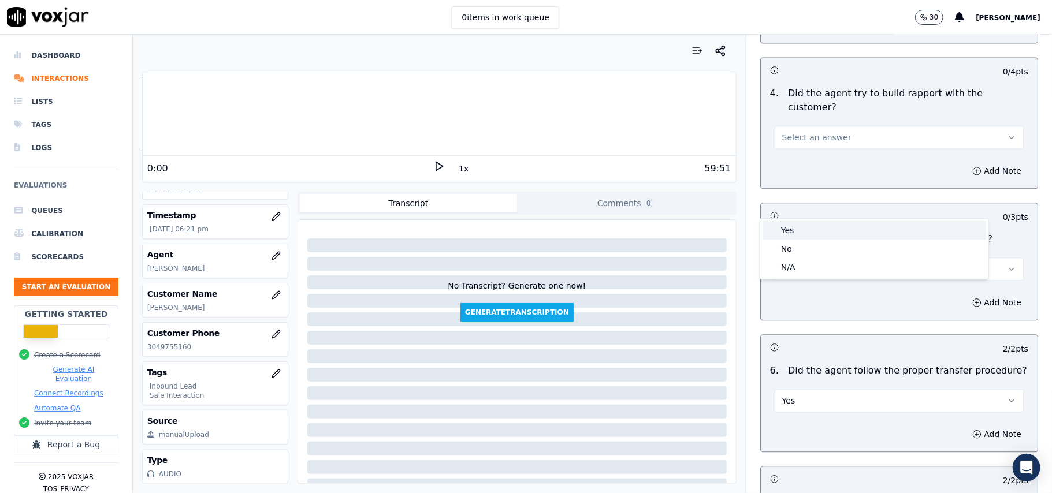
click at [804, 228] on div "Yes" at bounding box center [874, 230] width 224 height 18
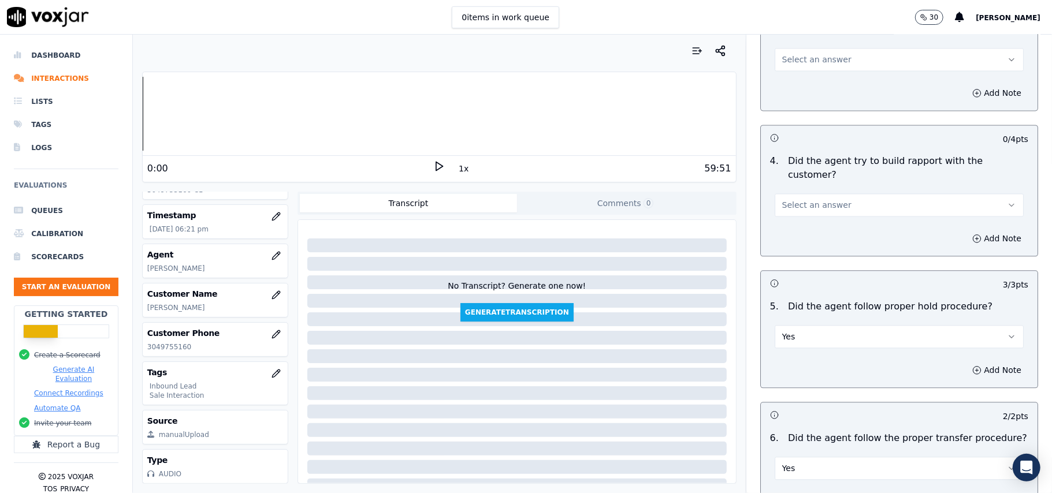
scroll to position [1692, 0]
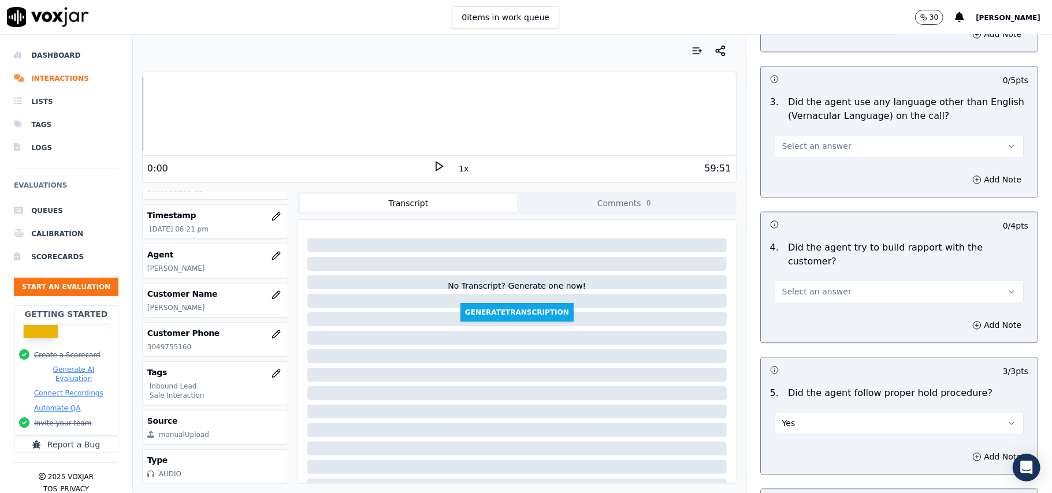
click at [803, 280] on button "Select an answer" at bounding box center [899, 291] width 249 height 23
click at [803, 263] on div "No" at bounding box center [874, 271] width 224 height 18
click at [799, 280] on button "No" at bounding box center [899, 291] width 249 height 23
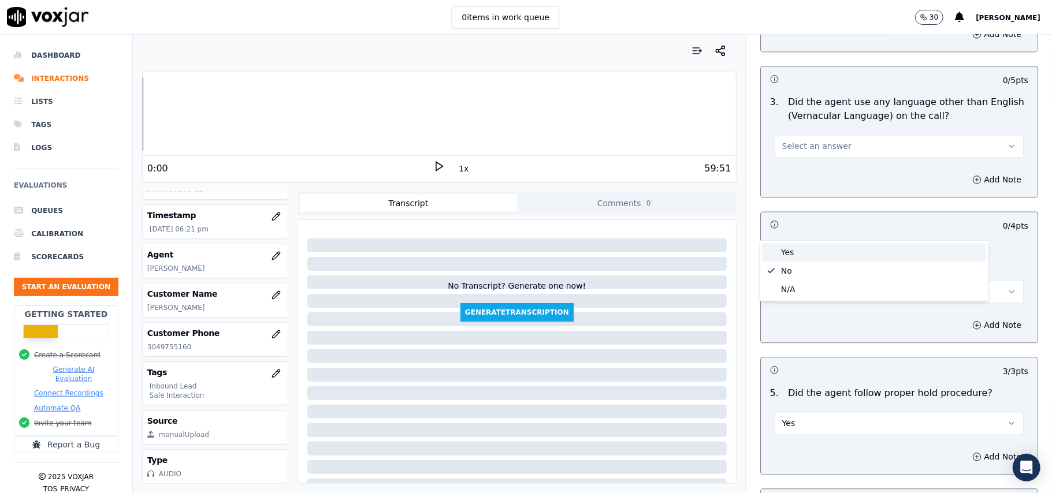
click at [796, 248] on div "Yes" at bounding box center [874, 252] width 224 height 18
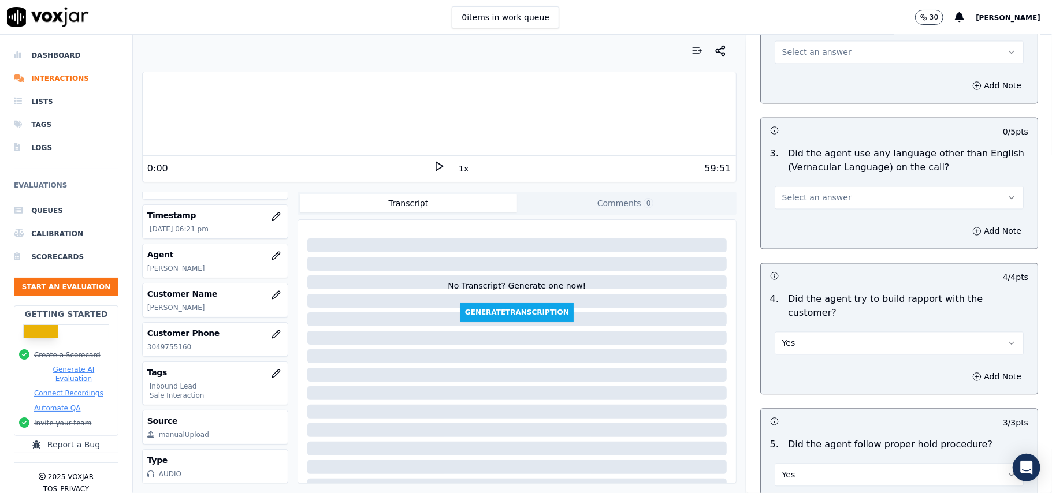
scroll to position [1616, 0]
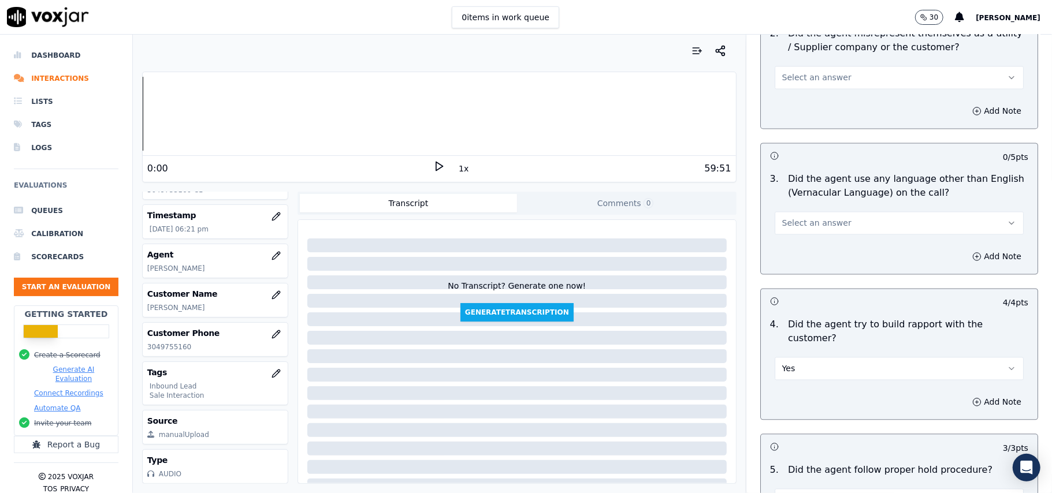
click at [817, 184] on div "3 . Did the agent use any language other than English (Vernacular Language) on …" at bounding box center [899, 204] width 277 height 72
click at [818, 217] on span "Select an answer" at bounding box center [816, 223] width 69 height 12
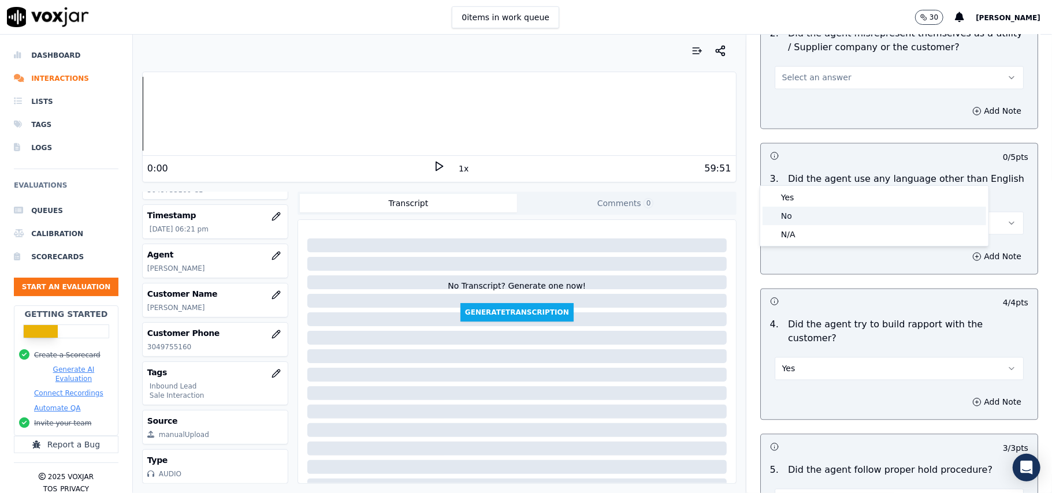
click at [819, 211] on div "No" at bounding box center [874, 216] width 224 height 18
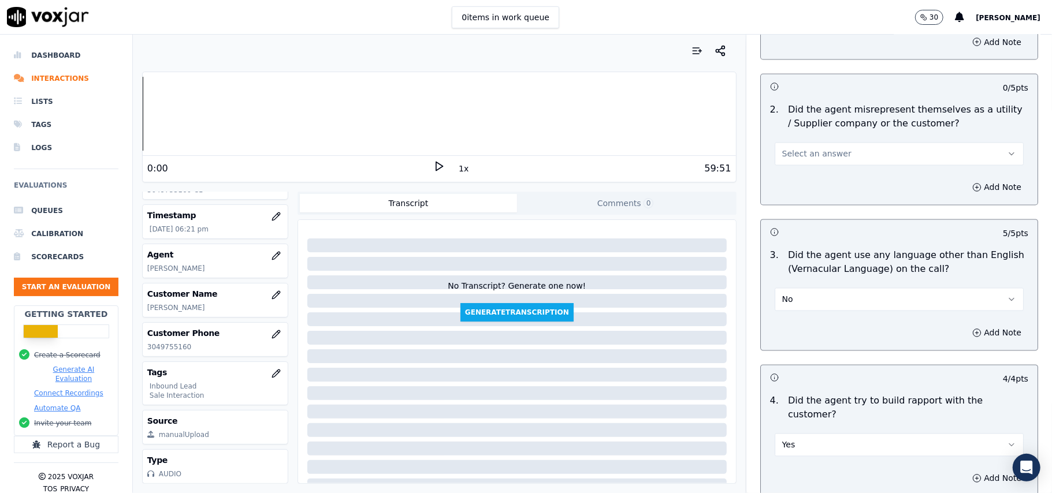
scroll to position [1385, 0]
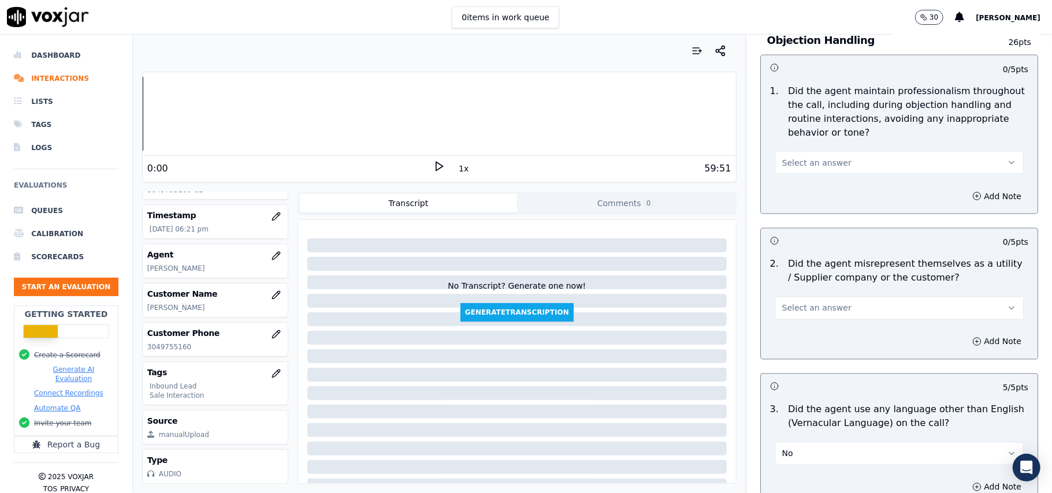
click at [828, 297] on button "Select an answer" at bounding box center [899, 308] width 249 height 23
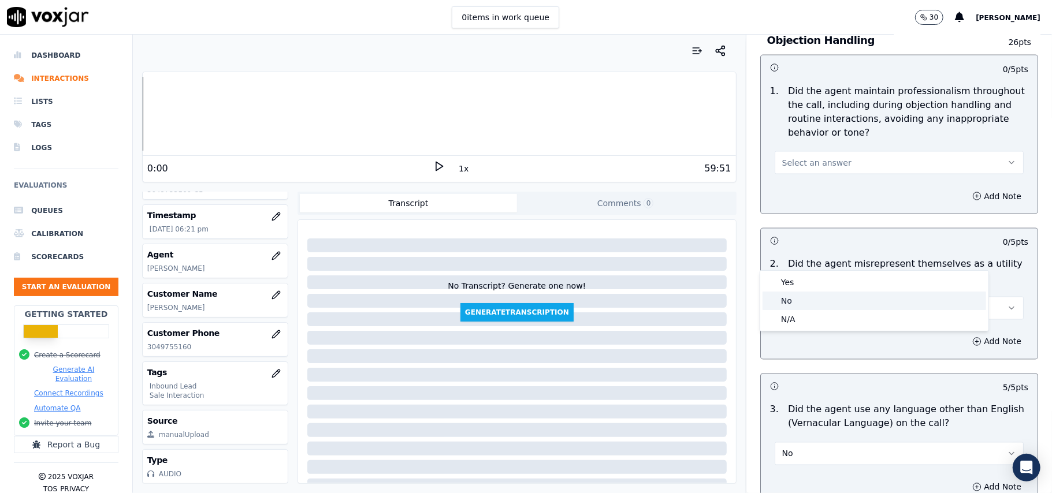
click at [828, 303] on div "No" at bounding box center [874, 301] width 224 height 18
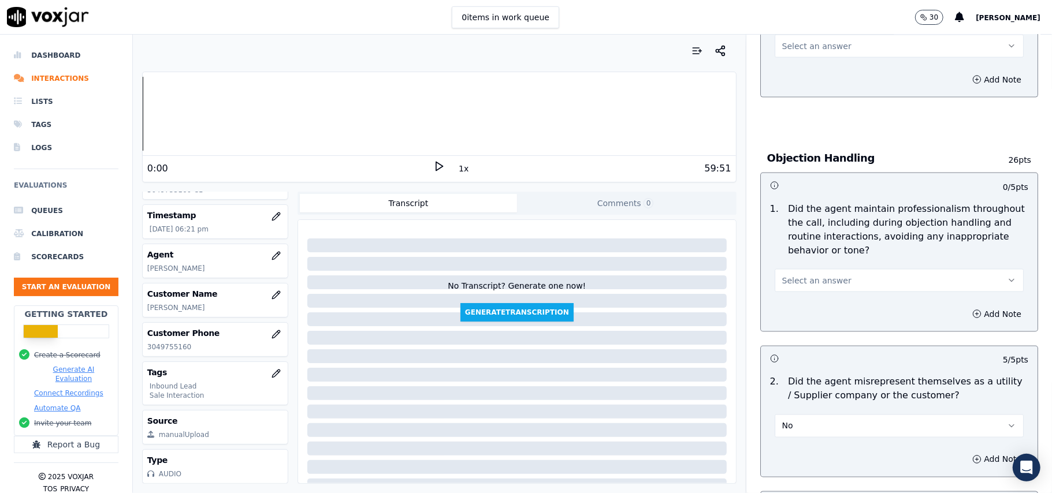
scroll to position [1230, 0]
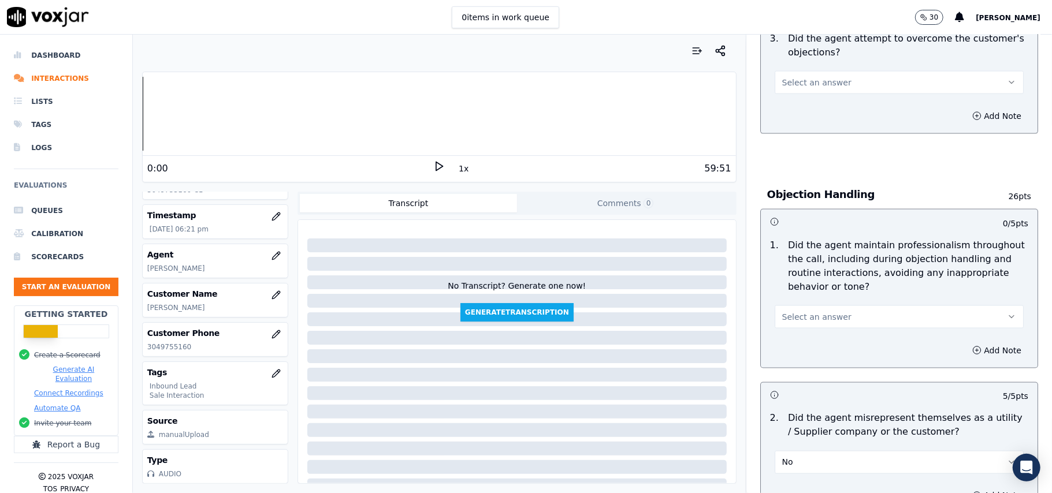
click at [842, 306] on button "Select an answer" at bounding box center [899, 317] width 249 height 23
click at [832, 290] on div "Yes" at bounding box center [874, 290] width 224 height 18
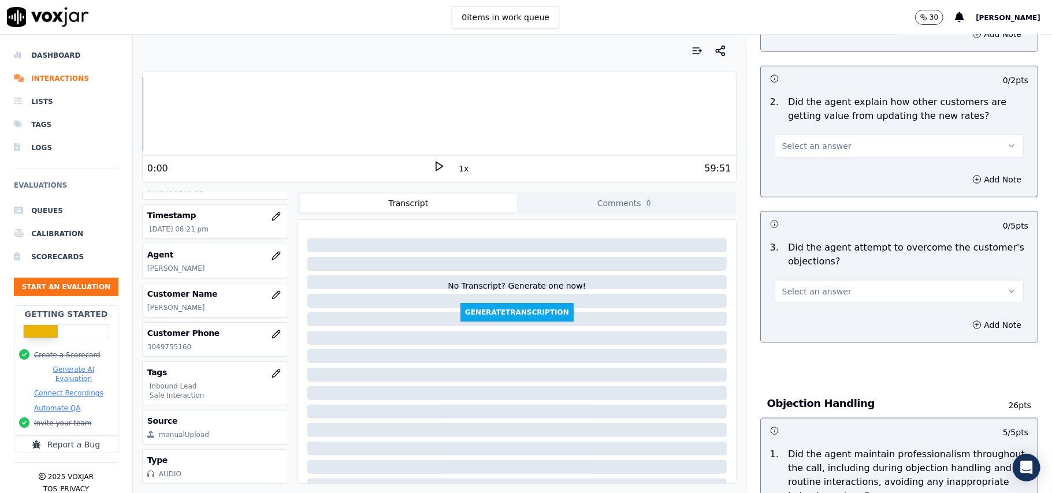
scroll to position [999, 0]
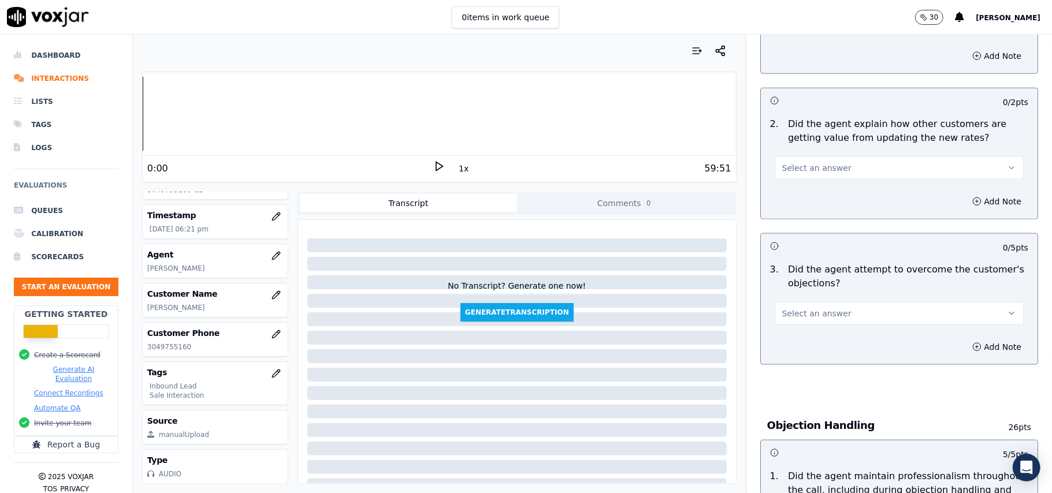
click at [829, 302] on button "Select an answer" at bounding box center [899, 313] width 249 height 23
click at [829, 285] on div "Yes" at bounding box center [874, 287] width 224 height 18
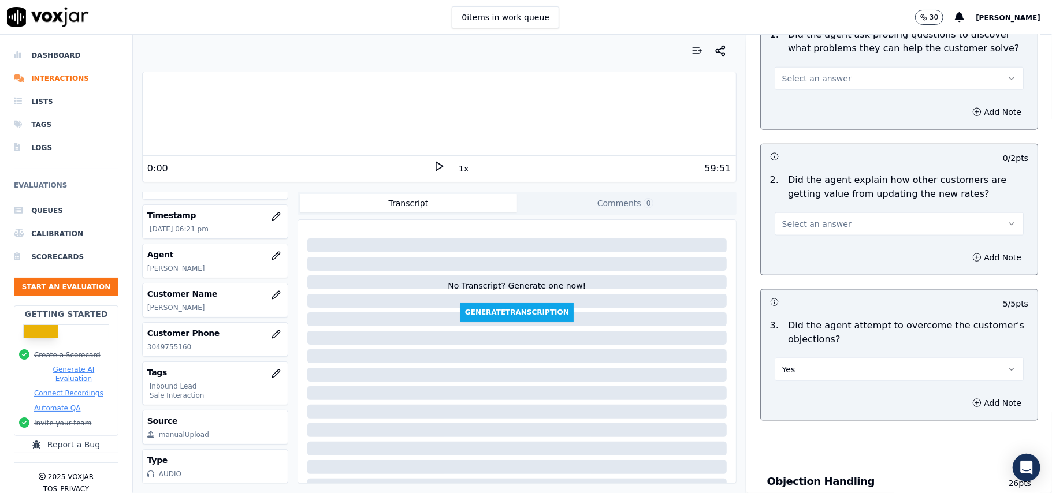
scroll to position [922, 0]
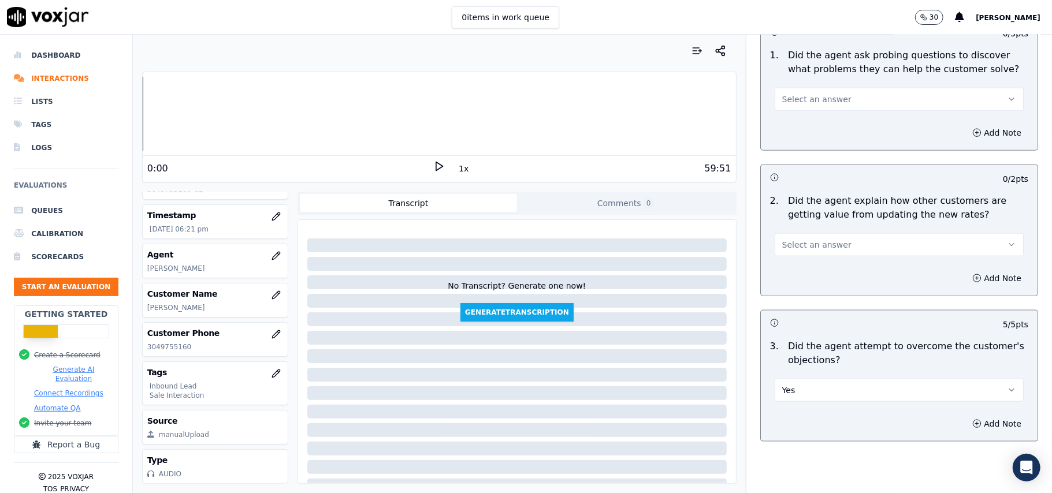
click at [862, 233] on button "Select an answer" at bounding box center [899, 244] width 249 height 23
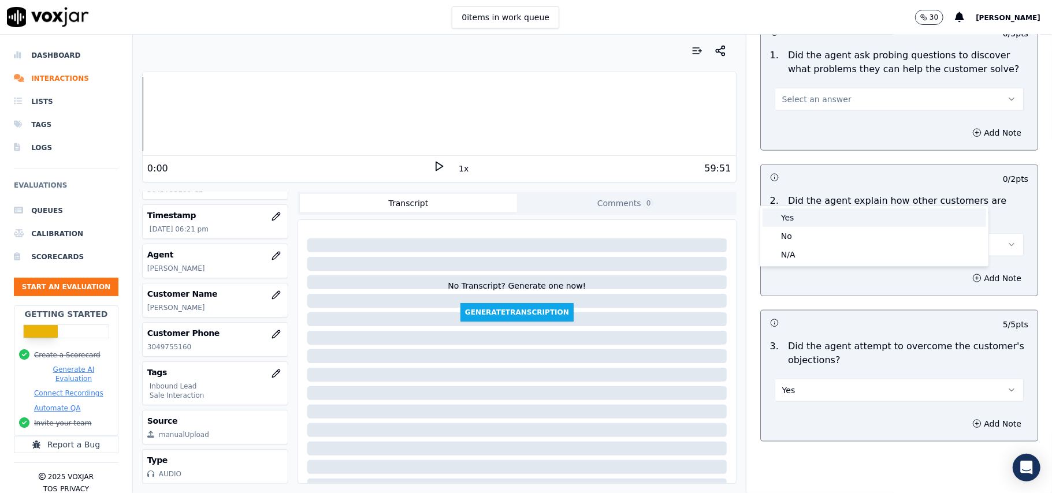
click at [843, 217] on div "Yes" at bounding box center [874, 218] width 224 height 18
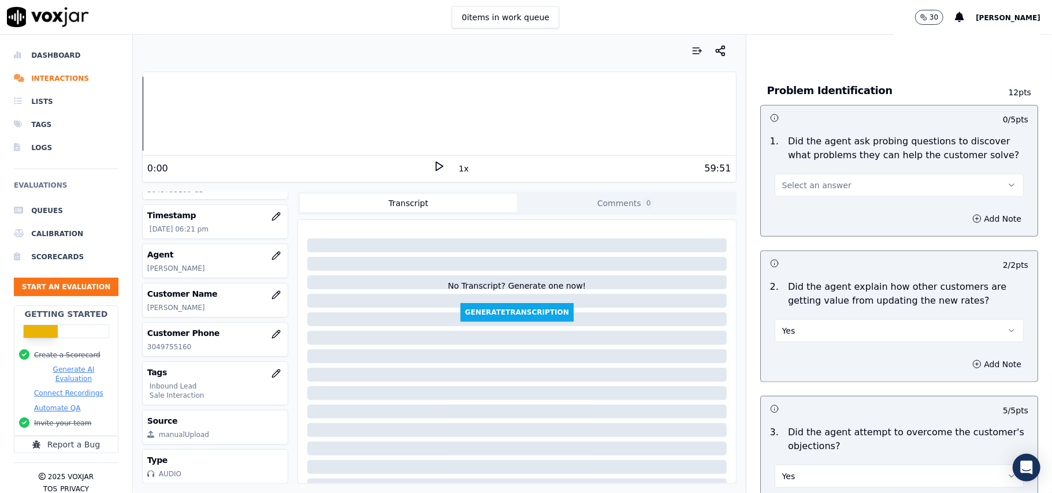
scroll to position [768, 0]
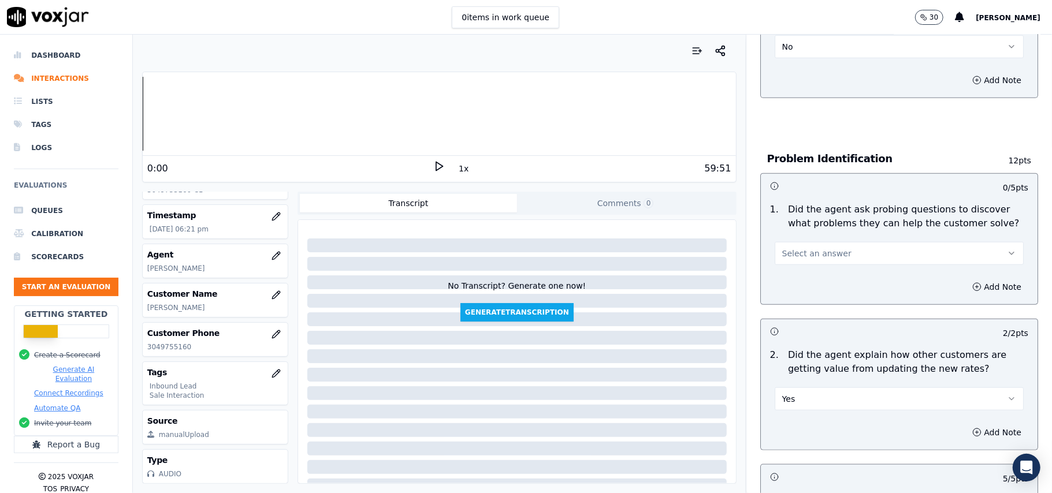
click at [825, 248] on span "Select an answer" at bounding box center [816, 254] width 69 height 12
click at [824, 227] on div "Yes" at bounding box center [874, 226] width 224 height 18
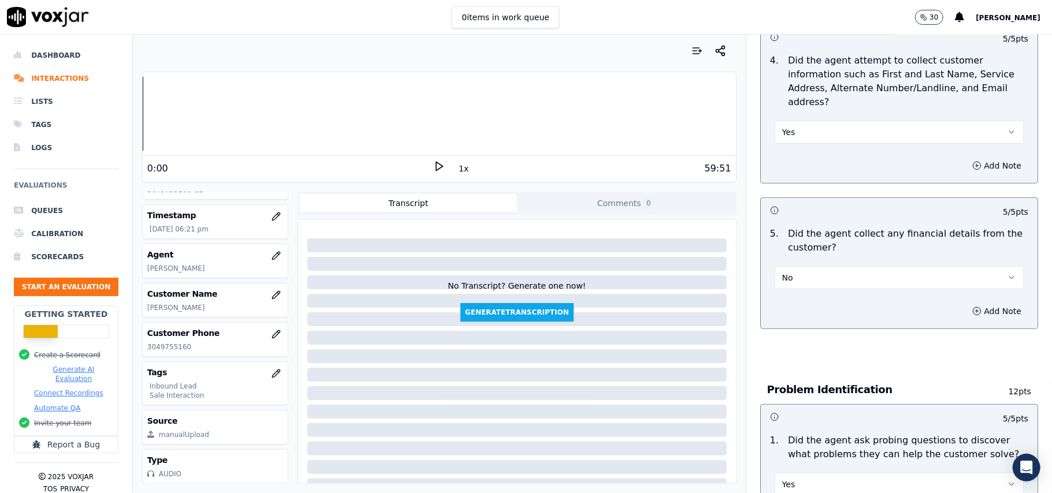
scroll to position [3233, 0]
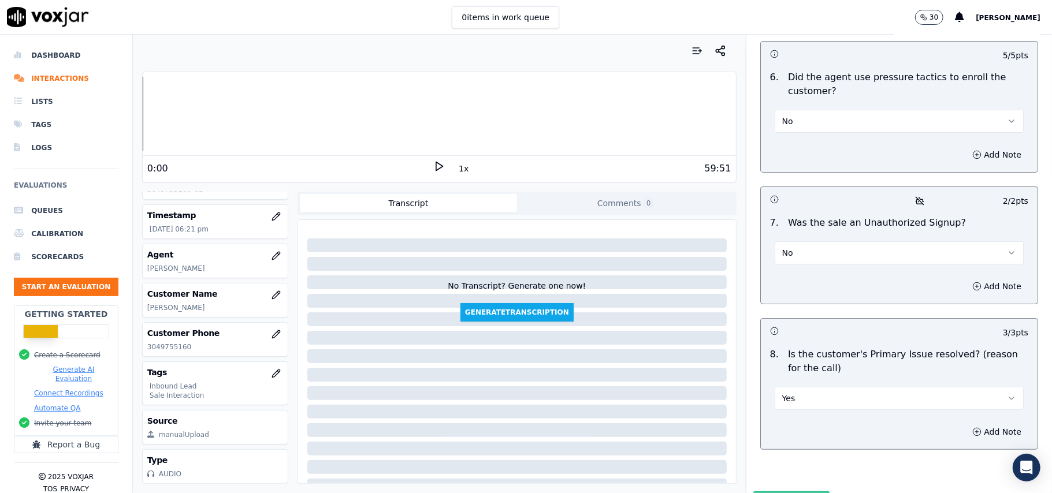
click at [777, 492] on button "Submit Scores" at bounding box center [791, 502] width 77 height 21
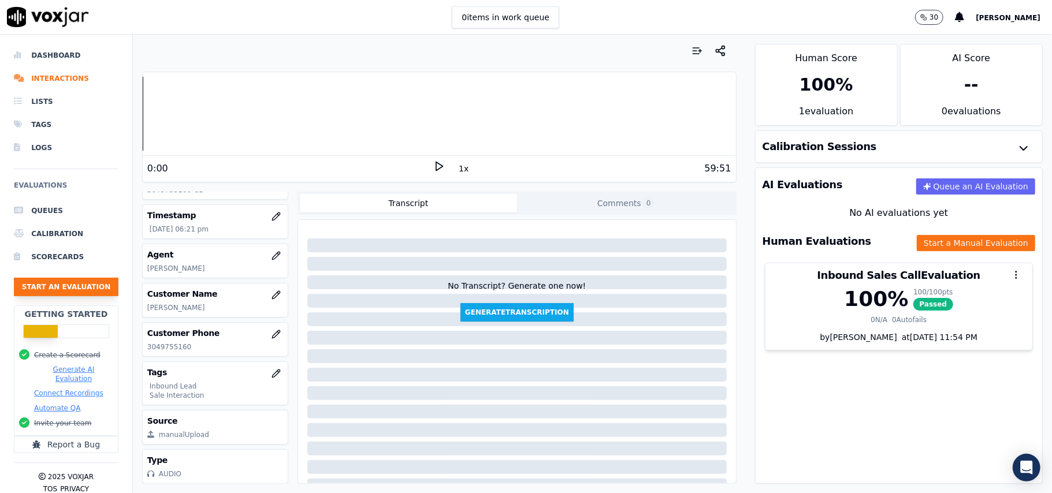
click at [66, 290] on button "Start an Evaluation" at bounding box center [66, 287] width 105 height 18
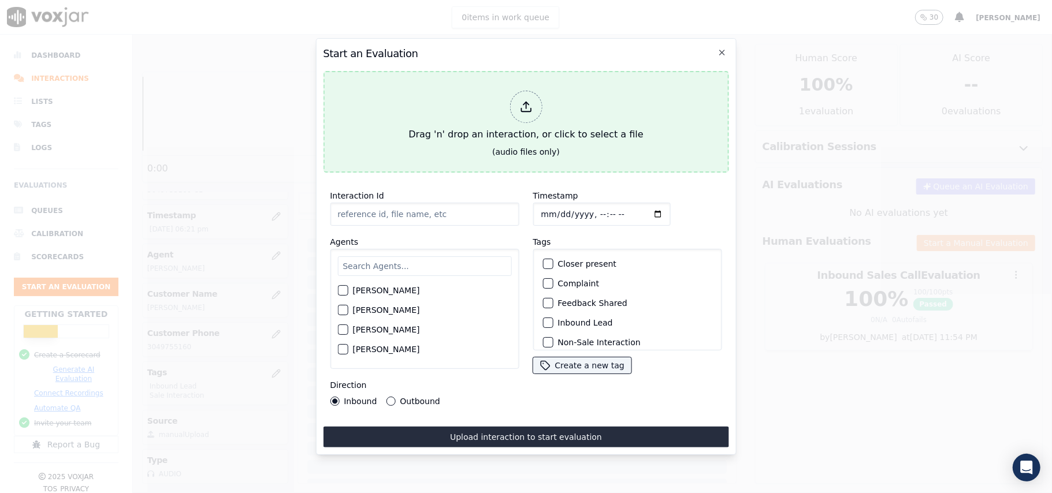
click at [532, 102] on icon at bounding box center [525, 107] width 13 height 13
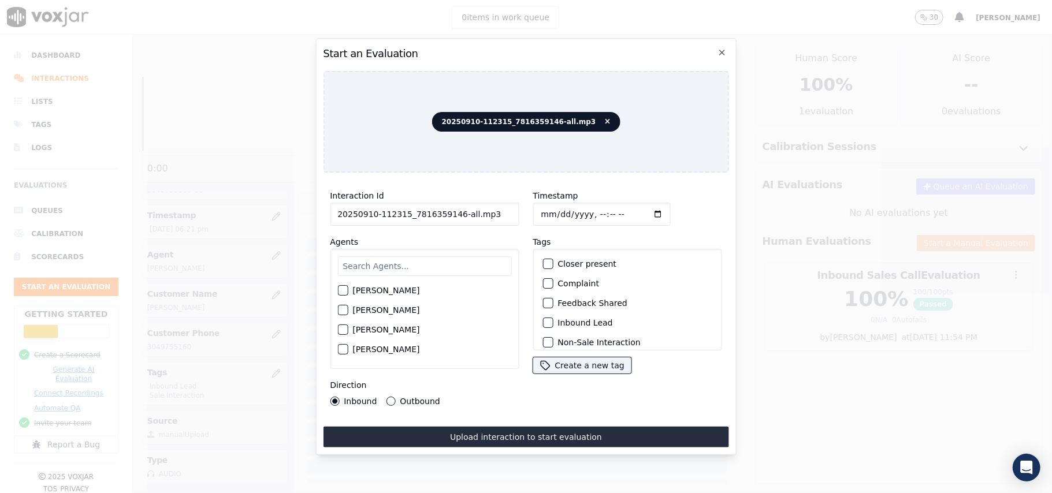
drag, startPoint x: 500, startPoint y: 211, endPoint x: 452, endPoint y: 217, distance: 48.3
click at [452, 217] on input "20250910-112315_7816359146-all.mp3" at bounding box center [424, 214] width 189 height 23
type input "20250910-112315_7816359146-C1"
click at [555, 208] on input "Timestamp" at bounding box center [601, 214] width 137 height 23
type input "[DATE]T18:49"
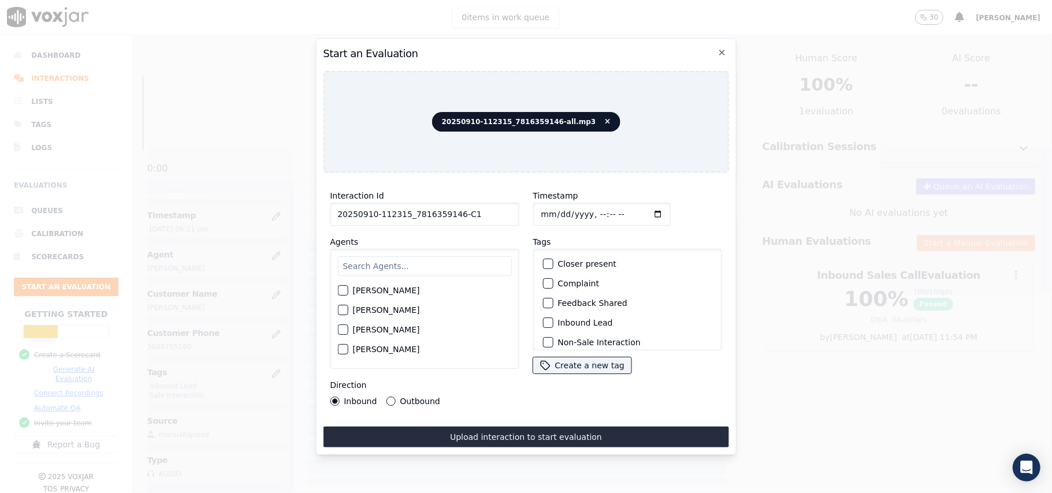
click at [396, 256] on input "text" at bounding box center [424, 266] width 174 height 20
type input "jam"
click at [344, 296] on div "[PERSON_NAME]" at bounding box center [424, 294] width 174 height 20
click at [343, 290] on div "button" at bounding box center [342, 294] width 8 height 8
click at [567, 319] on label "Inbound Lead" at bounding box center [584, 323] width 55 height 8
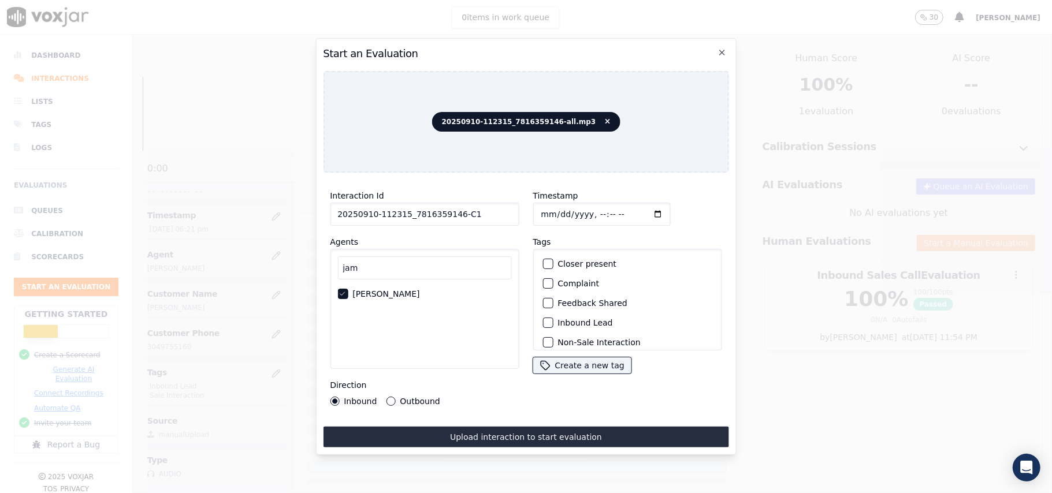
click at [553, 319] on button "Inbound Lead" at bounding box center [547, 323] width 10 height 10
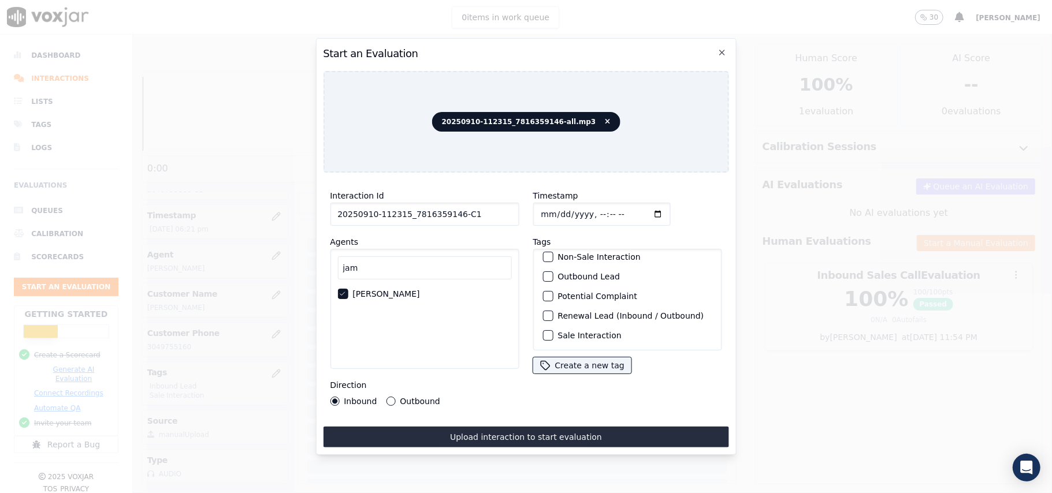
click at [572, 326] on div "Sale Interaction" at bounding box center [627, 336] width 178 height 20
click at [544, 332] on div "button" at bounding box center [547, 336] width 8 height 8
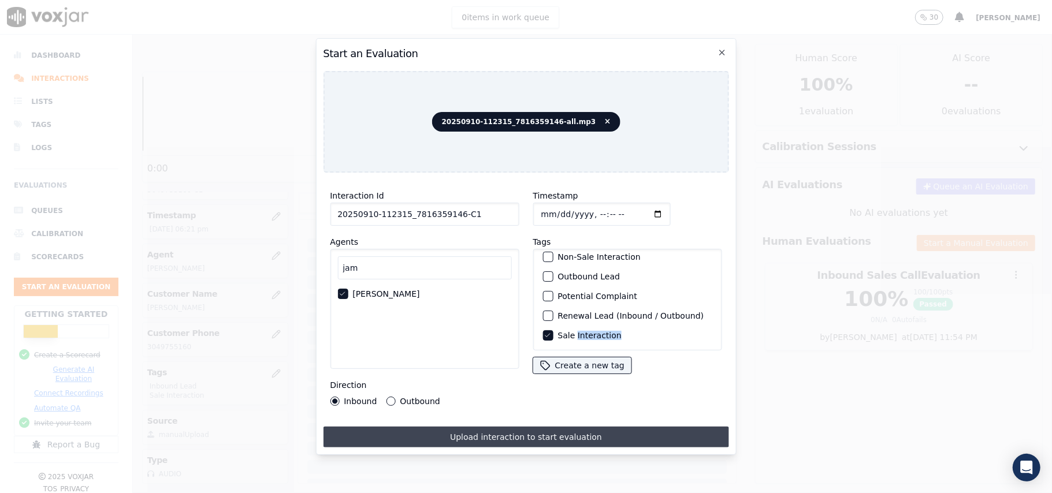
click at [522, 427] on button "Upload interaction to start evaluation" at bounding box center [525, 437] width 405 height 21
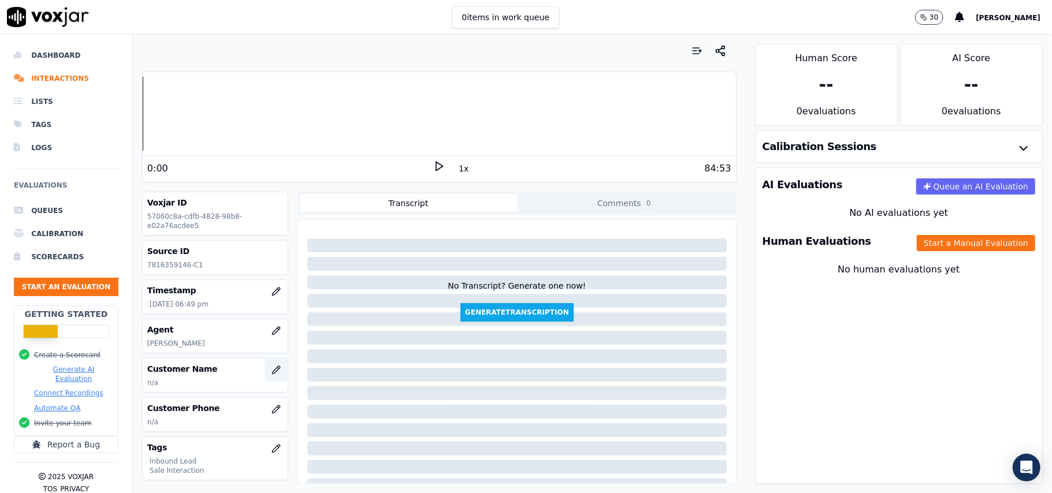
click at [265, 370] on button "button" at bounding box center [276, 370] width 23 height 23
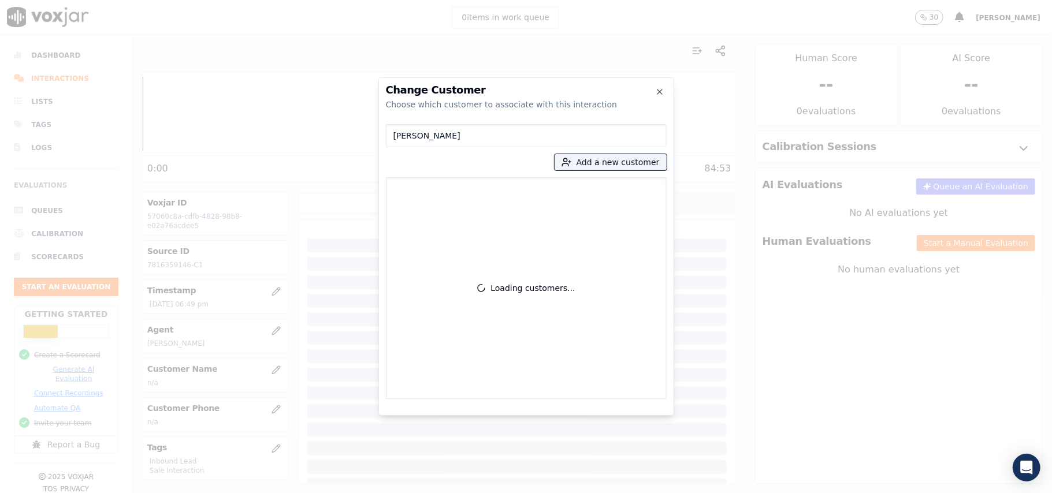
drag, startPoint x: 393, startPoint y: 136, endPoint x: 430, endPoint y: 139, distance: 37.1
click at [392, 136] on input "[PERSON_NAME]" at bounding box center [526, 135] width 281 height 23
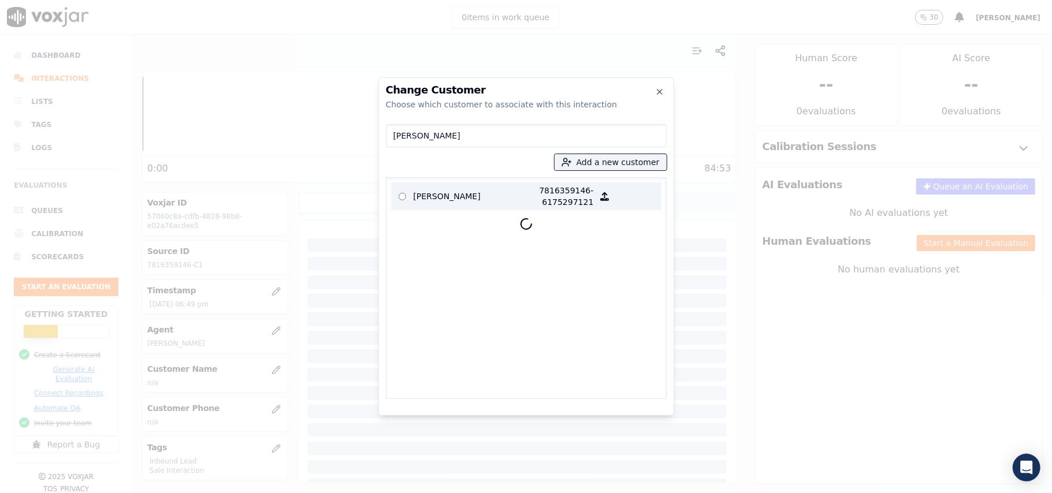
type input "[PERSON_NAME]"
click at [449, 202] on p "[PERSON_NAME]" at bounding box center [459, 196] width 90 height 23
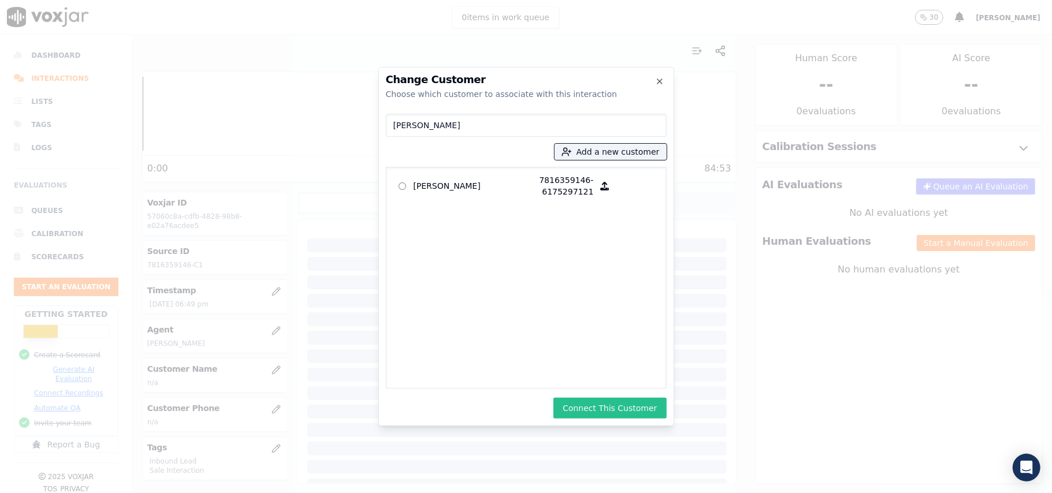
click at [606, 412] on button "Connect This Customer" at bounding box center [609, 408] width 113 height 21
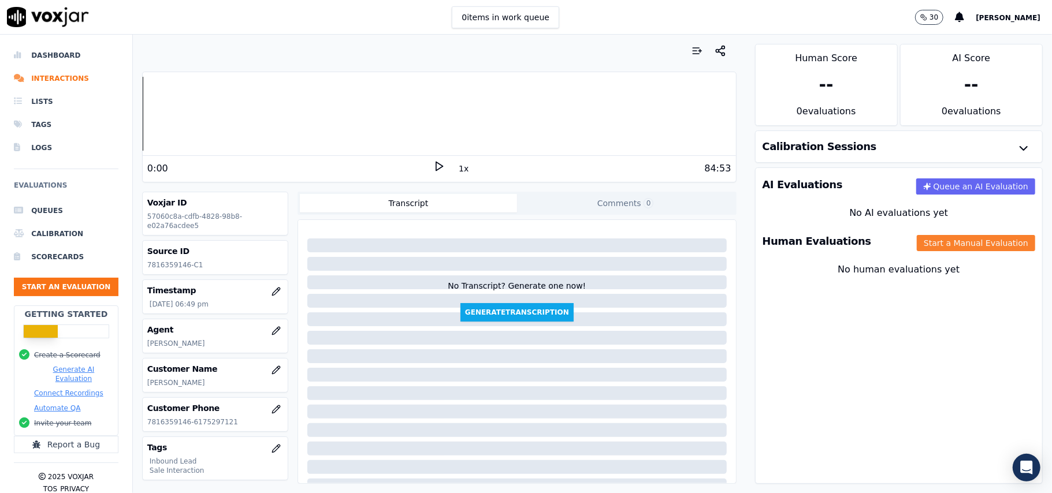
click at [917, 250] on button "Start a Manual Evaluation" at bounding box center [976, 243] width 118 height 16
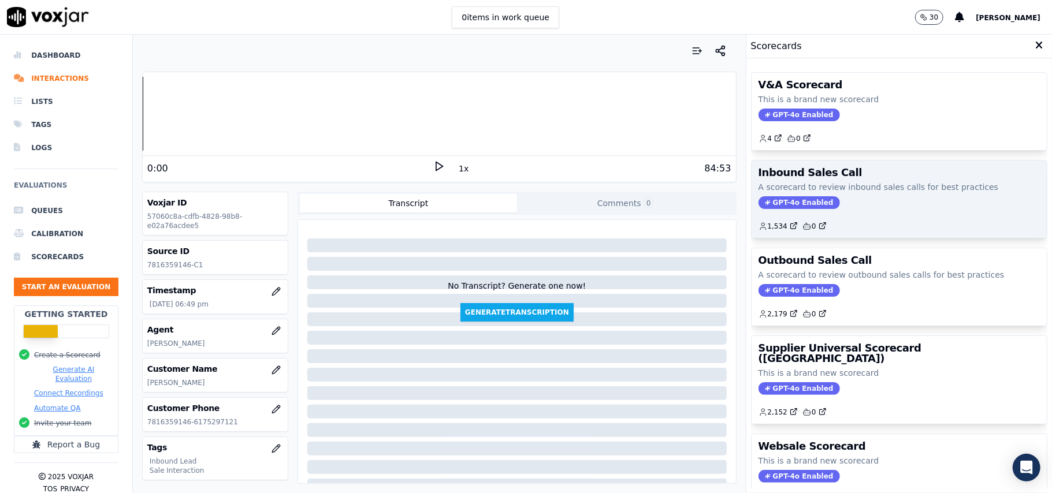
click at [788, 204] on span "GPT-4o Enabled" at bounding box center [798, 202] width 81 height 13
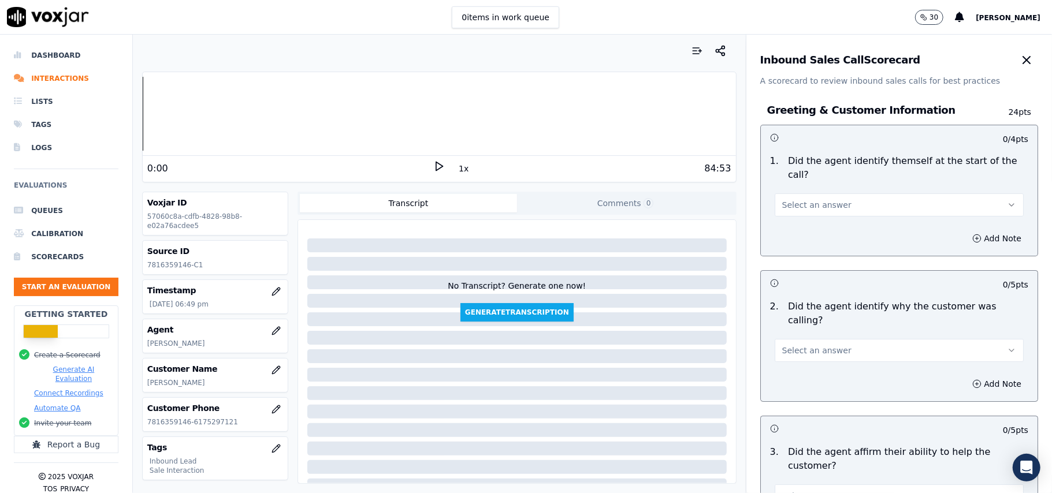
click at [825, 193] on button "Select an answer" at bounding box center [899, 204] width 249 height 23
click at [812, 213] on div "Yes" at bounding box center [874, 218] width 224 height 18
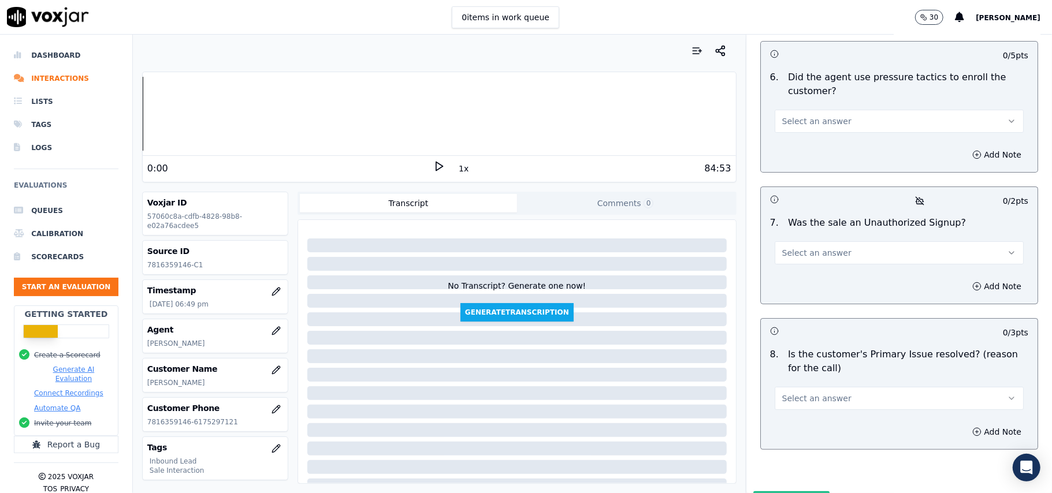
click at [795, 393] on span "Select an answer" at bounding box center [816, 399] width 69 height 12
click at [794, 366] on div "Yes" at bounding box center [874, 364] width 224 height 18
click at [799, 247] on span "Select an answer" at bounding box center [816, 253] width 69 height 12
click at [791, 230] on div "No" at bounding box center [874, 236] width 224 height 18
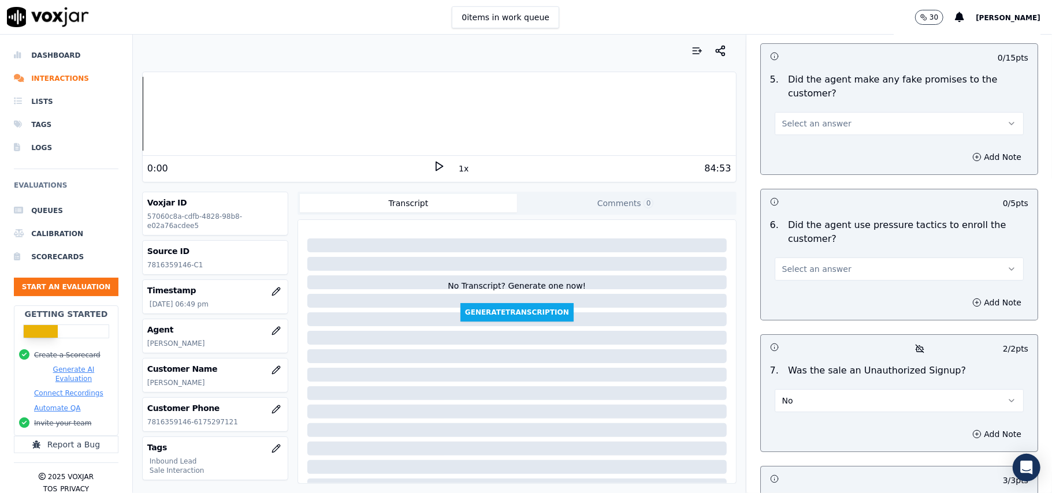
scroll to position [3002, 0]
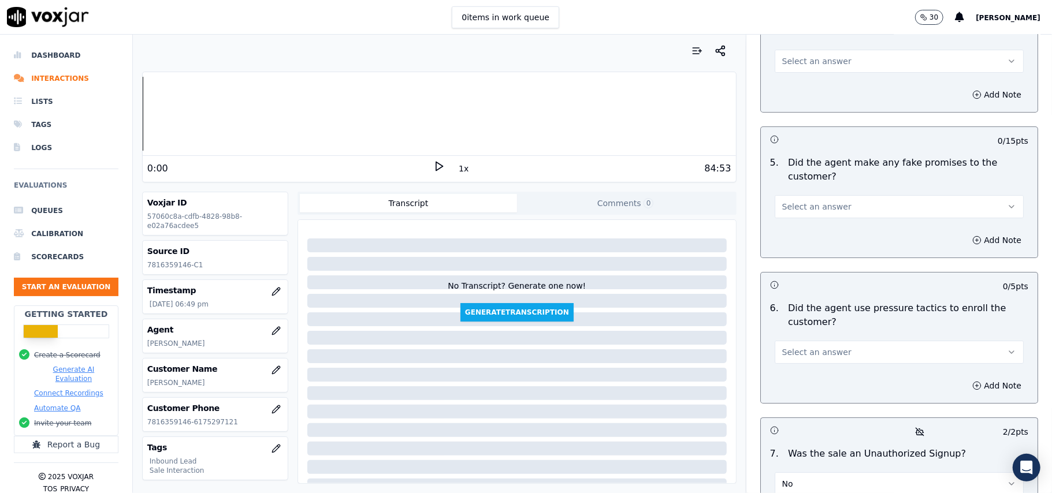
click at [809, 347] on span "Select an answer" at bounding box center [816, 353] width 69 height 12
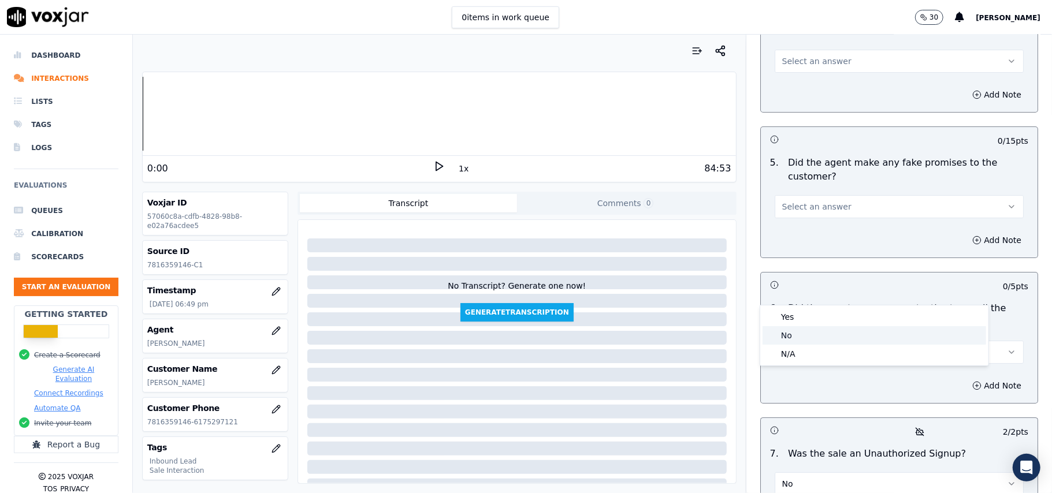
click at [803, 333] on div "No" at bounding box center [874, 335] width 224 height 18
click at [834, 195] on button "Select an answer" at bounding box center [899, 206] width 249 height 23
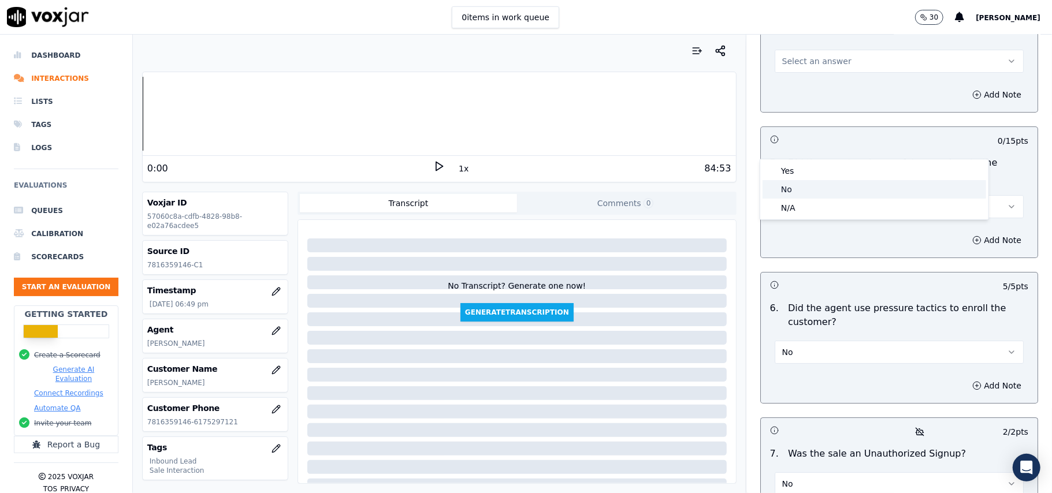
click at [824, 198] on div "No" at bounding box center [874, 189] width 224 height 18
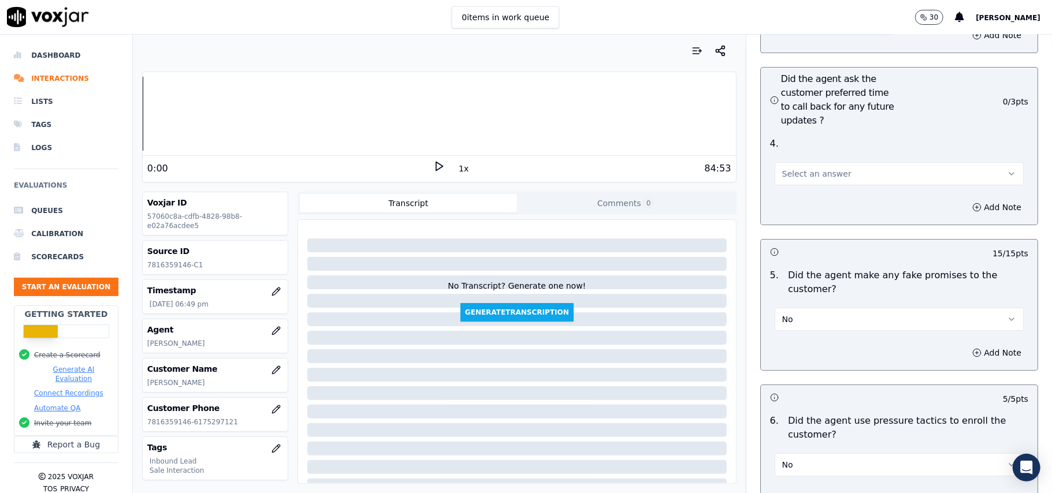
scroll to position [2771, 0]
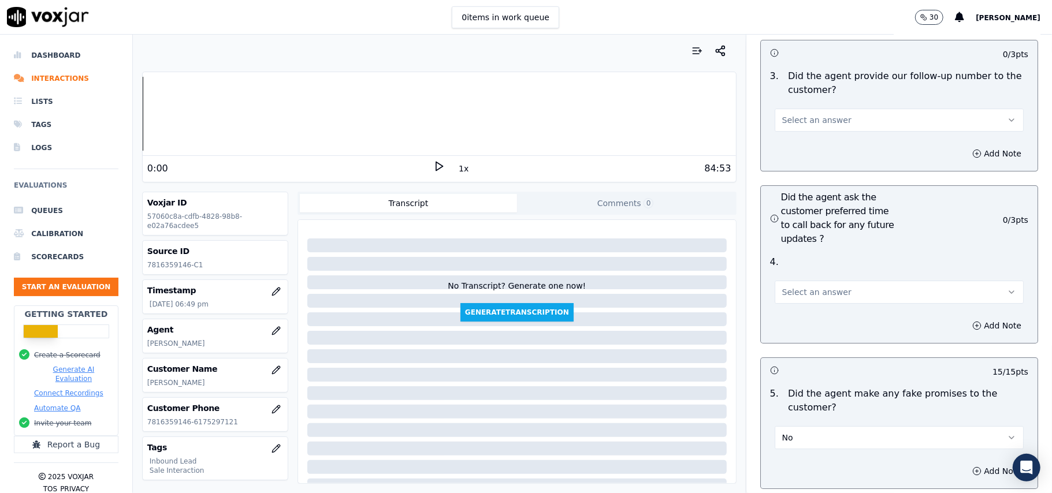
click at [823, 281] on button "Select an answer" at bounding box center [899, 292] width 249 height 23
click at [797, 250] on div "Yes" at bounding box center [874, 256] width 224 height 18
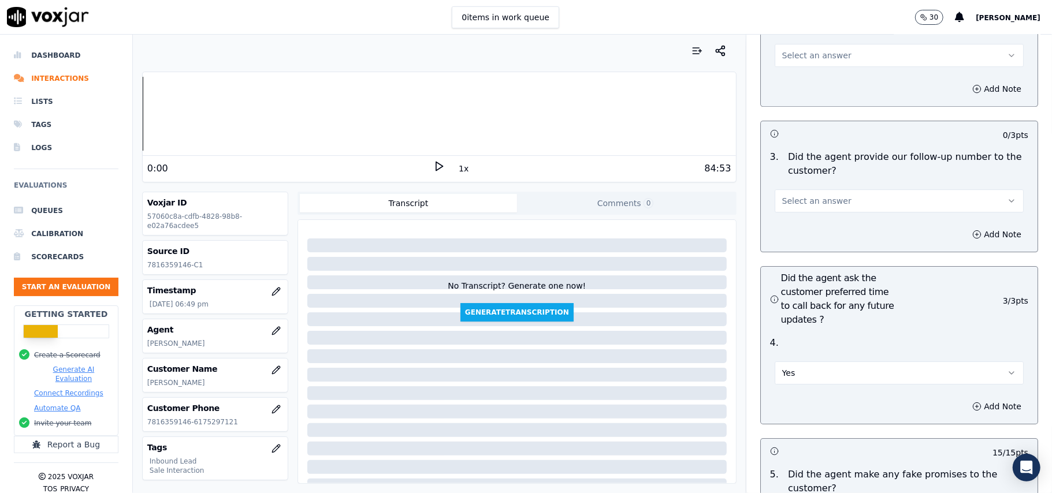
scroll to position [2617, 0]
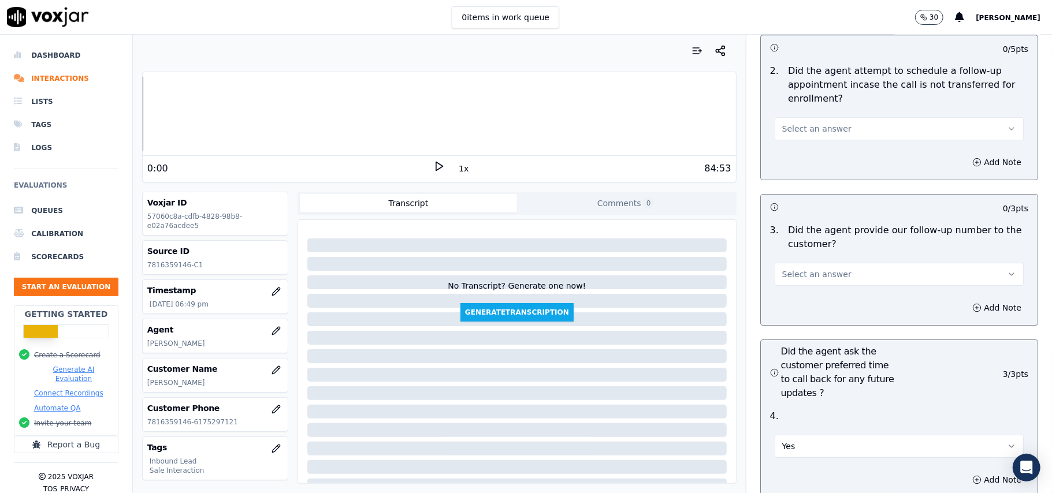
click at [862, 263] on button "Select an answer" at bounding box center [899, 274] width 249 height 23
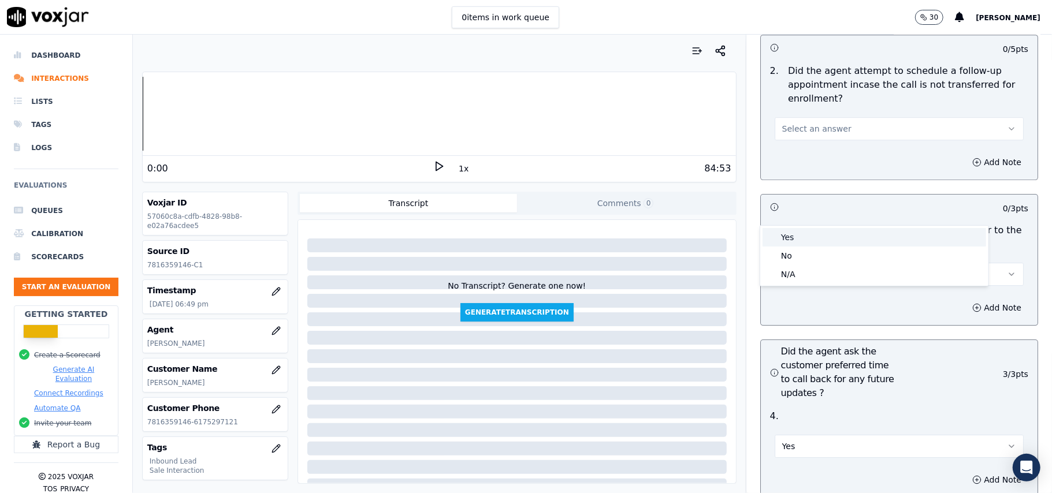
click at [806, 236] on div "Yes" at bounding box center [874, 237] width 224 height 18
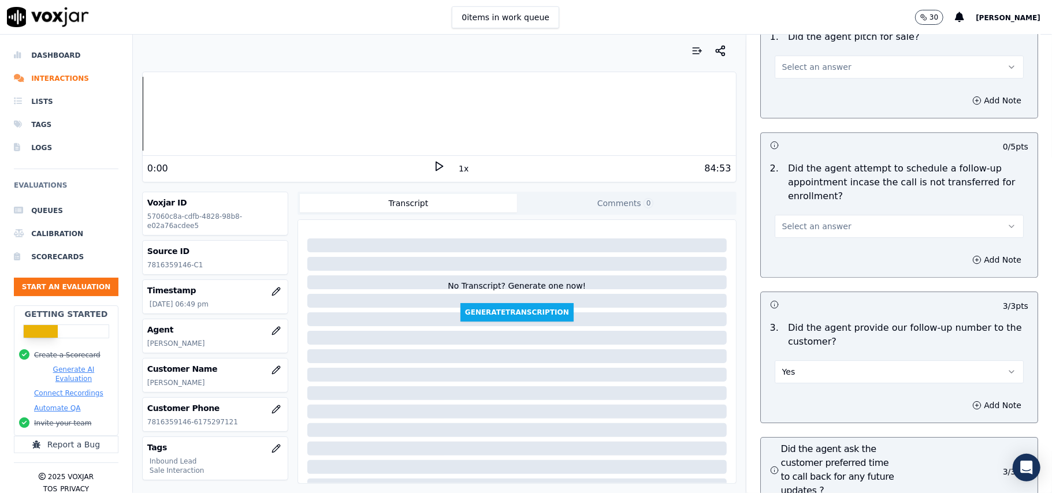
scroll to position [2463, 0]
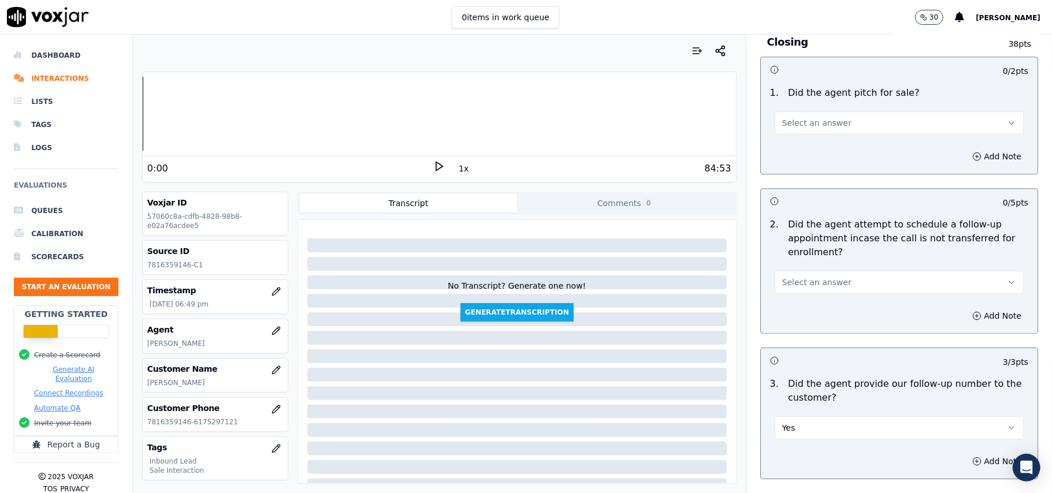
click at [835, 271] on button "Select an answer" at bounding box center [899, 282] width 249 height 23
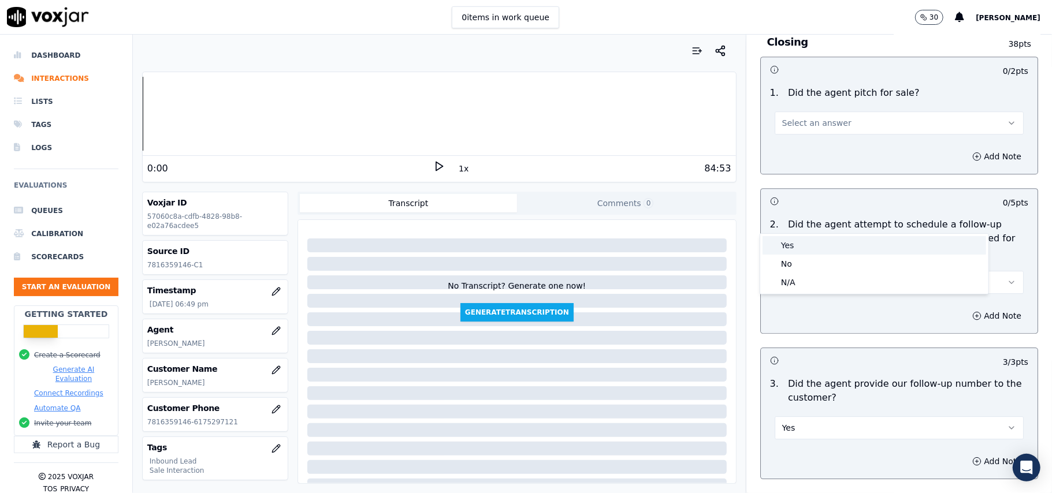
click at [825, 245] on div "Yes" at bounding box center [874, 245] width 224 height 18
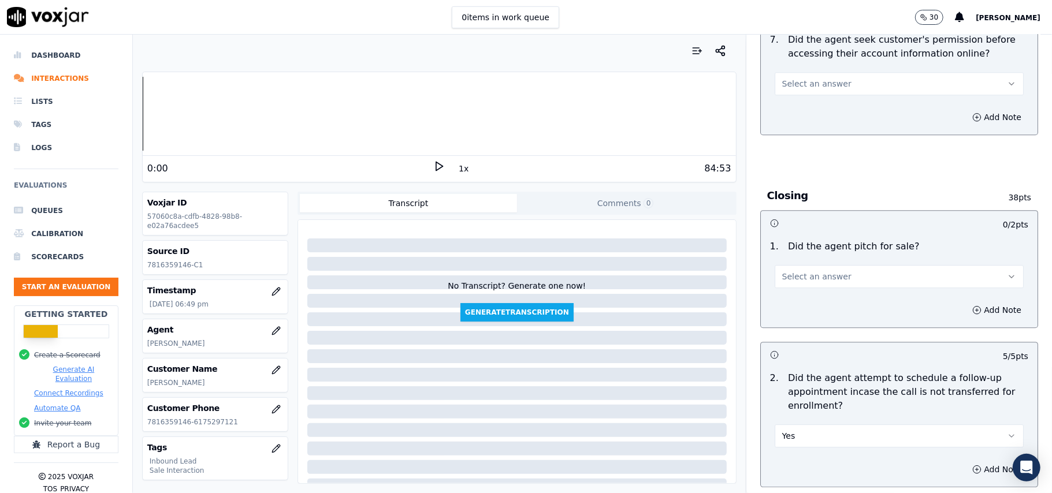
scroll to position [2309, 0]
click at [818, 236] on div "1 . Did the agent pitch for sale? Select an answer" at bounding box center [899, 265] width 277 height 58
click at [816, 271] on span "Select an answer" at bounding box center [816, 277] width 69 height 12
click at [809, 234] on div "Yes" at bounding box center [874, 239] width 224 height 18
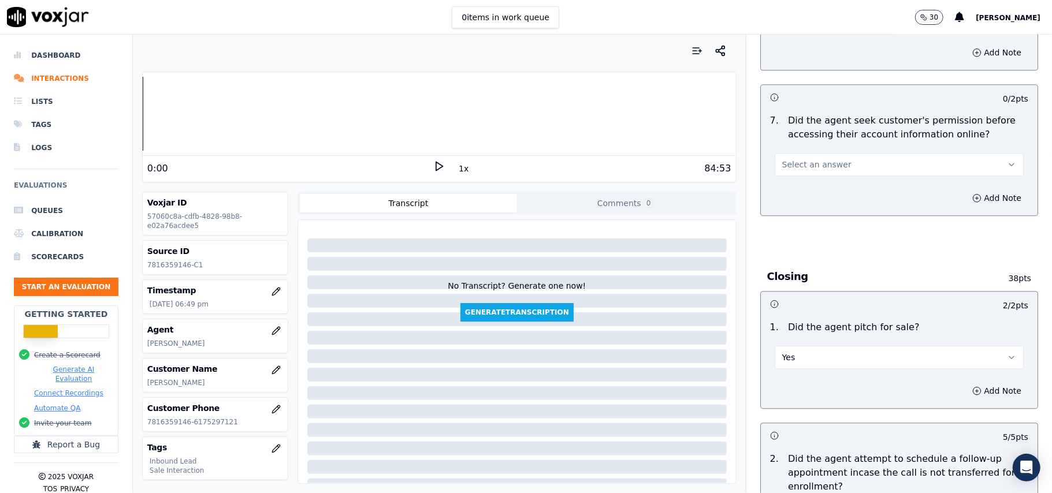
scroll to position [2154, 0]
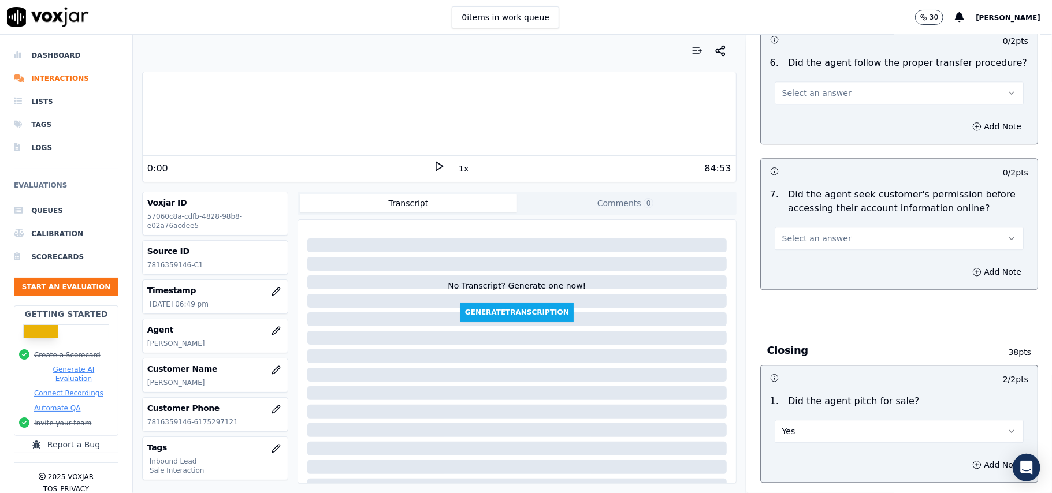
click at [800, 233] on span "Select an answer" at bounding box center [816, 239] width 69 height 12
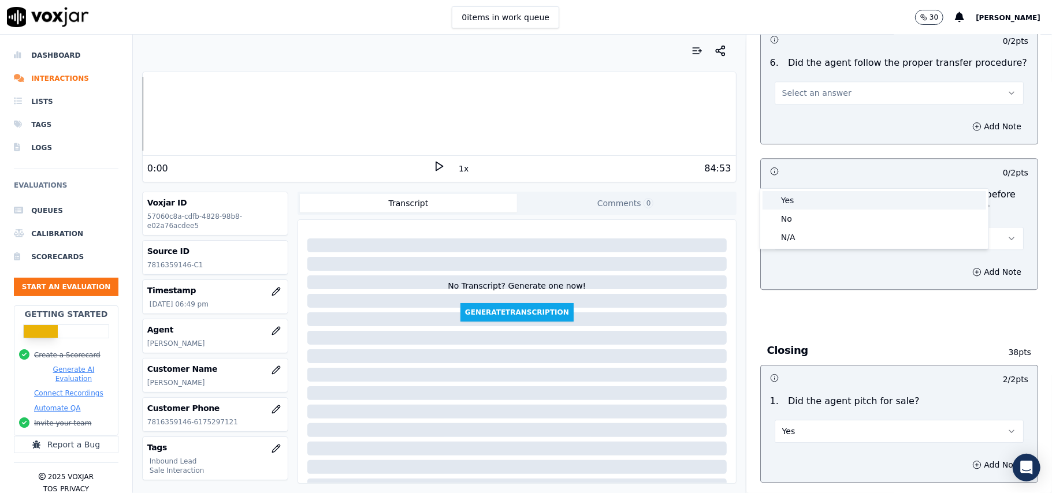
click at [797, 204] on div "Yes" at bounding box center [874, 200] width 224 height 18
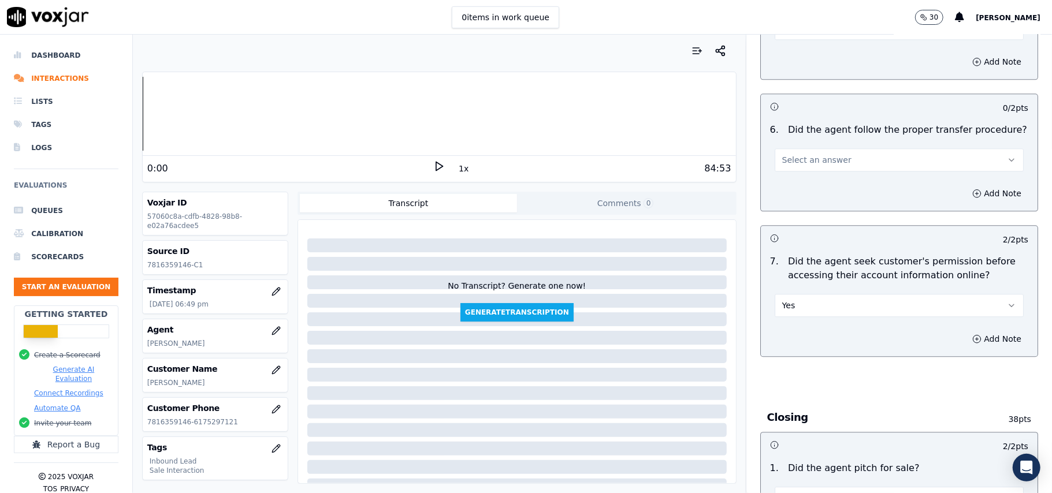
scroll to position [2001, 0]
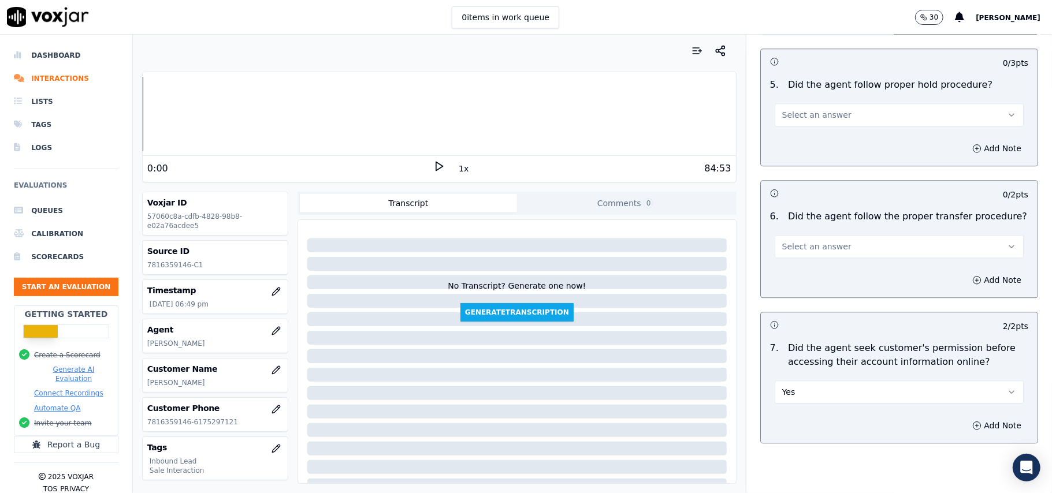
click at [863, 235] on button "Select an answer" at bounding box center [899, 246] width 249 height 23
click at [853, 203] on div "Yes" at bounding box center [874, 208] width 224 height 18
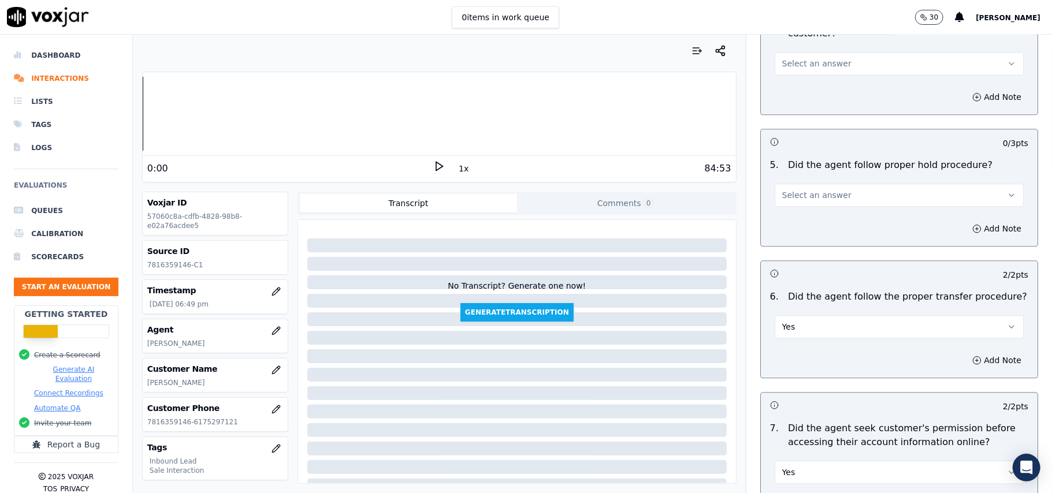
scroll to position [1847, 0]
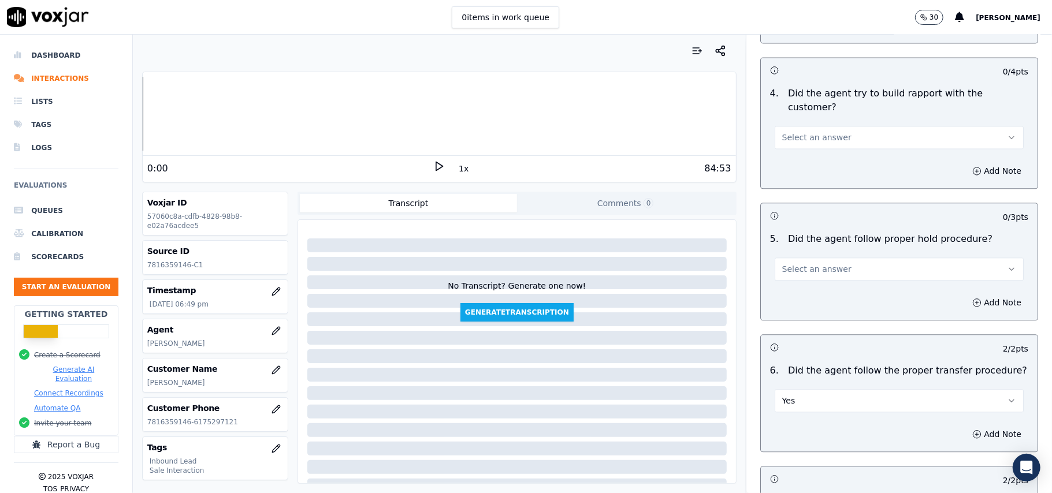
click at [810, 258] on button "Select an answer" at bounding box center [899, 269] width 249 height 23
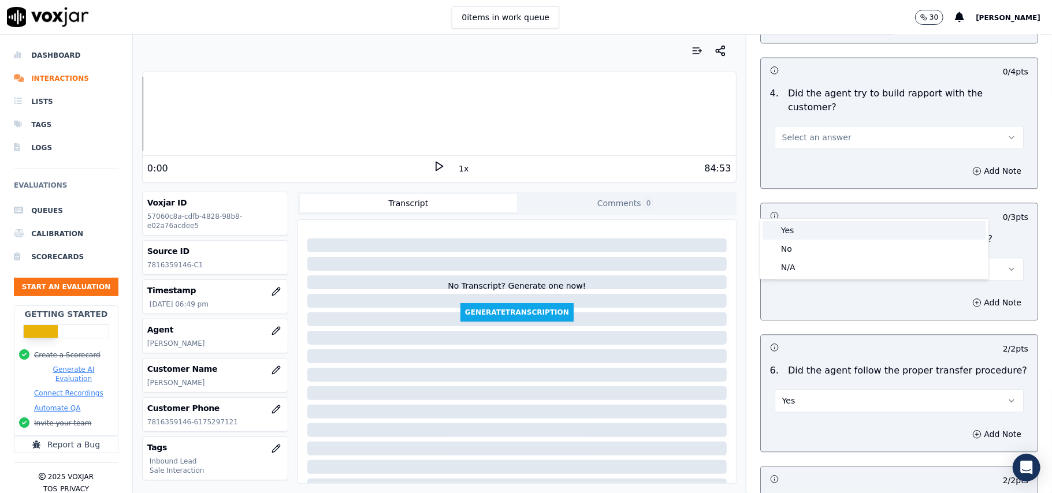
click at [809, 229] on div "Yes" at bounding box center [874, 230] width 224 height 18
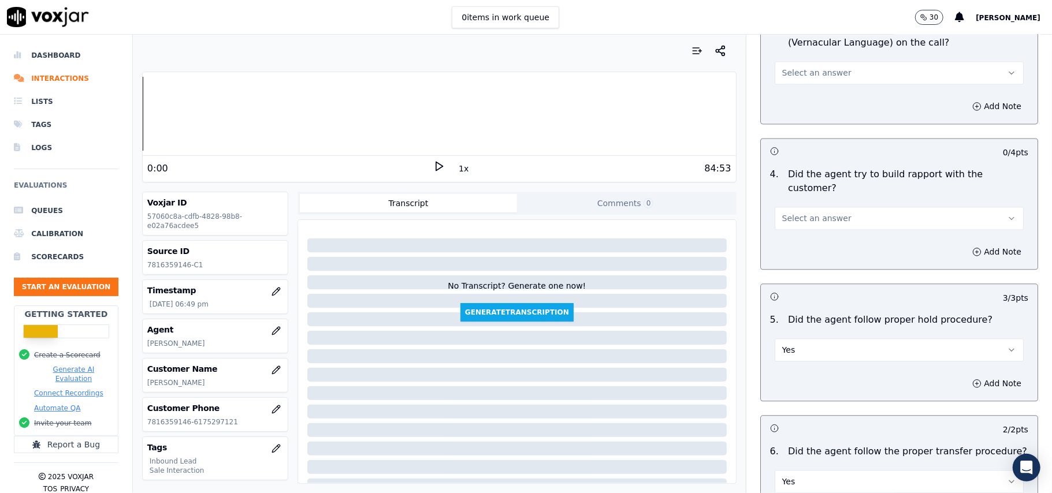
scroll to position [1692, 0]
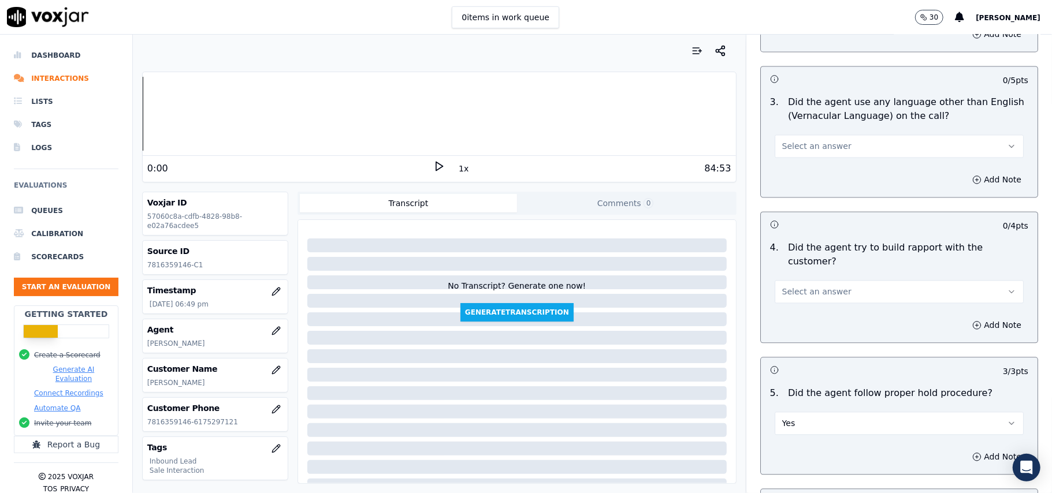
click at [802, 278] on div "Select an answer" at bounding box center [899, 290] width 249 height 25
click at [789, 286] on span "Select an answer" at bounding box center [816, 292] width 69 height 12
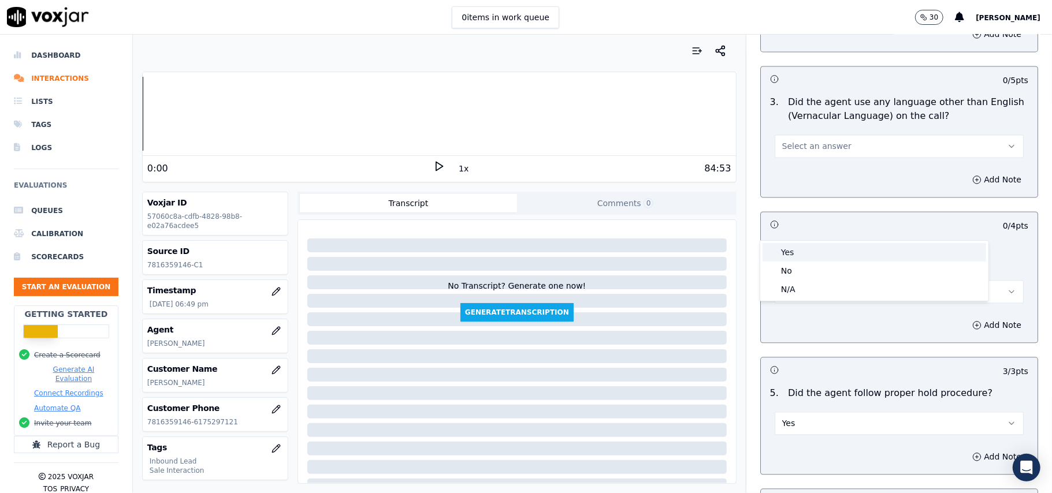
click at [793, 248] on div "Yes" at bounding box center [874, 252] width 224 height 18
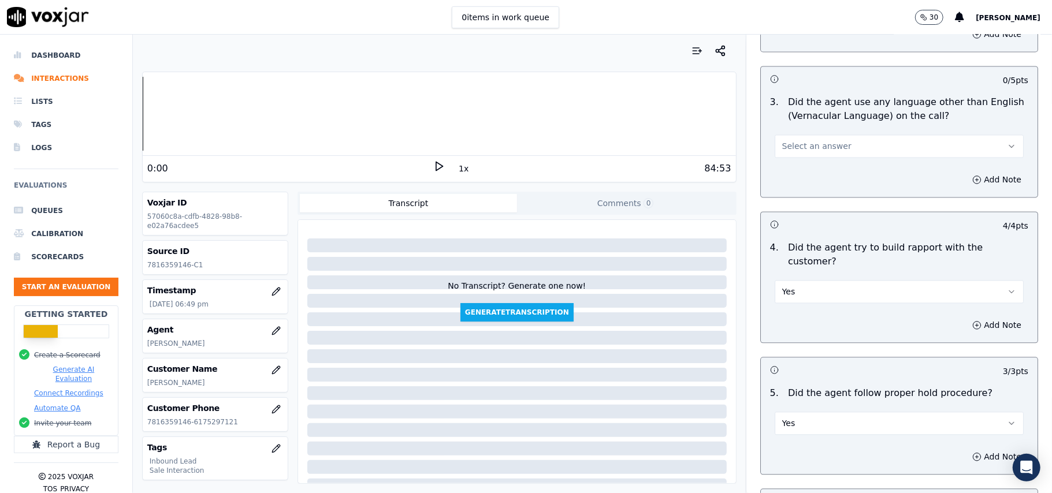
scroll to position [1539, 0]
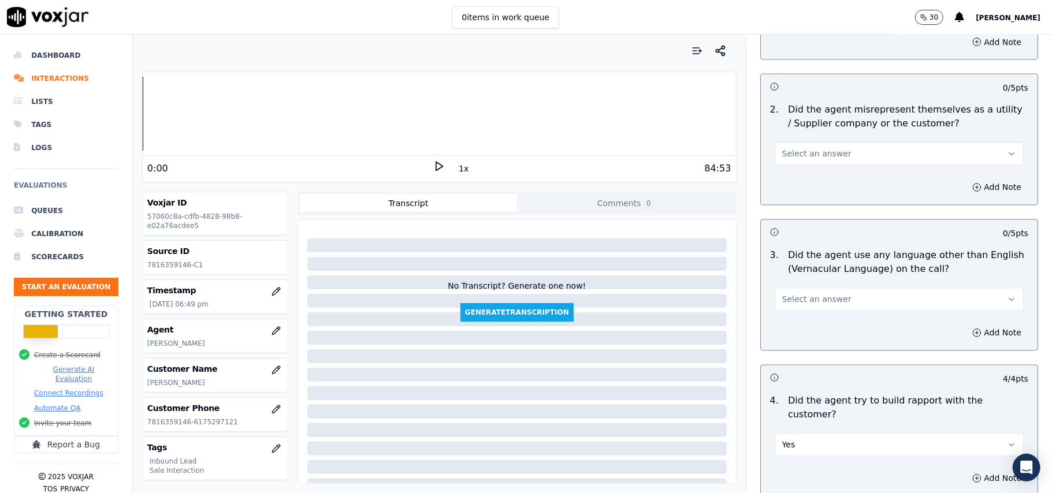
click at [810, 288] on button "Select an answer" at bounding box center [899, 299] width 249 height 23
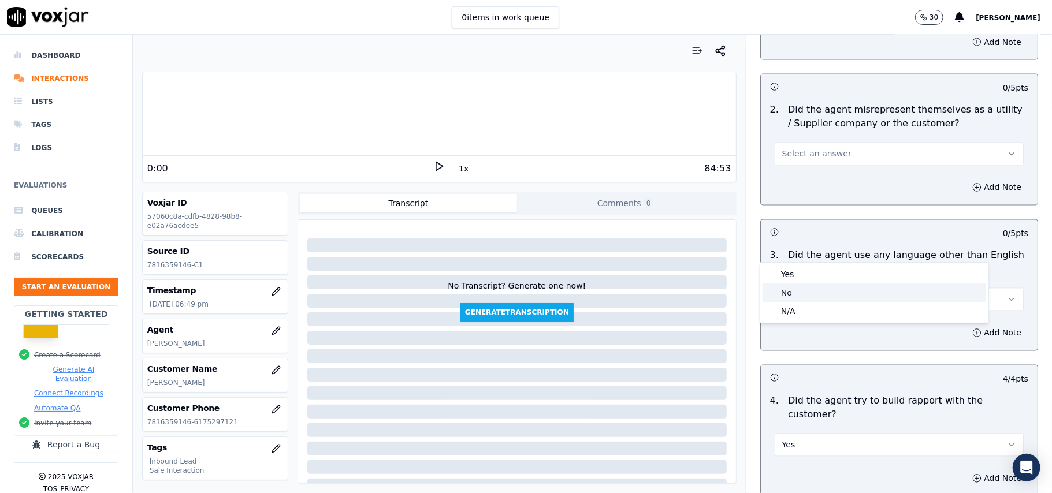
click at [786, 285] on div "No" at bounding box center [874, 293] width 224 height 18
click at [812, 148] on span "Select an answer" at bounding box center [816, 154] width 69 height 12
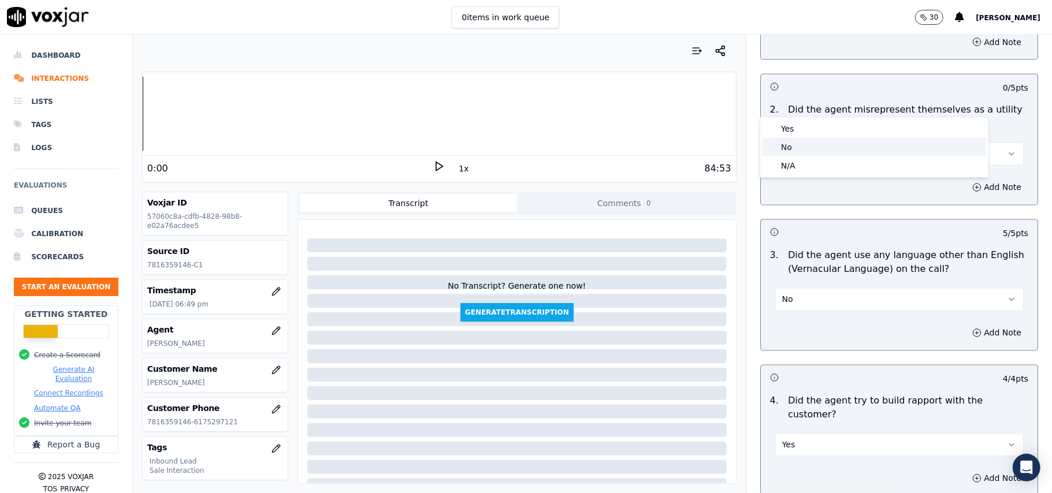
click at [814, 154] on div "No" at bounding box center [874, 147] width 224 height 18
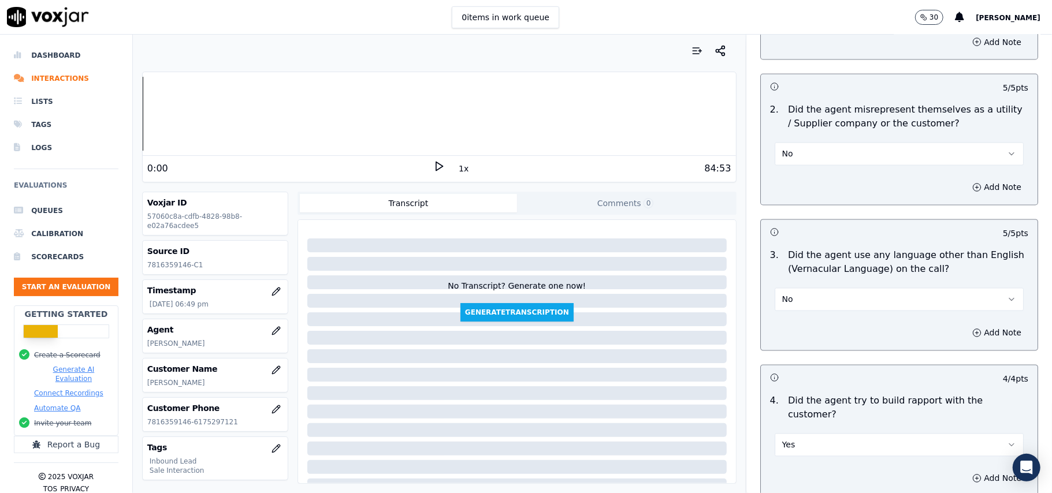
click at [799, 143] on button "No" at bounding box center [899, 154] width 249 height 23
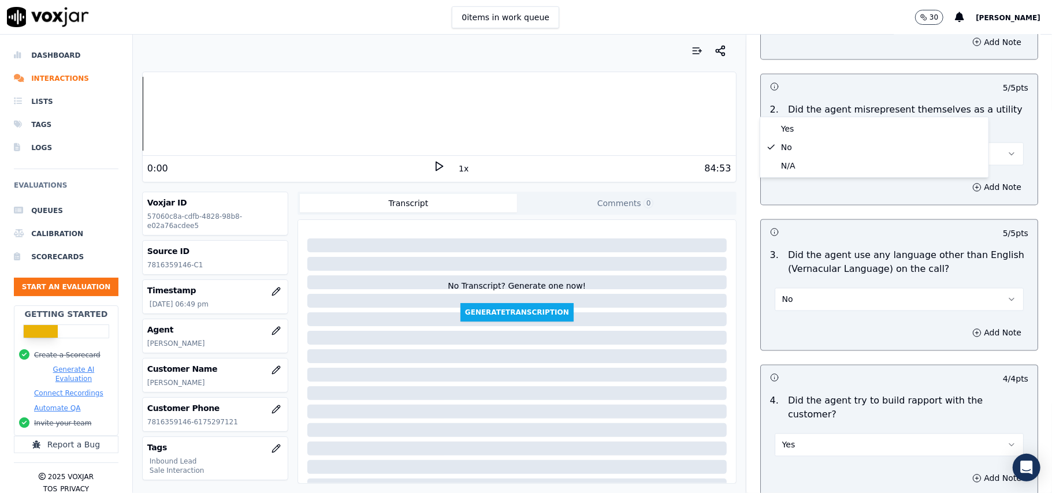
click at [746, 121] on div "Greeting & Customer Information 24 pts 4 / 4 pts 1 . Did the agent identify the…" at bounding box center [899, 367] width 306 height 3638
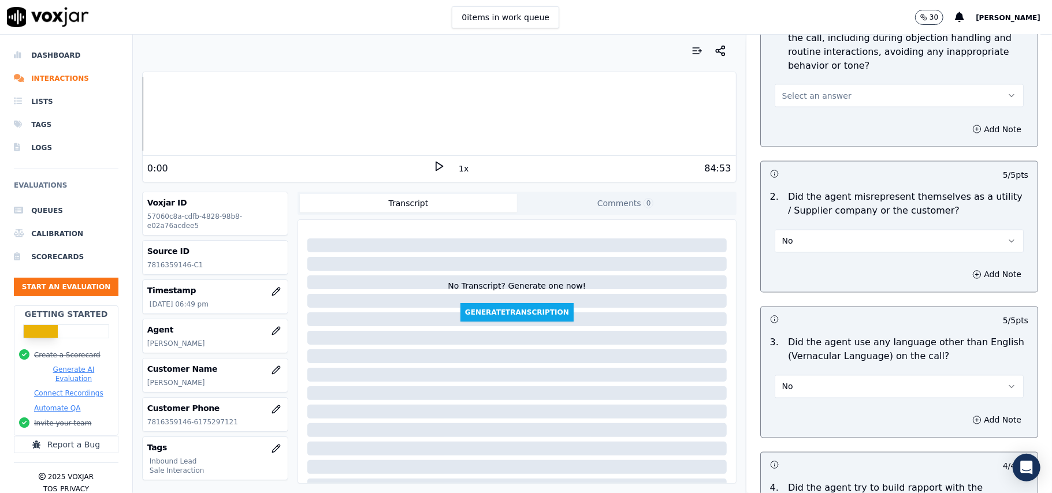
scroll to position [1385, 0]
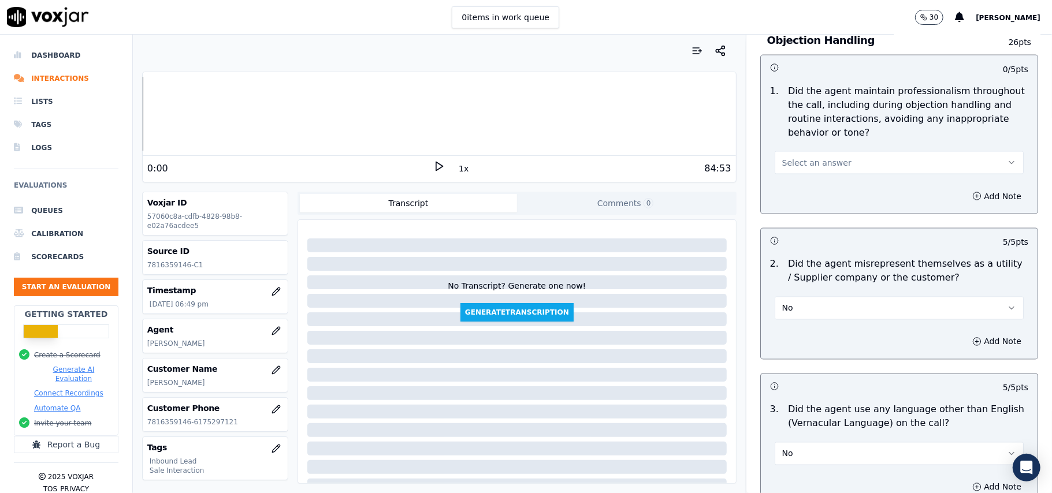
click at [816, 157] on span "Select an answer" at bounding box center [816, 163] width 69 height 12
click at [812, 140] on div "Yes" at bounding box center [874, 137] width 224 height 18
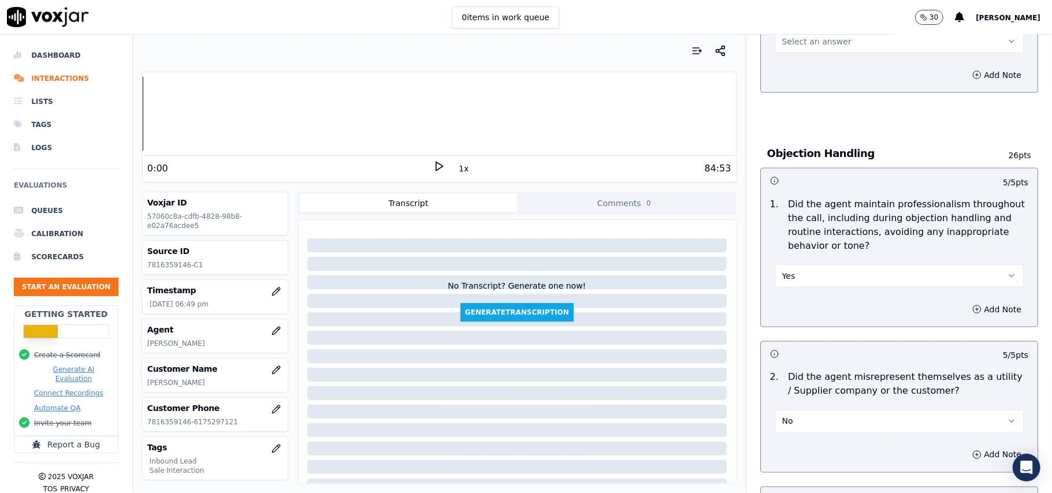
scroll to position [1153, 0]
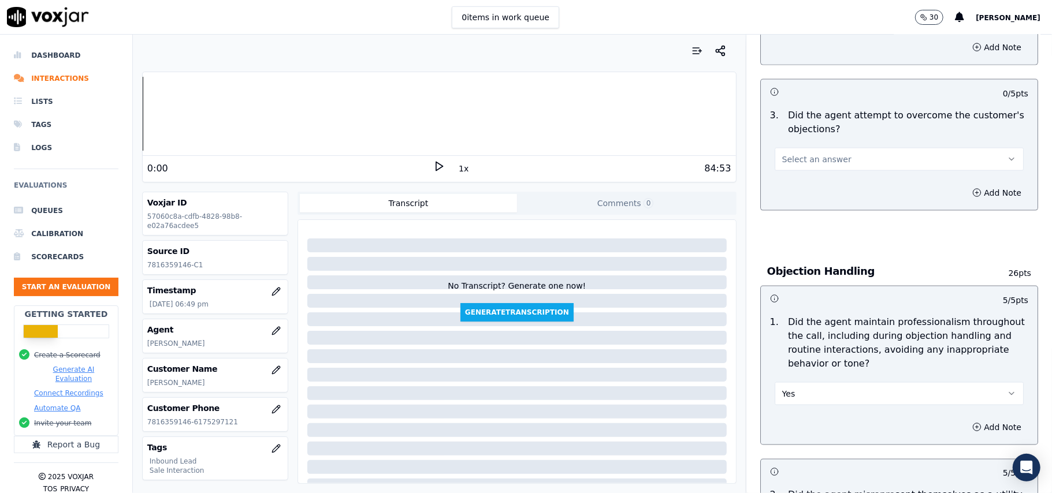
click at [837, 148] on button "Select an answer" at bounding box center [899, 159] width 249 height 23
click at [833, 126] on div "Yes" at bounding box center [874, 133] width 224 height 18
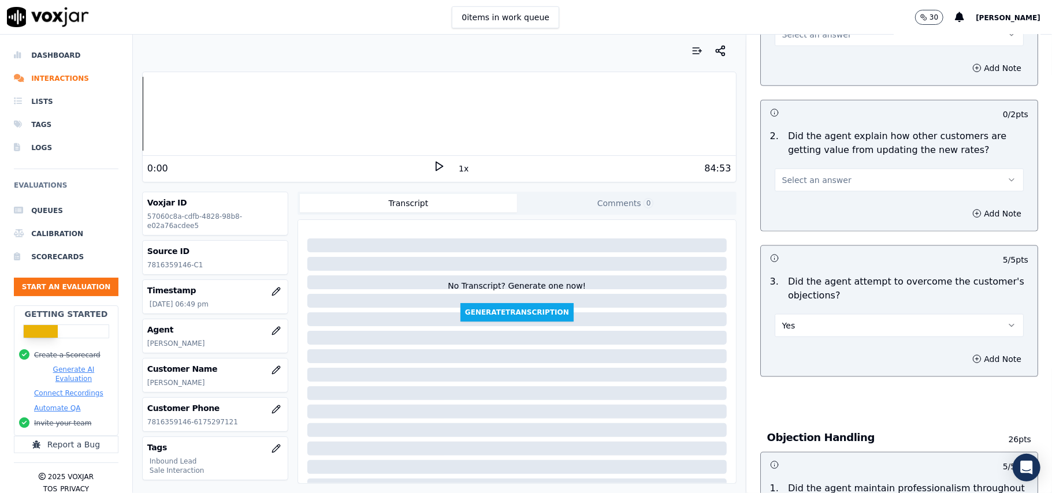
scroll to position [922, 0]
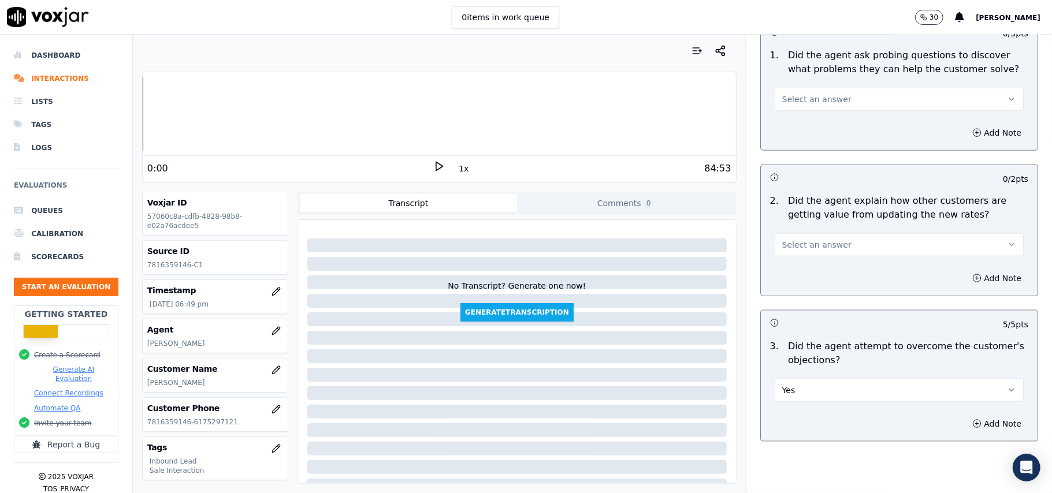
click at [829, 233] on button "Select an answer" at bounding box center [899, 244] width 249 height 23
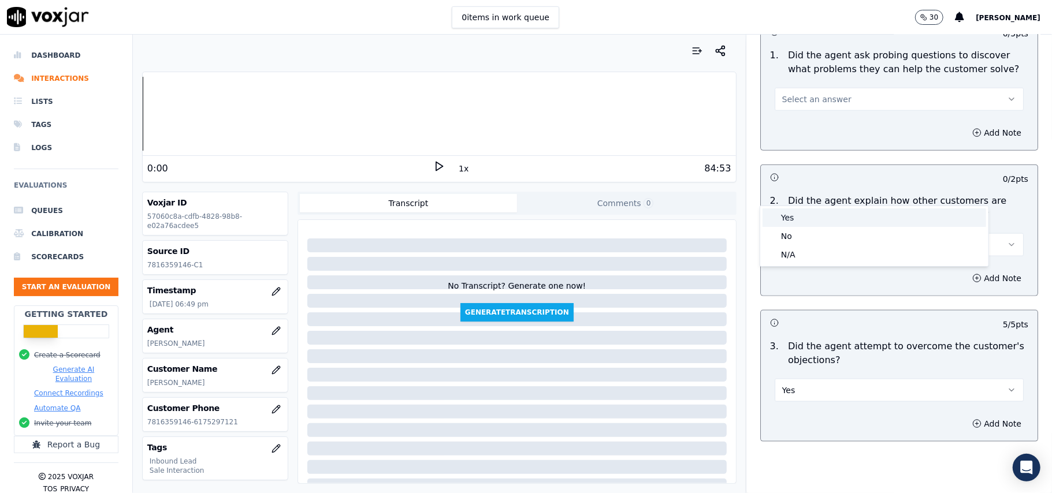
click at [821, 225] on div "Yes" at bounding box center [874, 218] width 224 height 18
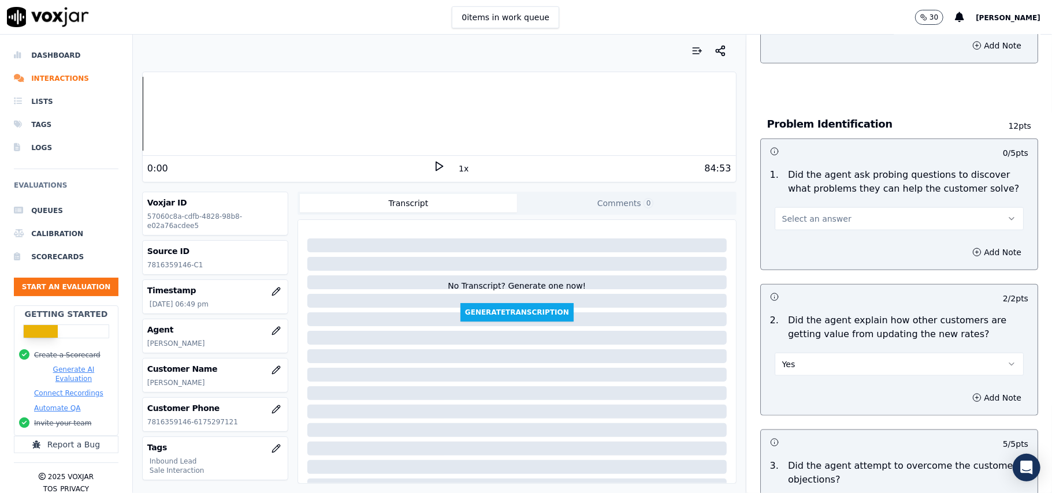
scroll to position [691, 0]
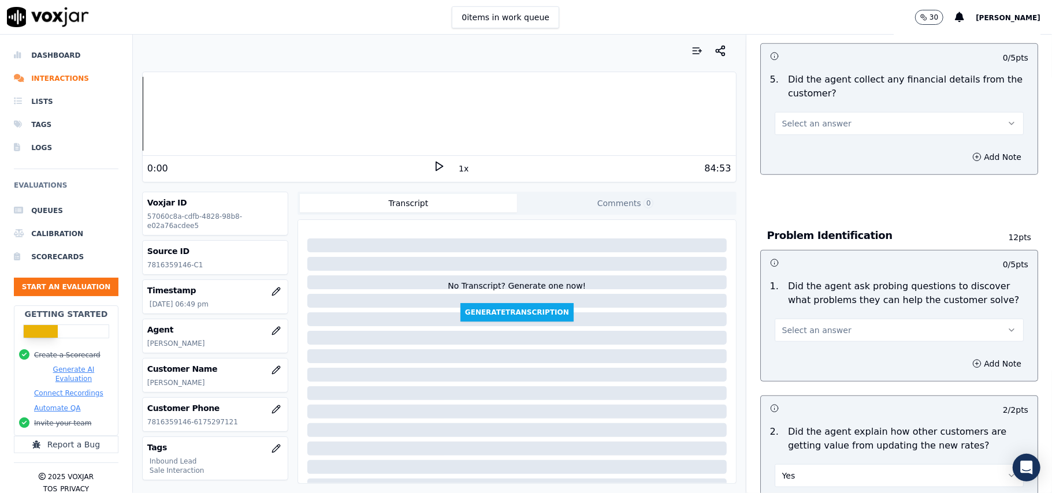
drag, startPoint x: 836, startPoint y: 266, endPoint x: 825, endPoint y: 284, distance: 21.3
click at [836, 319] on button "Select an answer" at bounding box center [899, 330] width 249 height 23
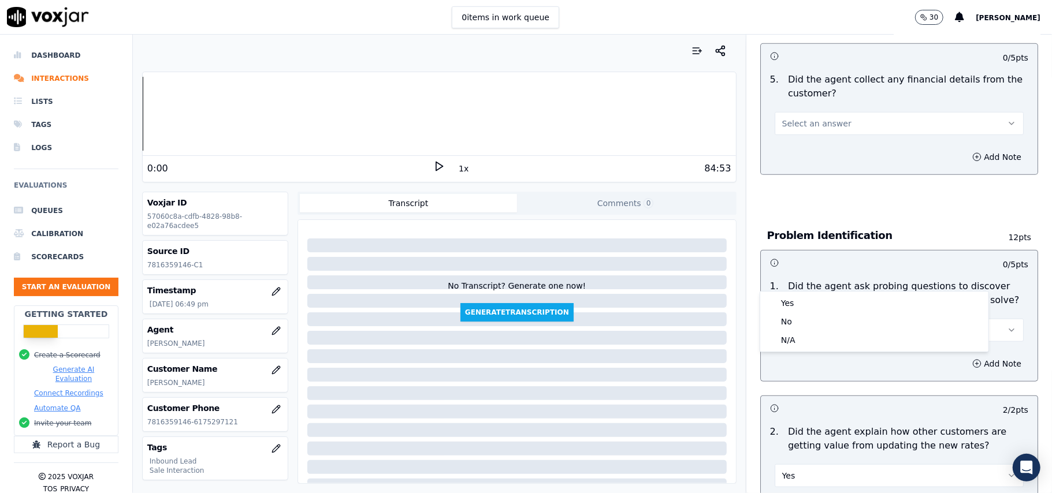
click at [814, 298] on div "Yes" at bounding box center [874, 303] width 224 height 18
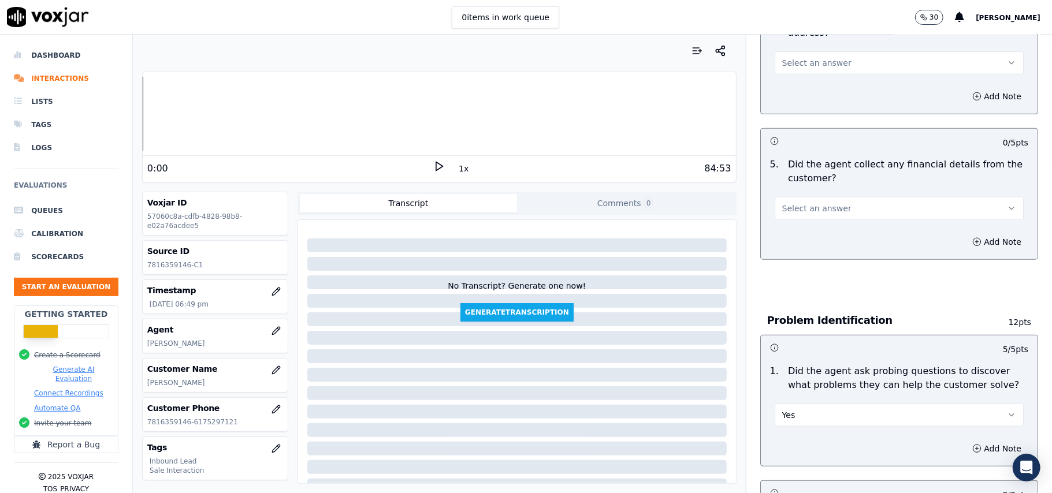
scroll to position [537, 0]
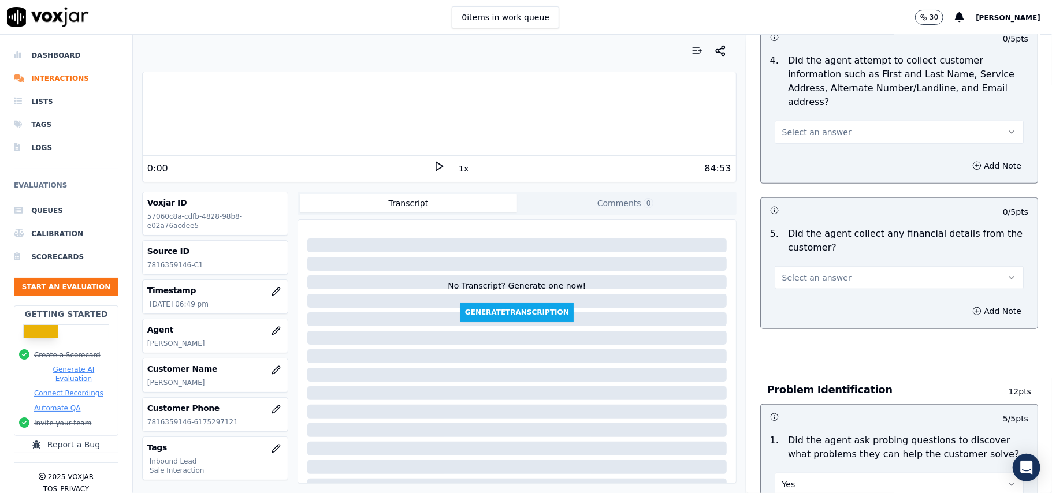
click at [830, 266] on button "Select an answer" at bounding box center [899, 277] width 249 height 23
click at [820, 269] on div "No" at bounding box center [874, 268] width 224 height 18
click at [819, 126] on span "Select an answer" at bounding box center [816, 132] width 69 height 12
click at [821, 105] on div "Yes" at bounding box center [874, 104] width 224 height 18
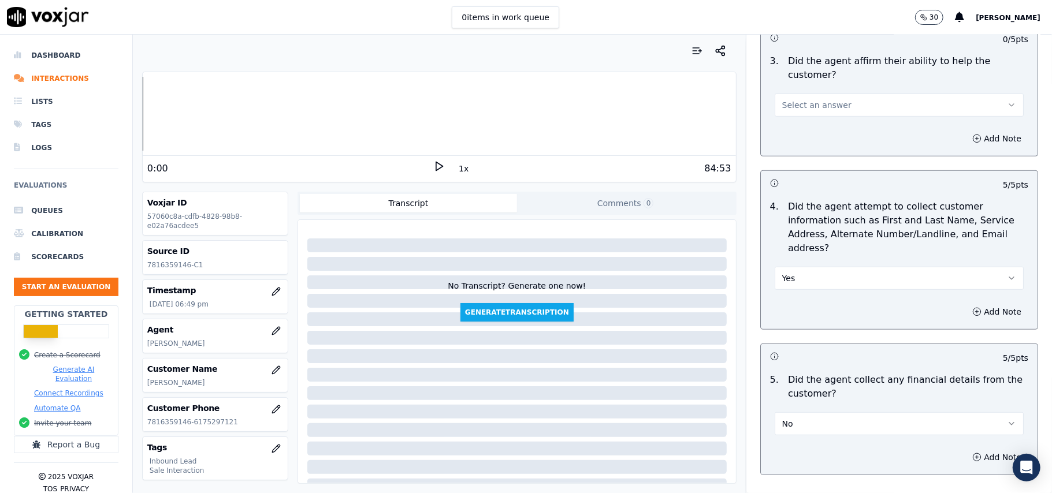
scroll to position [306, 0]
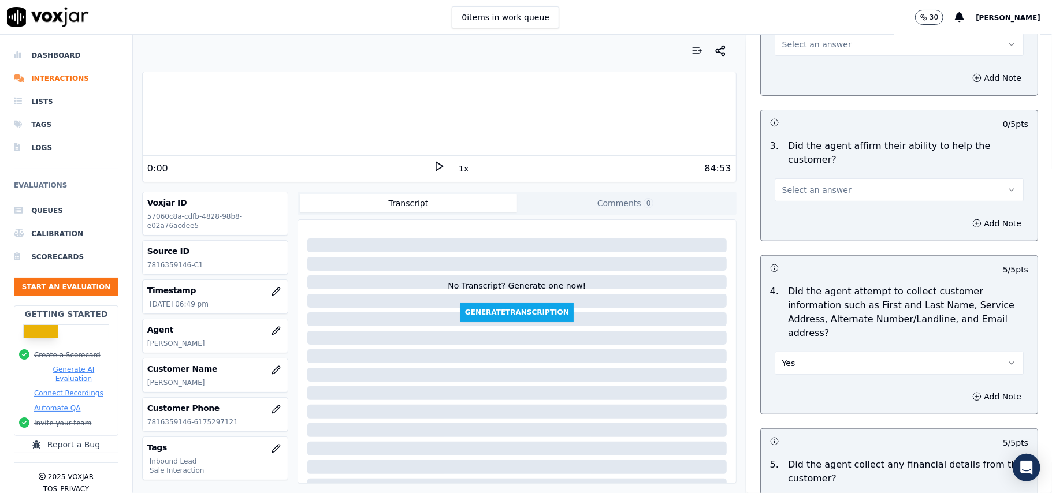
click at [860, 178] on button "Select an answer" at bounding box center [899, 189] width 249 height 23
click at [835, 185] on div "No" at bounding box center [874, 193] width 224 height 18
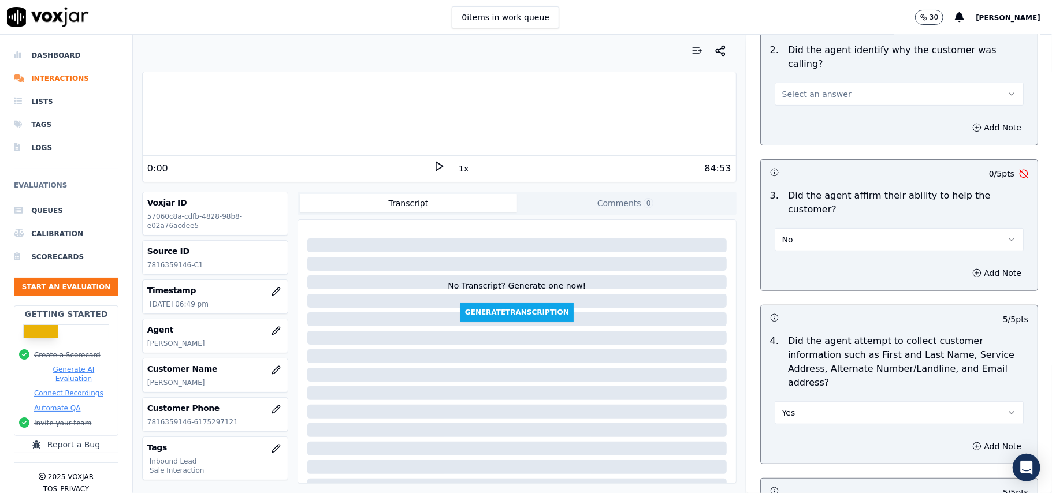
scroll to position [229, 0]
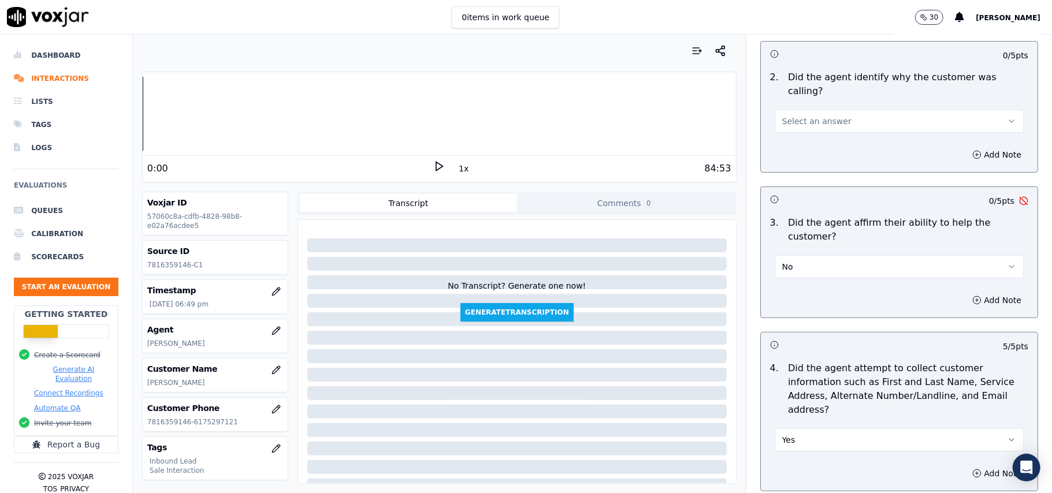
click at [826, 255] on button "No" at bounding box center [899, 266] width 249 height 23
click at [813, 252] on div "Yes" at bounding box center [874, 252] width 224 height 18
click at [802, 110] on button "Select an answer" at bounding box center [899, 121] width 249 height 23
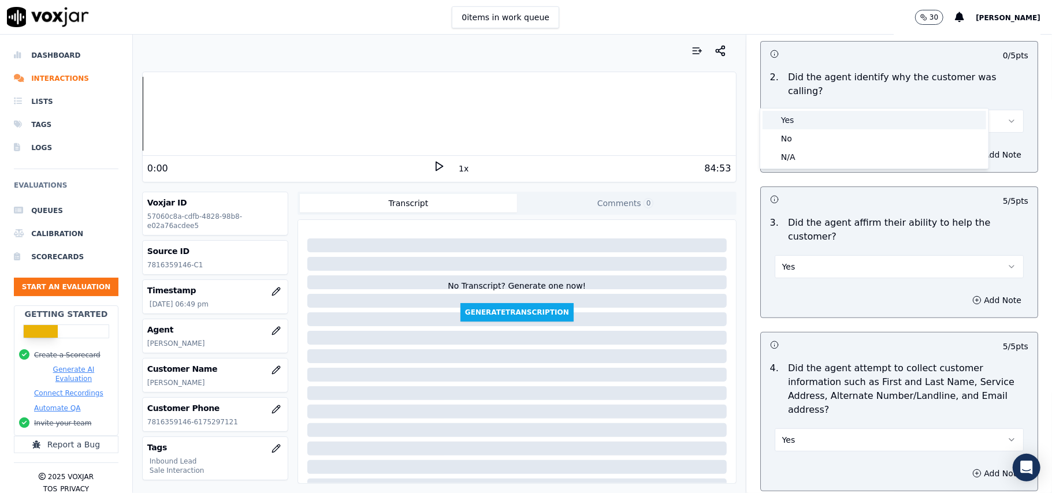
click at [816, 127] on div "Yes" at bounding box center [874, 120] width 224 height 18
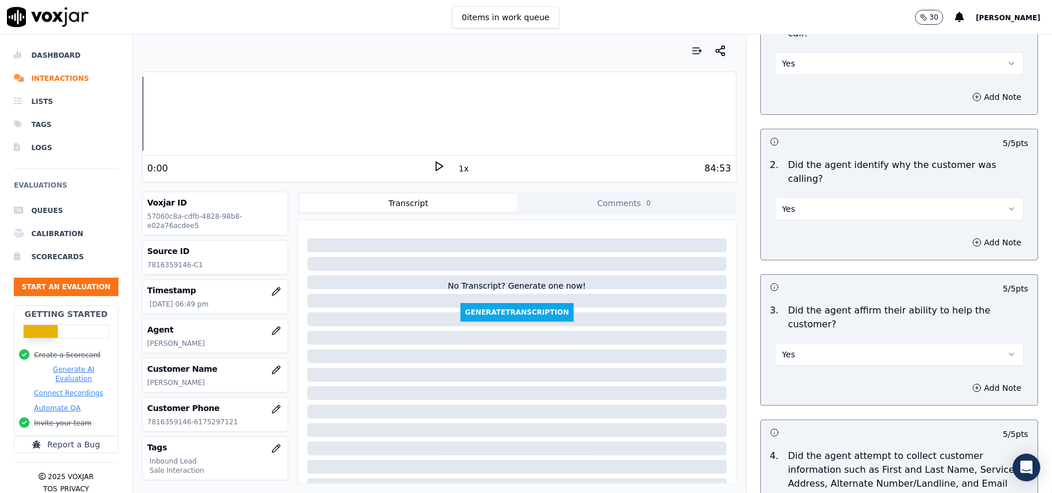
scroll to position [75, 0]
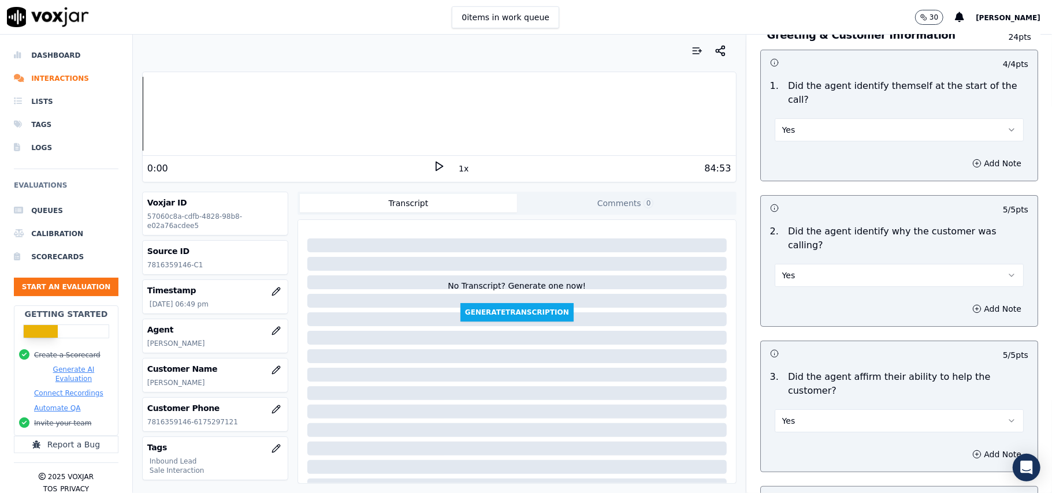
click at [832, 121] on button "Yes" at bounding box center [899, 129] width 249 height 23
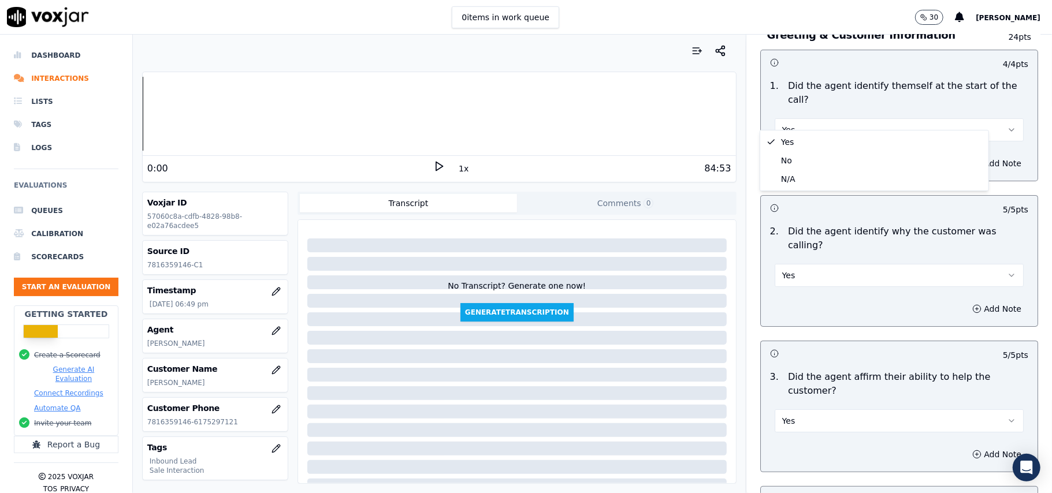
click at [1011, 150] on div "Greeting & Customer Information 24 pts 4 / 4 pts 1 . Did the agent identify the…" at bounding box center [899, 413] width 296 height 803
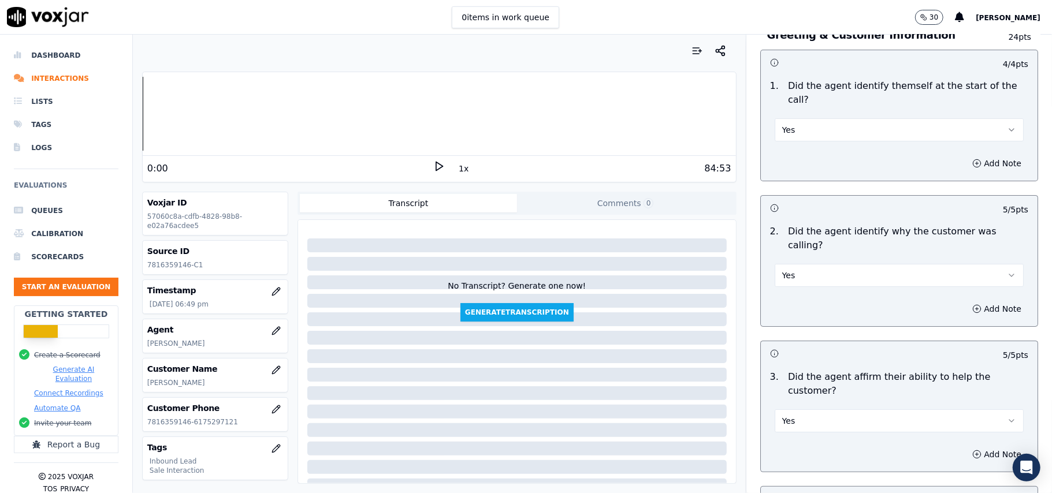
drag, startPoint x: 1015, startPoint y: 74, endPoint x: 1025, endPoint y: 148, distance: 75.1
click at [1025, 148] on div "Inbound Sales Call Scorecard A scorecard to review inbound sales calls for best…" at bounding box center [899, 264] width 306 height 459
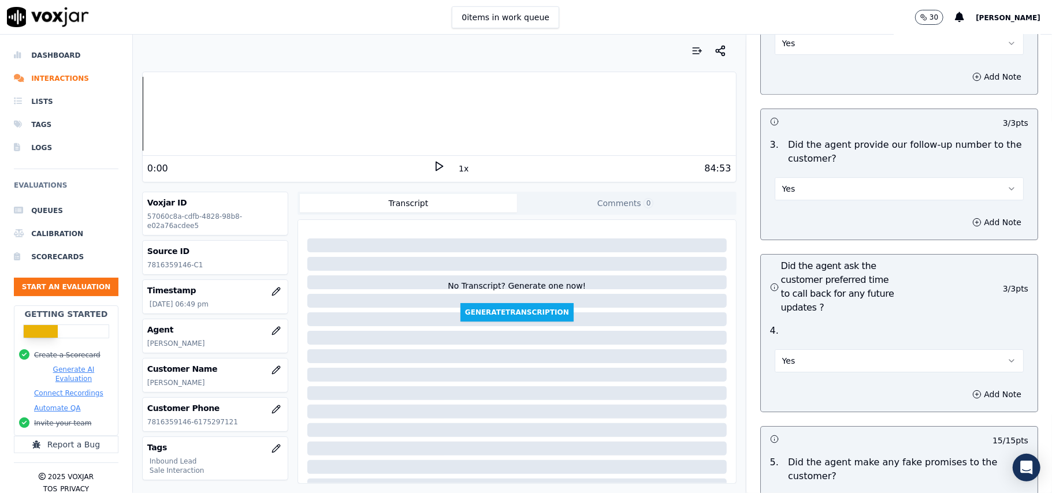
scroll to position [2694, 0]
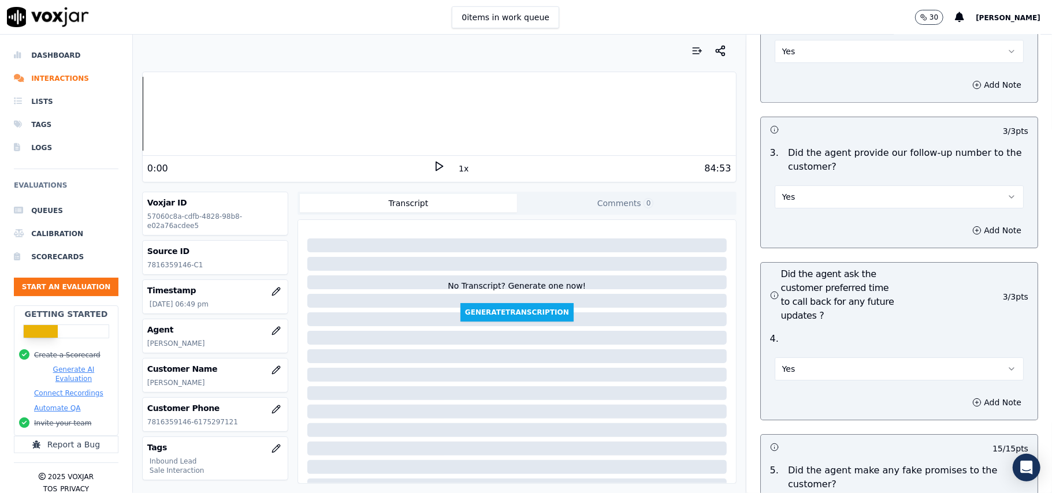
click at [786, 358] on button "Yes" at bounding box center [899, 369] width 249 height 23
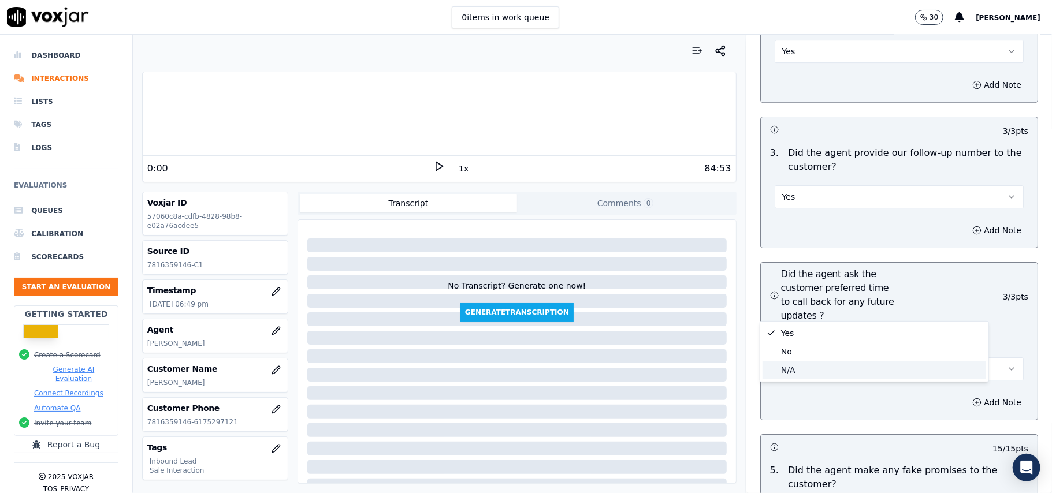
click at [776, 364] on div "N/A" at bounding box center [874, 370] width 224 height 18
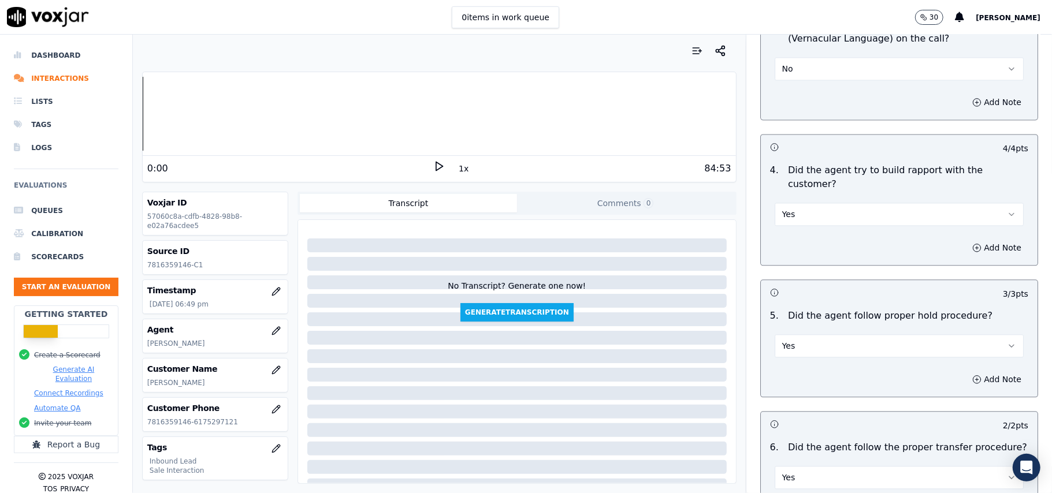
scroll to position [3233, 0]
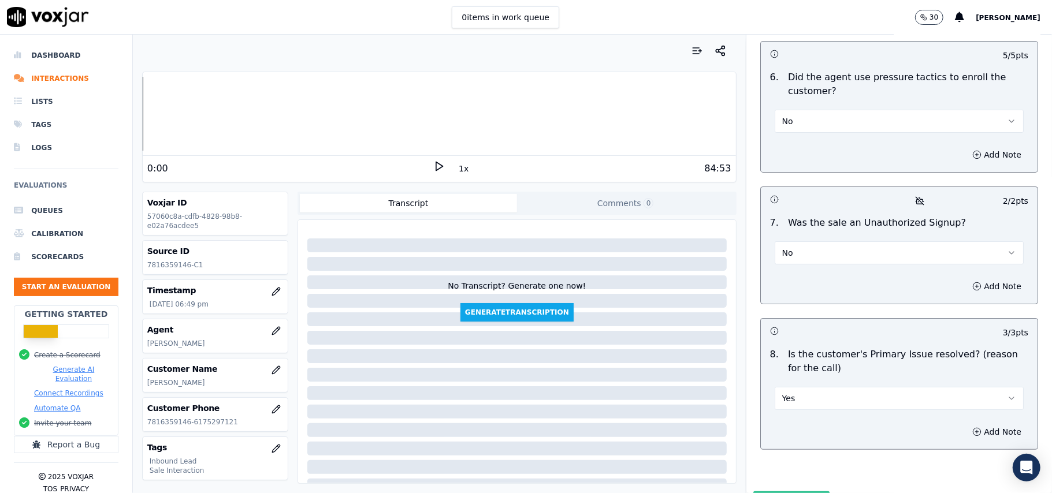
click at [768, 492] on button "Submit Scores" at bounding box center [791, 502] width 77 height 21
